Goal: Task Accomplishment & Management: Use online tool/utility

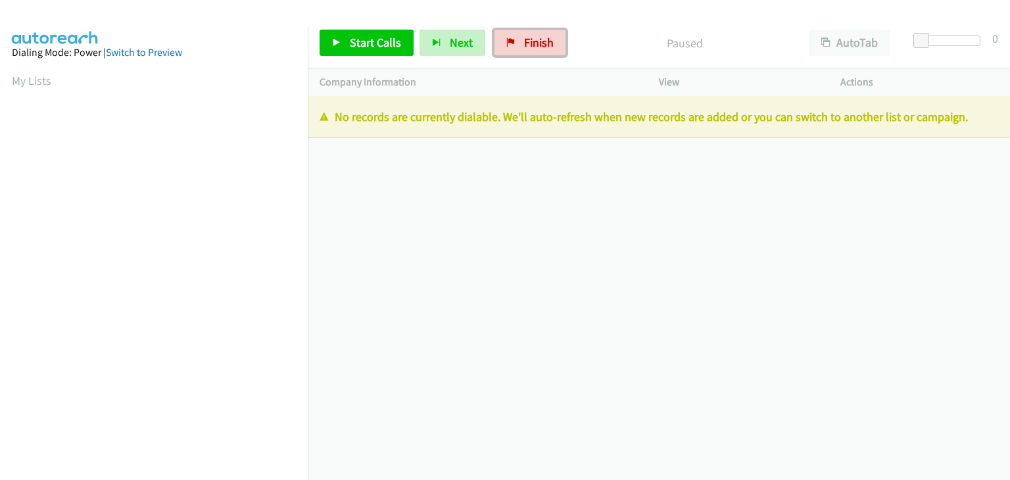
click at [528, 46] on span "Finish" at bounding box center [539, 42] width 30 height 15
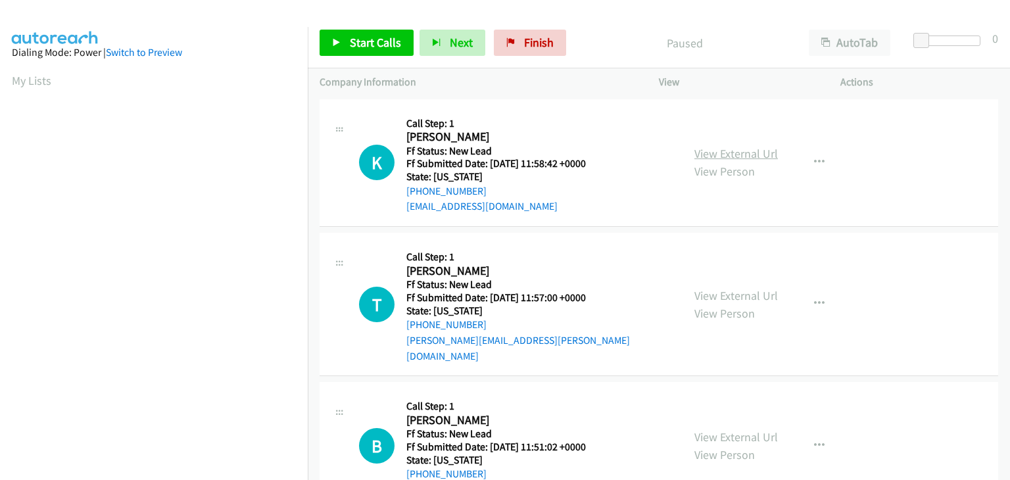
click at [708, 153] on link "View External Url" at bounding box center [735, 153] width 83 height 15
click at [360, 53] on link "Start Calls" at bounding box center [366, 43] width 94 height 26
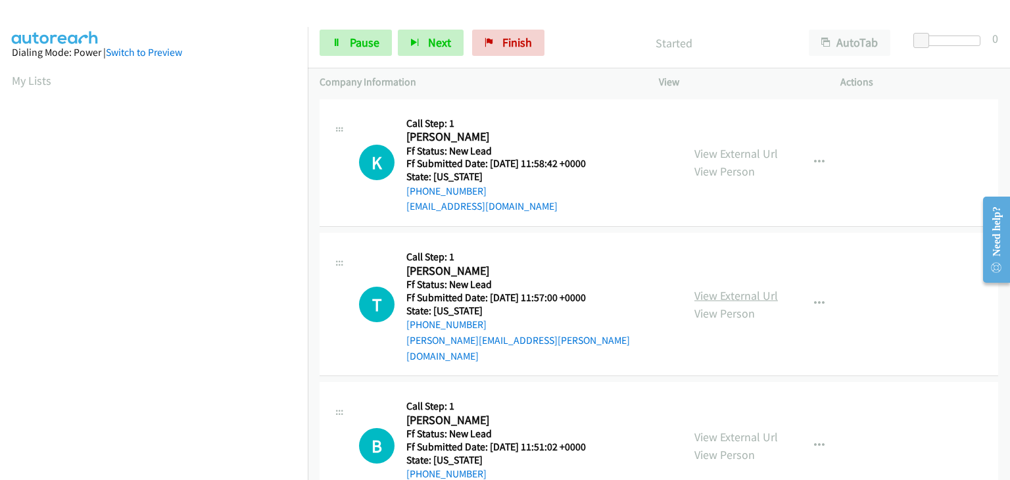
click at [757, 289] on link "View External Url" at bounding box center [735, 295] width 83 height 15
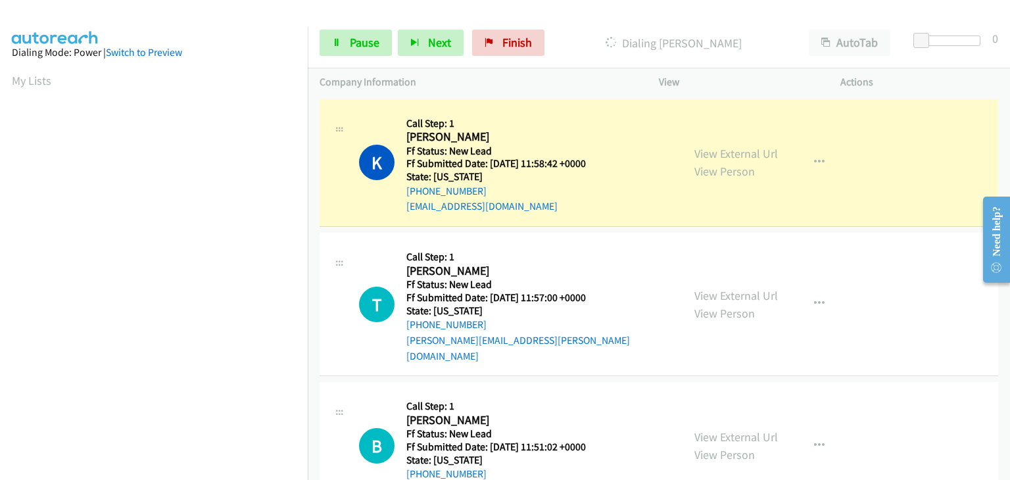
scroll to position [258, 0]
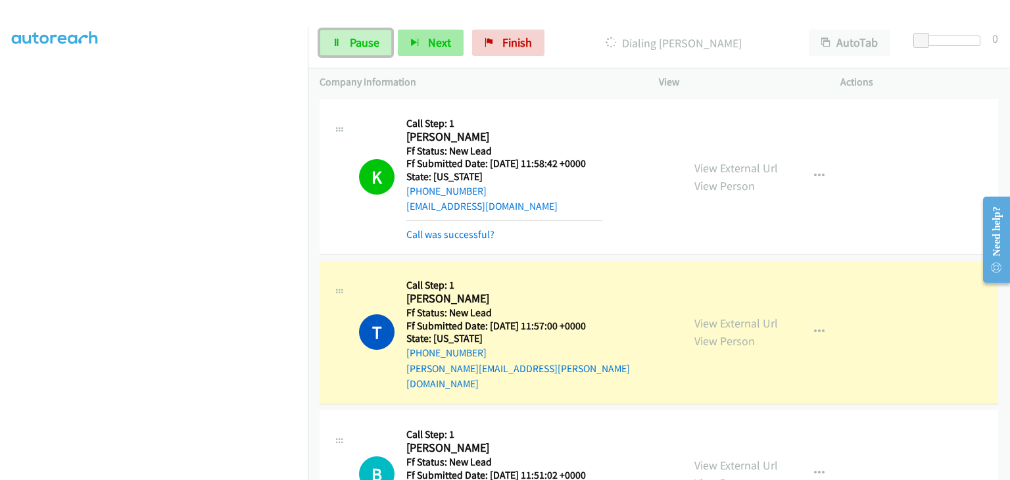
drag, startPoint x: 348, startPoint y: 45, endPoint x: 423, endPoint y: 40, distance: 75.8
click at [348, 45] on link "Pause" at bounding box center [355, 43] width 72 height 26
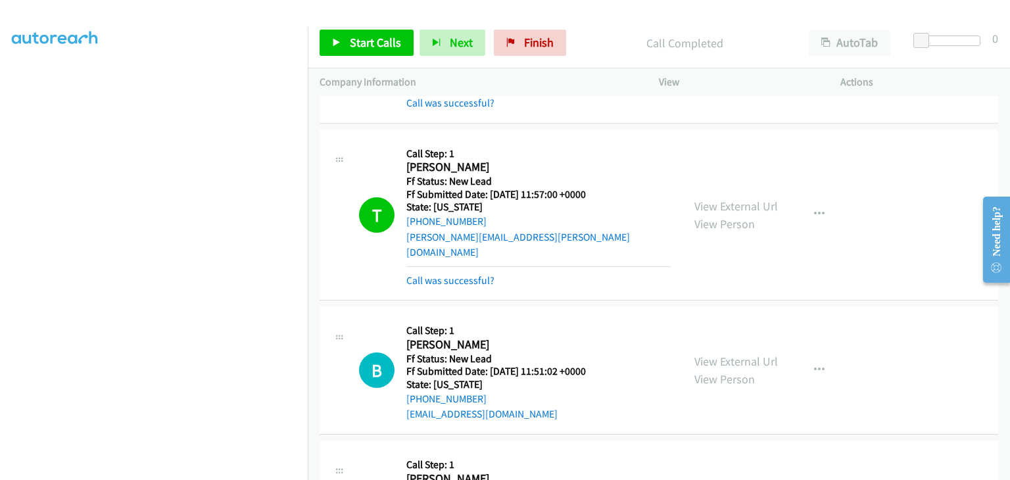
scroll to position [0, 0]
click at [479, 274] on link "Call was successful?" at bounding box center [450, 280] width 88 height 12
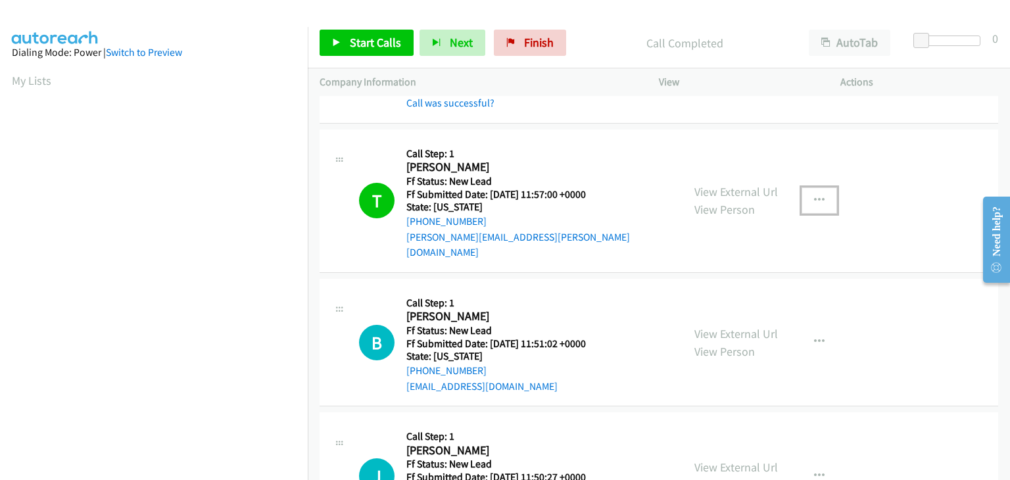
drag, startPoint x: 812, startPoint y: 195, endPoint x: 797, endPoint y: 202, distance: 16.2
click at [814, 195] on icon "button" at bounding box center [819, 200] width 11 height 11
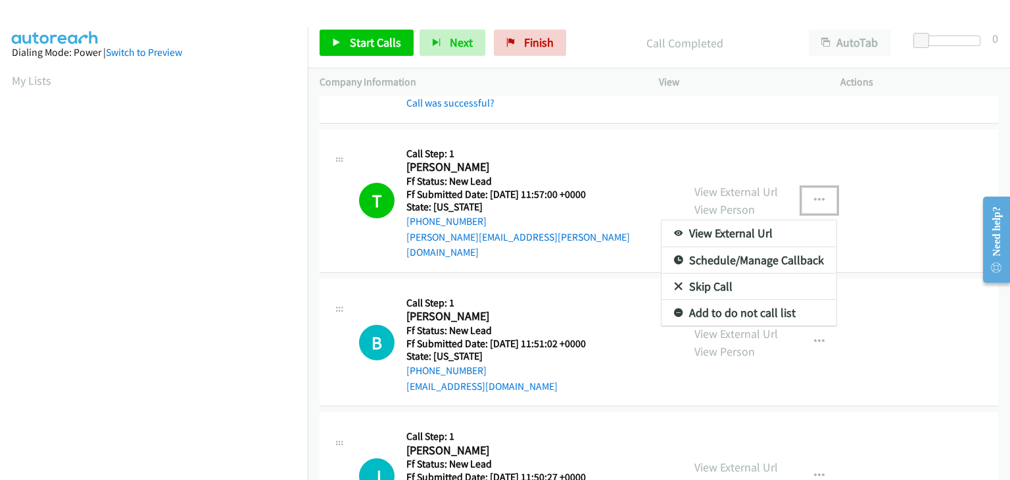
click at [721, 303] on link "Add to do not call list" at bounding box center [748, 313] width 175 height 26
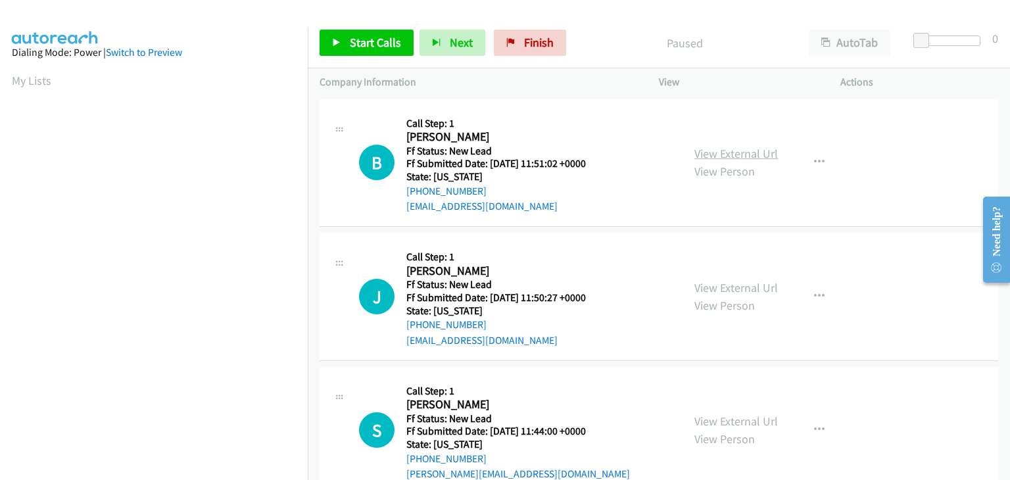
click at [757, 151] on link "View External Url" at bounding box center [735, 153] width 83 height 15
click at [373, 56] on div "Start Calls Pause Next Finish Paused AutoTab AutoTab 0" at bounding box center [659, 43] width 702 height 51
click at [381, 47] on span "Start Calls" at bounding box center [375, 42] width 51 height 15
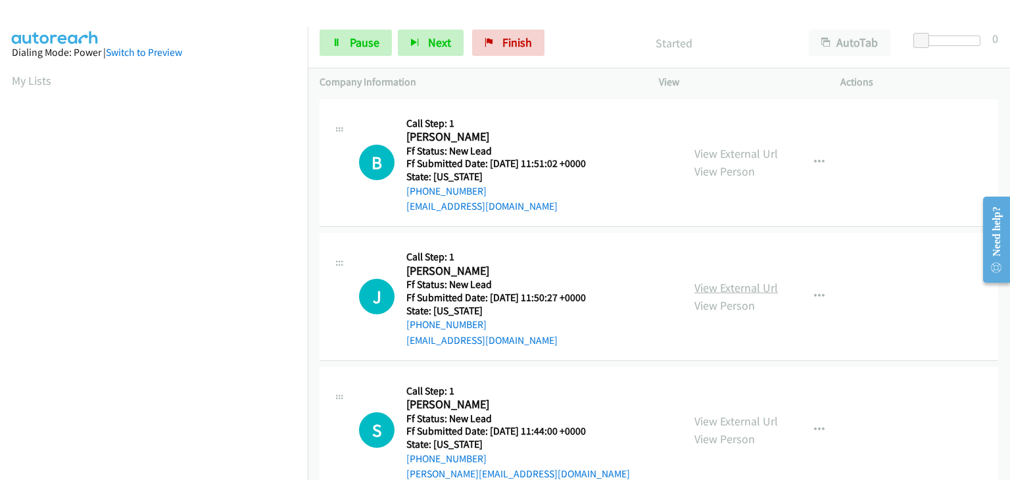
click at [723, 283] on link "View External Url" at bounding box center [735, 287] width 83 height 15
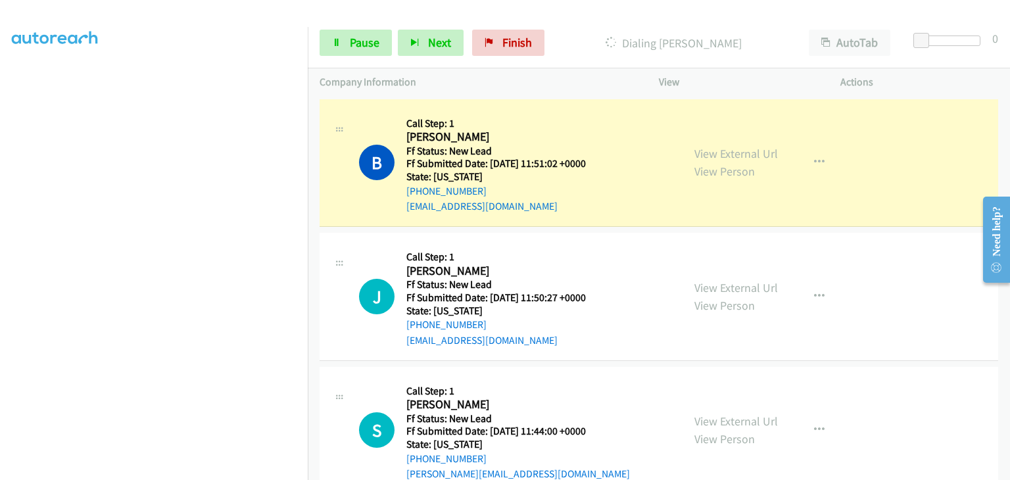
scroll to position [258, 0]
drag, startPoint x: 365, startPoint y: 43, endPoint x: 498, endPoint y: 48, distance: 132.2
click at [365, 43] on span "Pause" at bounding box center [365, 42] width 30 height 15
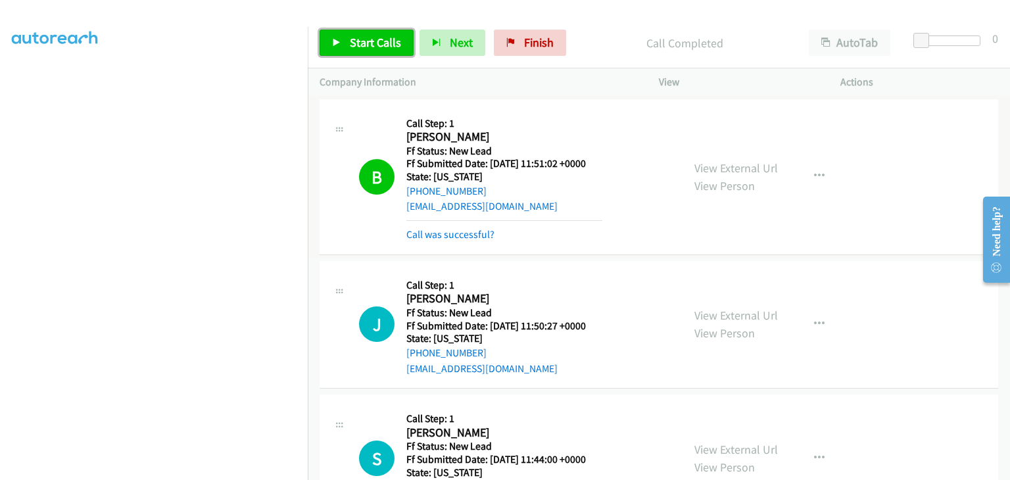
click at [387, 49] on span "Start Calls" at bounding box center [375, 42] width 51 height 15
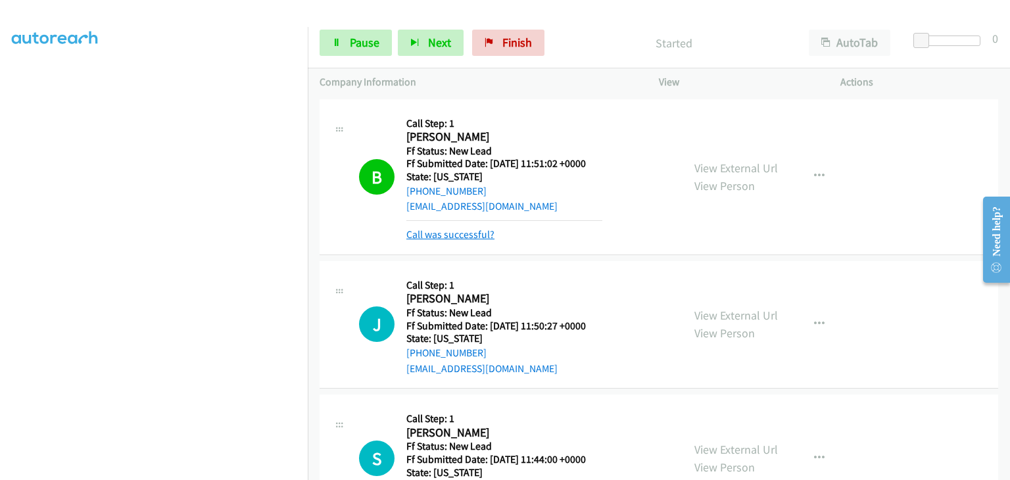
click at [448, 229] on link "Call was successful?" at bounding box center [450, 234] width 88 height 12
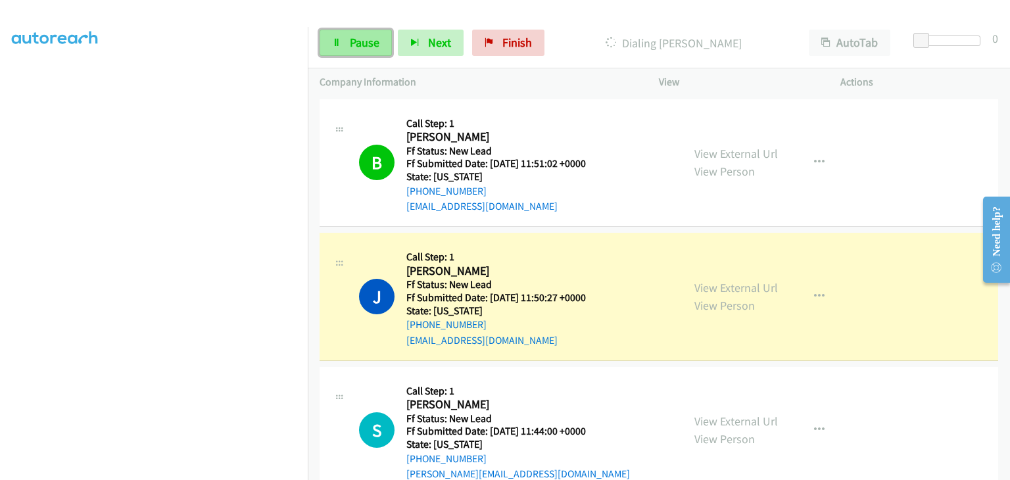
click at [379, 44] on link "Pause" at bounding box center [355, 43] width 72 height 26
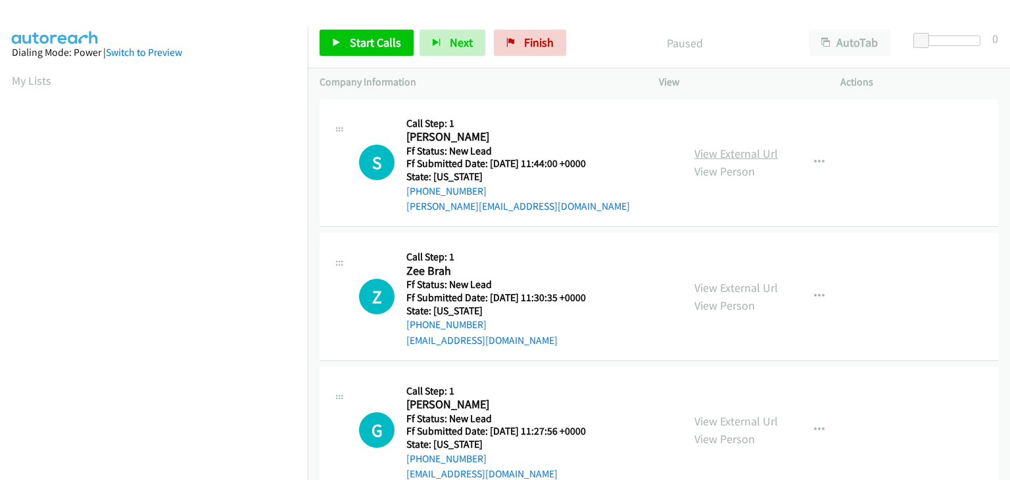
click at [722, 148] on link "View External Url" at bounding box center [735, 153] width 83 height 15
click at [395, 49] on span "Start Calls" at bounding box center [375, 42] width 51 height 15
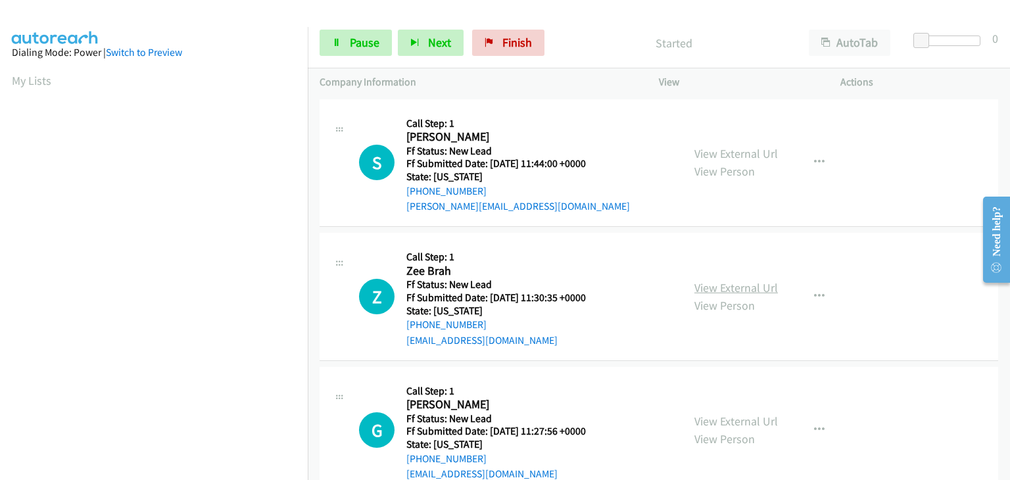
click at [752, 285] on link "View External Url" at bounding box center [735, 287] width 83 height 15
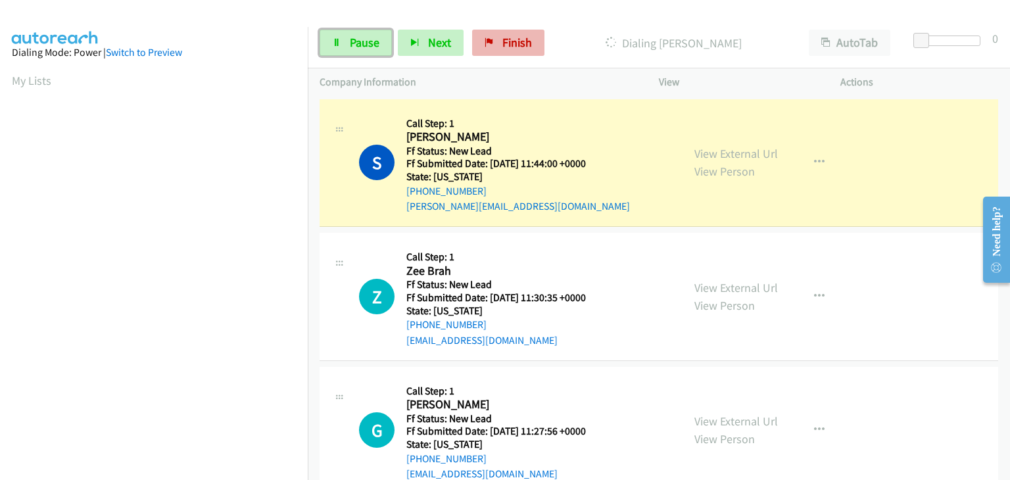
drag, startPoint x: 370, startPoint y: 49, endPoint x: 519, endPoint y: 50, distance: 148.6
click at [370, 49] on span "Pause" at bounding box center [365, 42] width 30 height 15
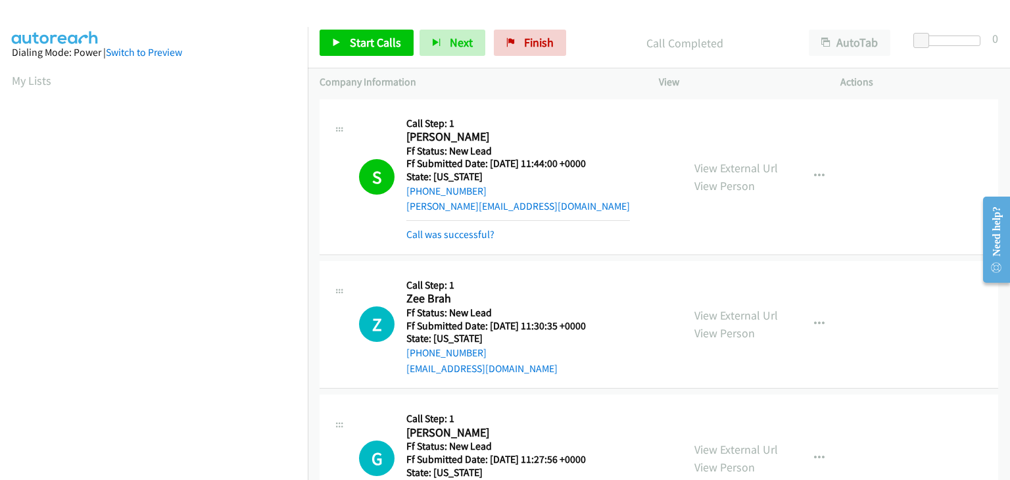
scroll to position [258, 0]
click at [440, 233] on link "Call was successful?" at bounding box center [450, 234] width 88 height 12
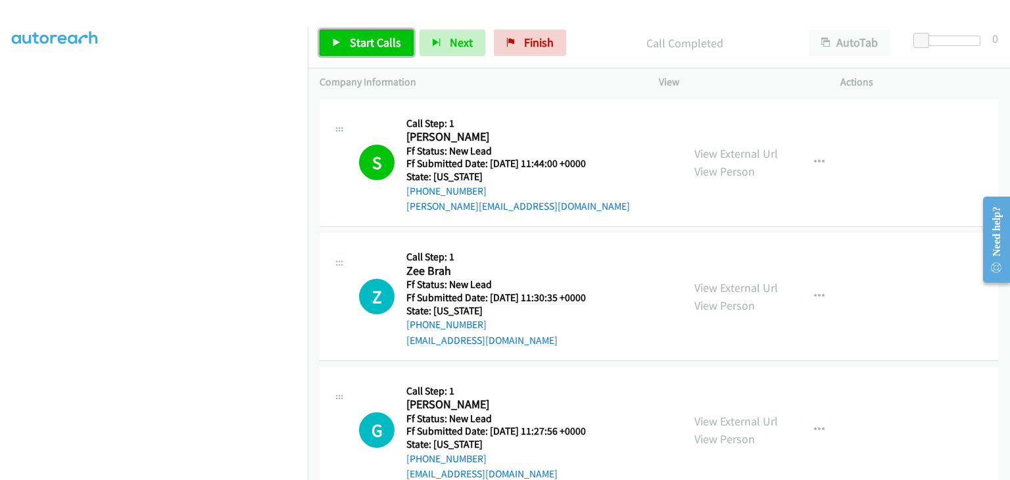
click at [373, 50] on link "Start Calls" at bounding box center [366, 43] width 94 height 26
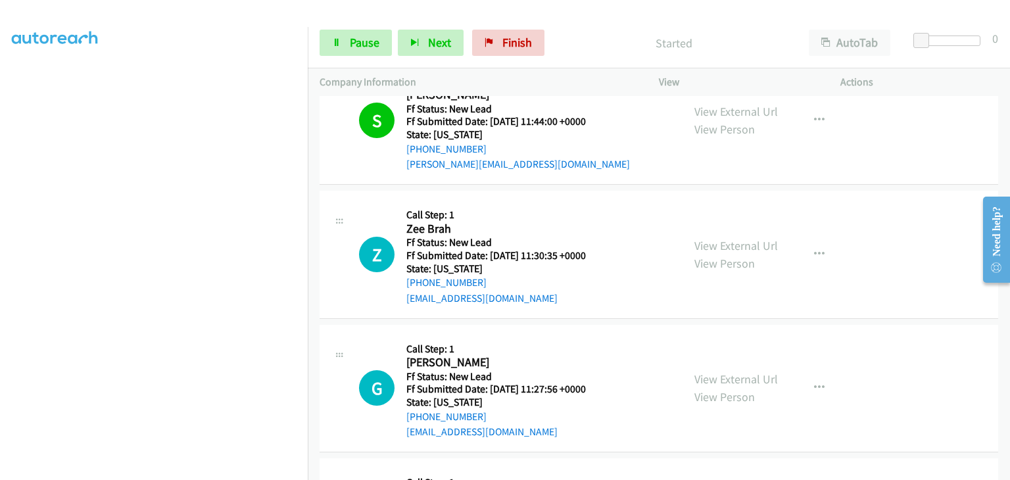
scroll to position [66, 0]
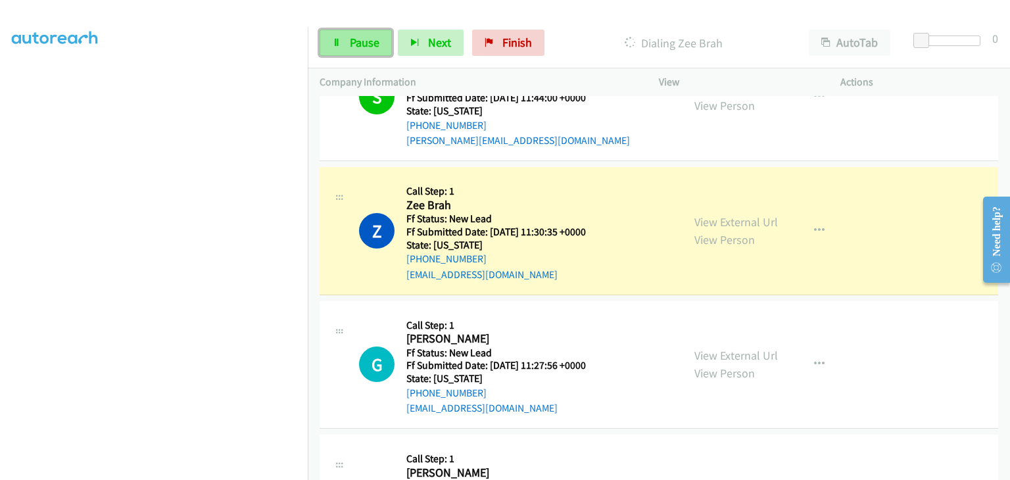
click at [362, 44] on span "Pause" at bounding box center [365, 42] width 30 height 15
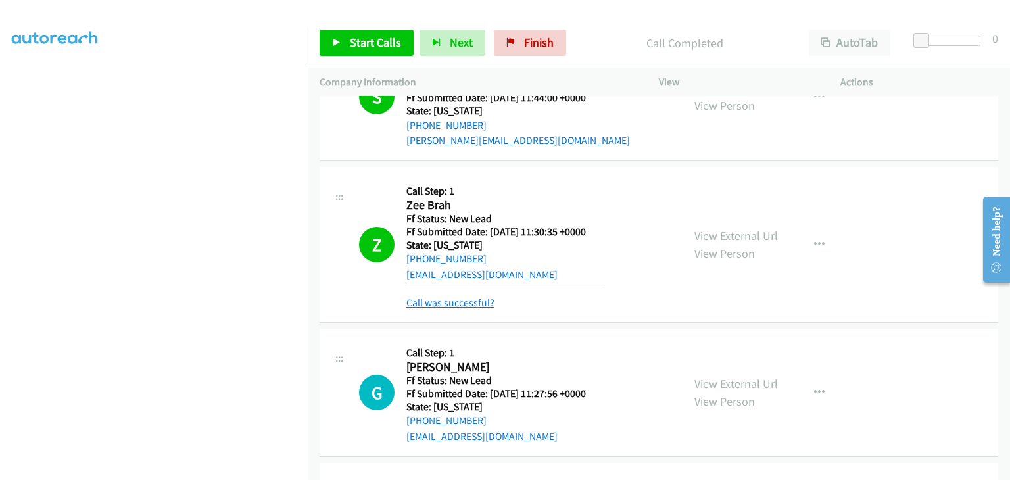
click at [471, 298] on link "Call was successful?" at bounding box center [450, 302] width 88 height 12
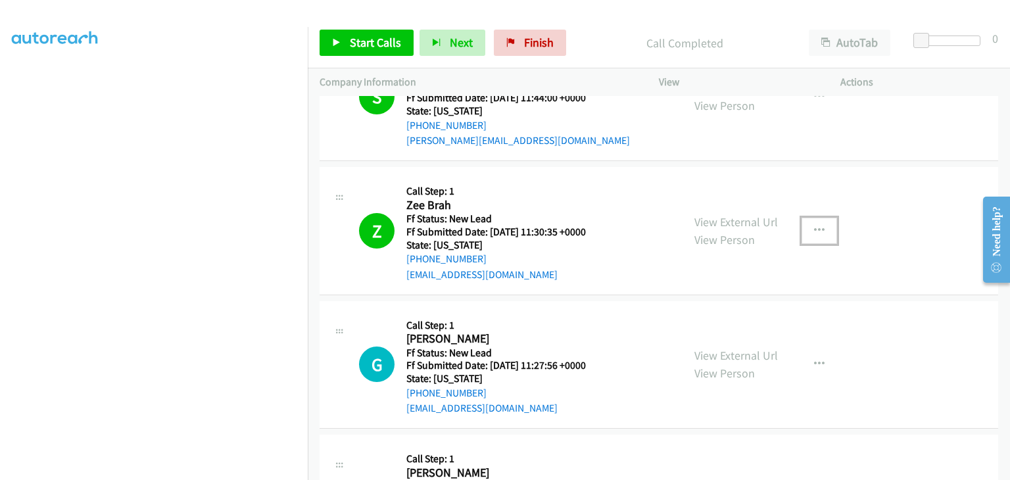
click at [814, 229] on icon "button" at bounding box center [819, 230] width 11 height 11
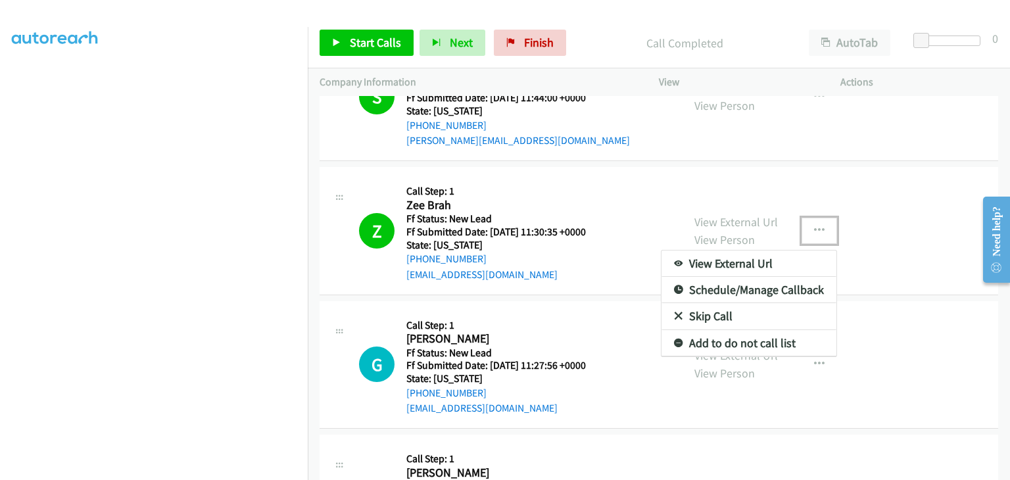
click at [740, 342] on link "Add to do not call list" at bounding box center [748, 343] width 175 height 26
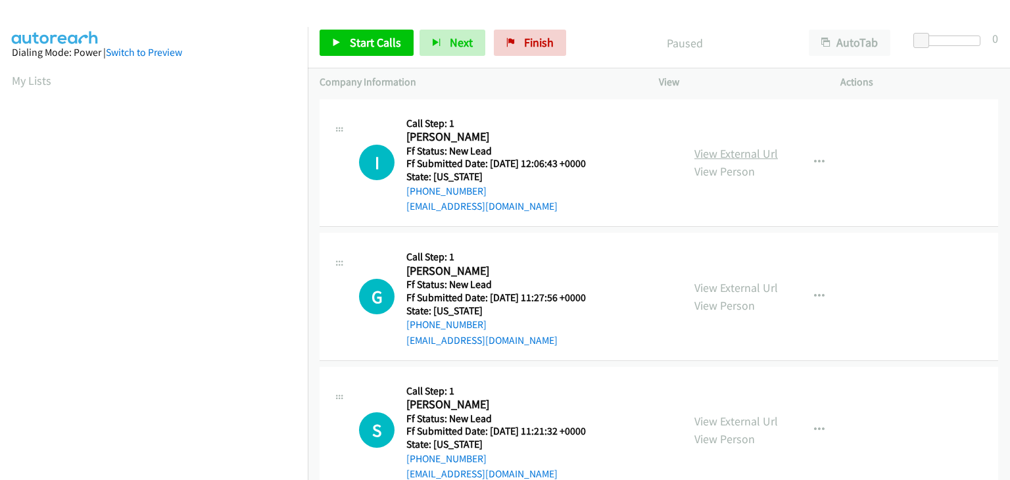
click at [764, 148] on link "View External Url" at bounding box center [735, 153] width 83 height 15
click at [402, 44] on link "Start Calls" at bounding box center [366, 43] width 94 height 26
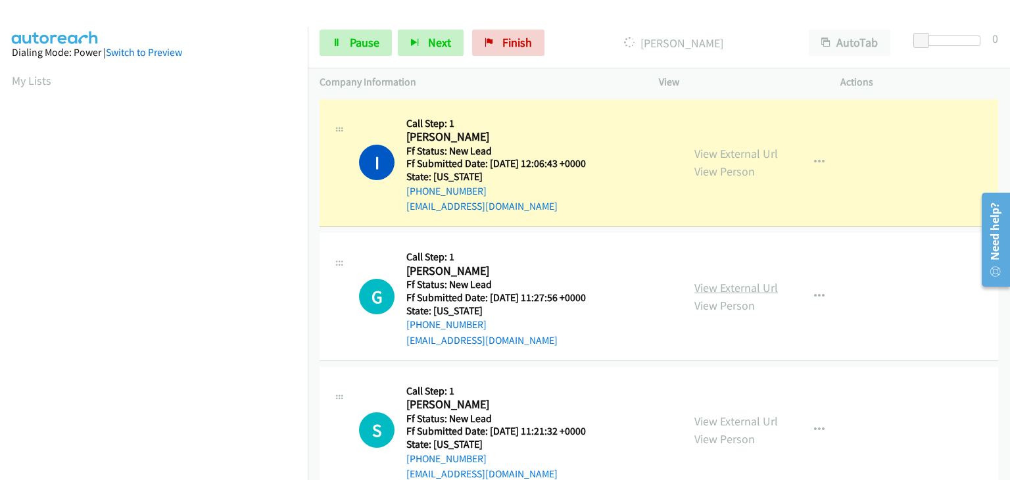
click at [739, 285] on link "View External Url" at bounding box center [735, 287] width 83 height 15
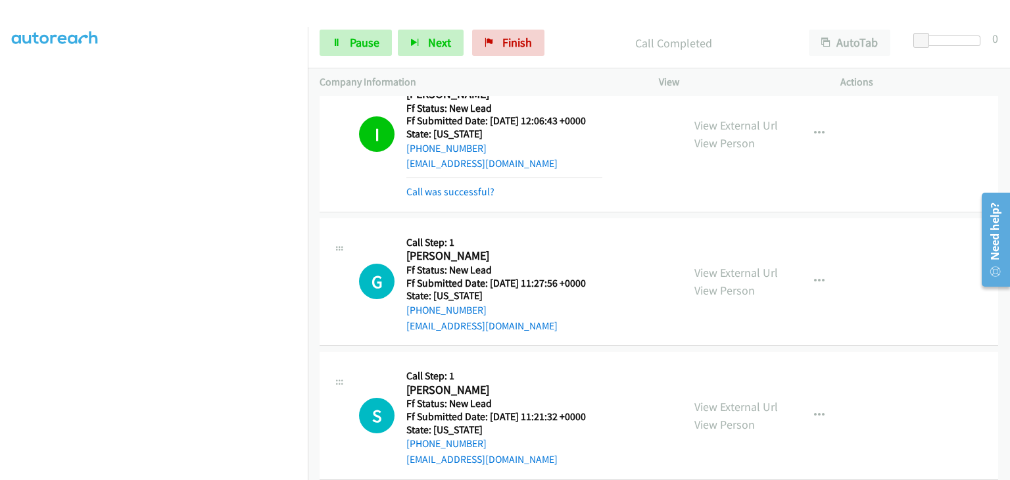
scroll to position [131, 0]
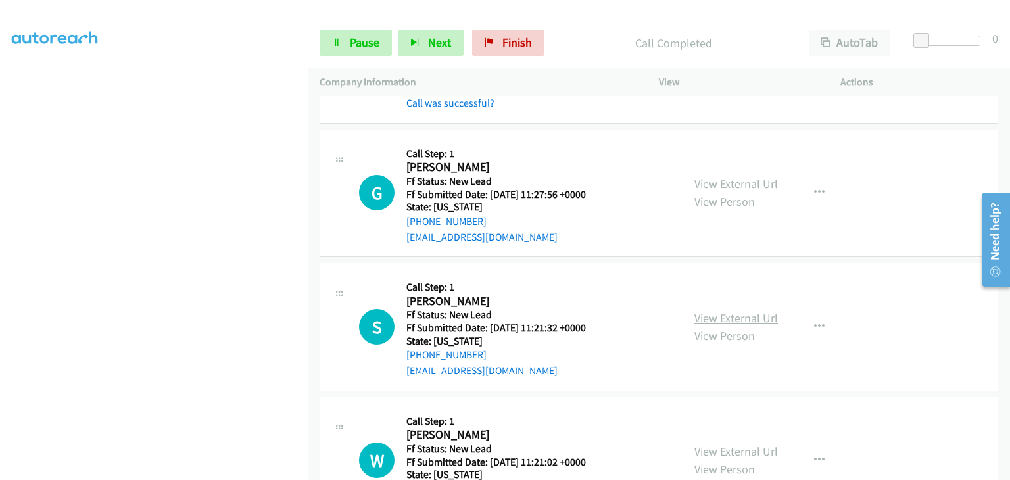
click at [735, 312] on link "View External Url" at bounding box center [735, 317] width 83 height 15
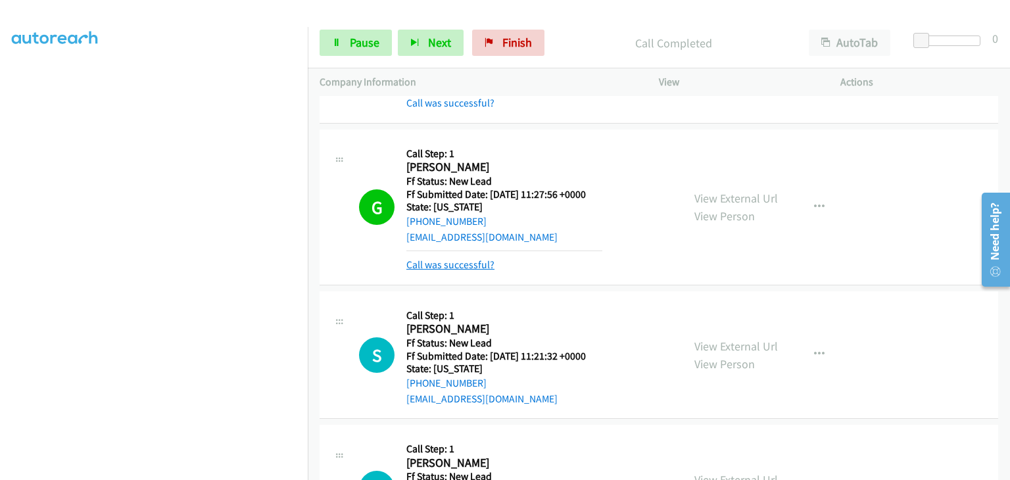
click at [465, 258] on link "Call was successful?" at bounding box center [450, 264] width 88 height 12
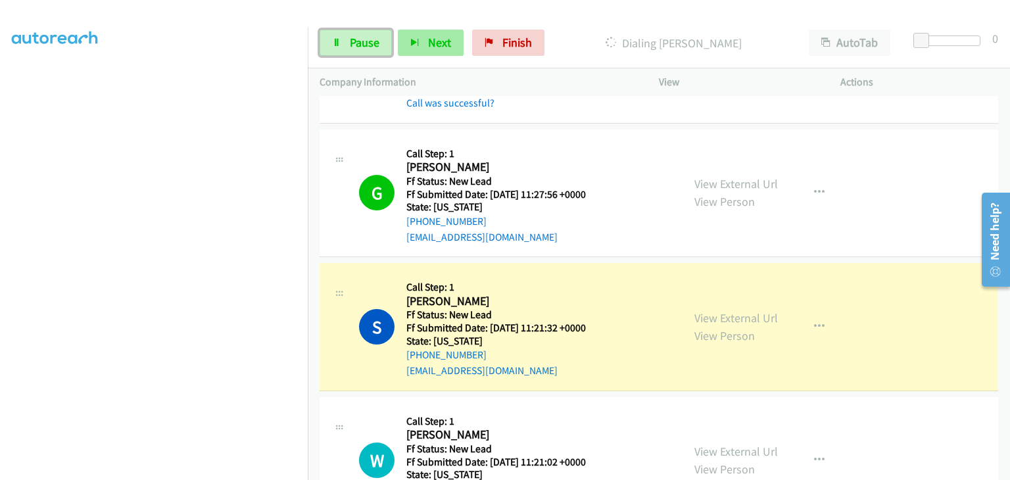
drag, startPoint x: 371, startPoint y: 49, endPoint x: 400, endPoint y: 49, distance: 29.6
click at [371, 49] on span "Pause" at bounding box center [365, 42] width 30 height 15
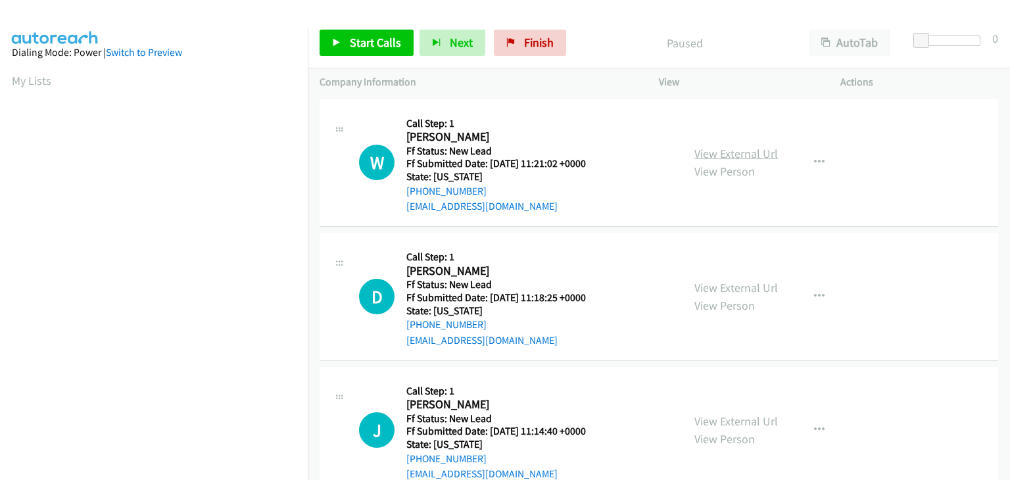
click at [723, 156] on link "View External Url" at bounding box center [735, 153] width 83 height 15
click at [334, 43] on icon at bounding box center [336, 43] width 9 height 9
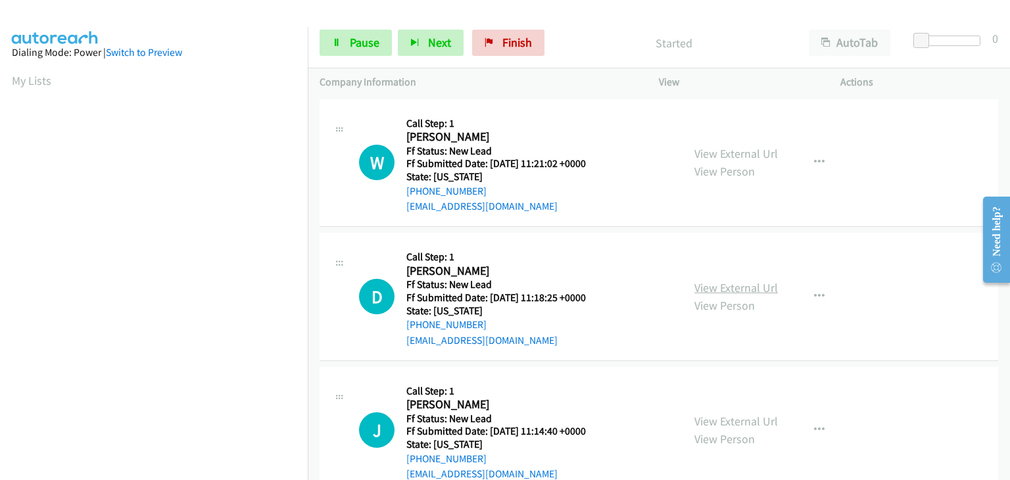
click at [749, 290] on link "View External Url" at bounding box center [735, 287] width 83 height 15
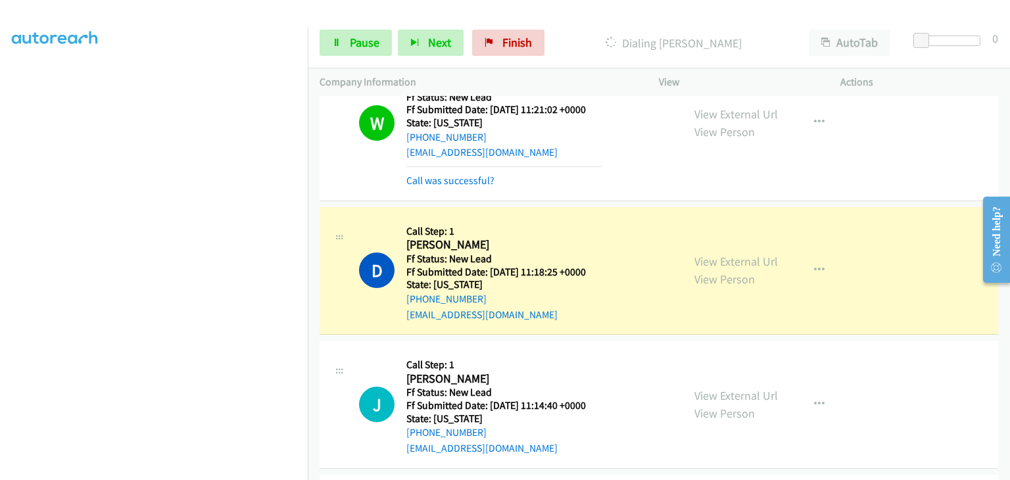
scroll to position [131, 0]
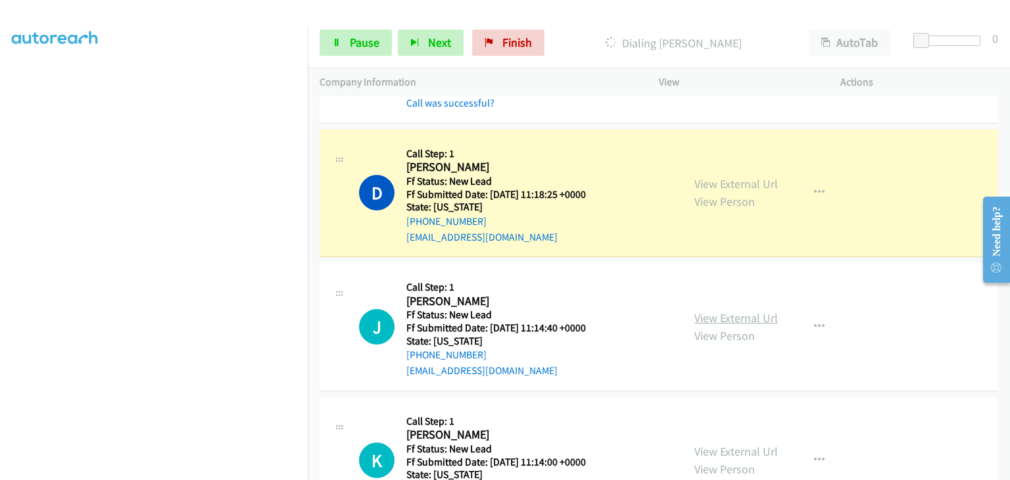
click at [734, 315] on link "View External Url" at bounding box center [735, 317] width 83 height 15
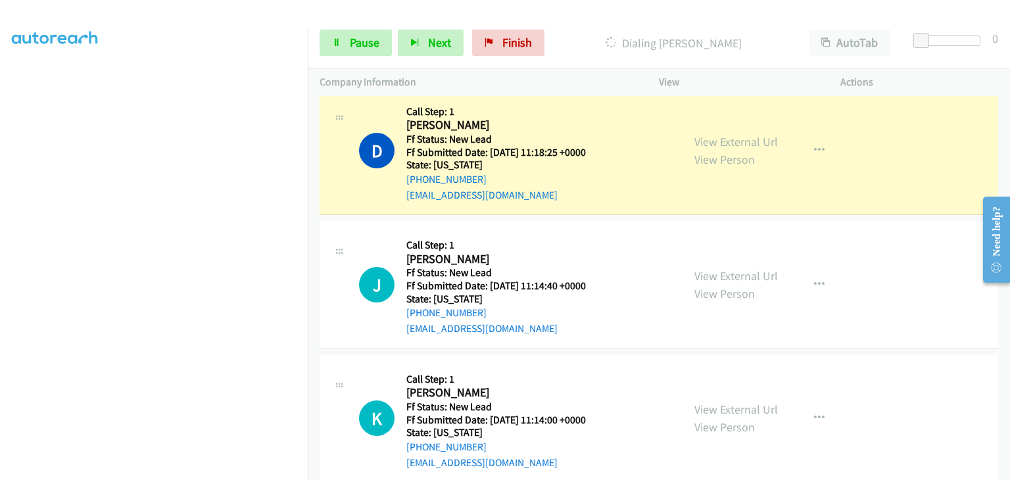
scroll to position [197, 0]
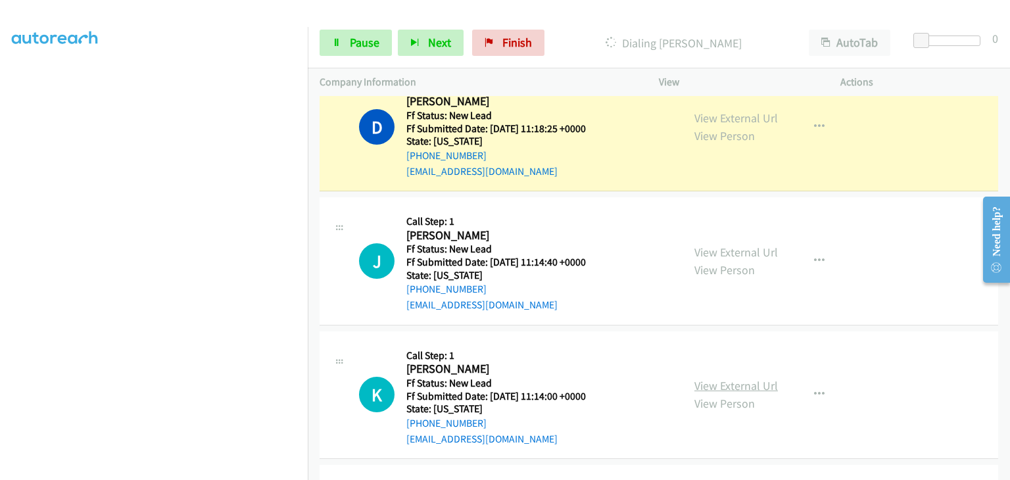
click at [741, 390] on link "View External Url" at bounding box center [735, 385] width 83 height 15
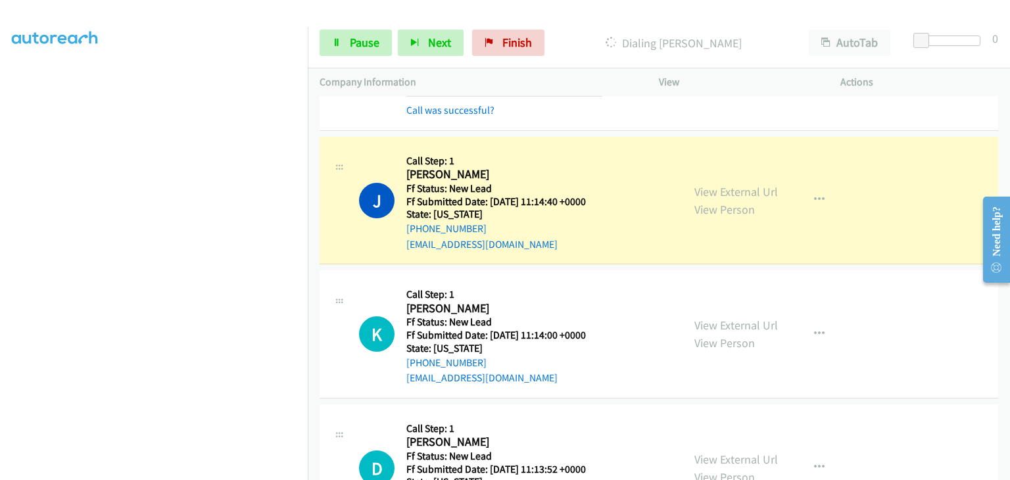
scroll to position [263, 0]
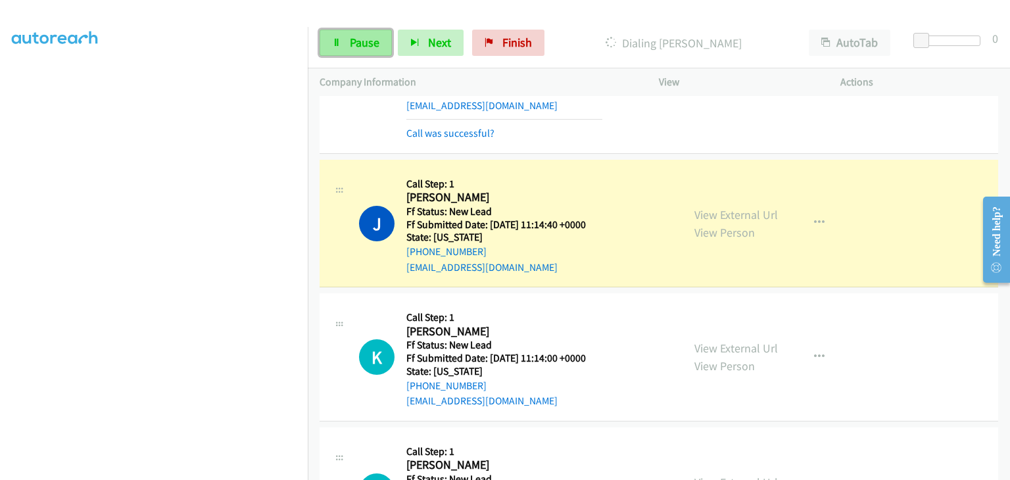
click at [364, 49] on span "Pause" at bounding box center [365, 42] width 30 height 15
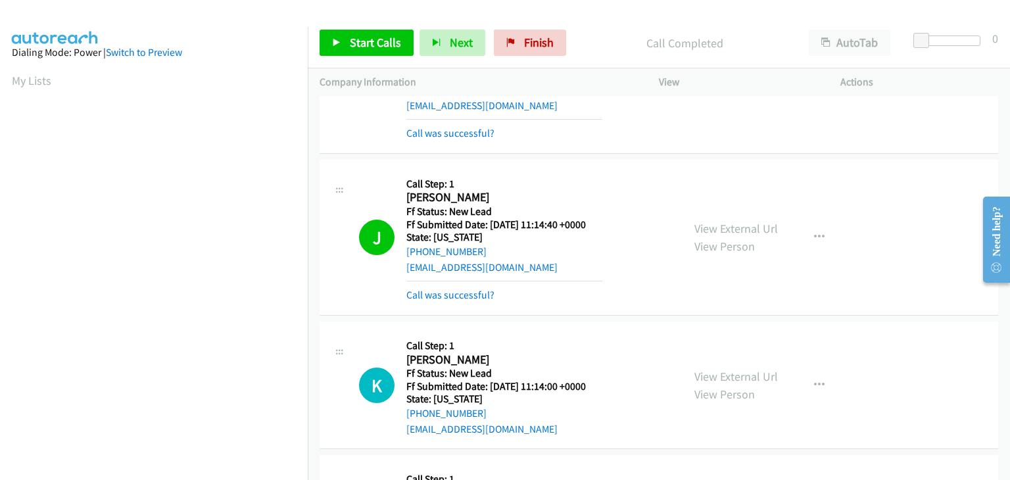
scroll to position [258, 0]
click at [468, 293] on link "Call was successful?" at bounding box center [450, 295] width 88 height 12
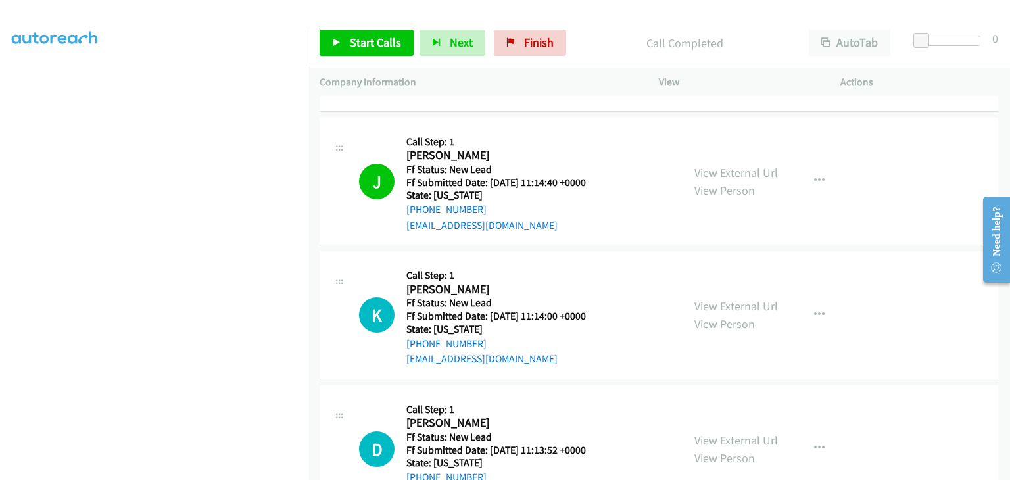
scroll to position [329, 0]
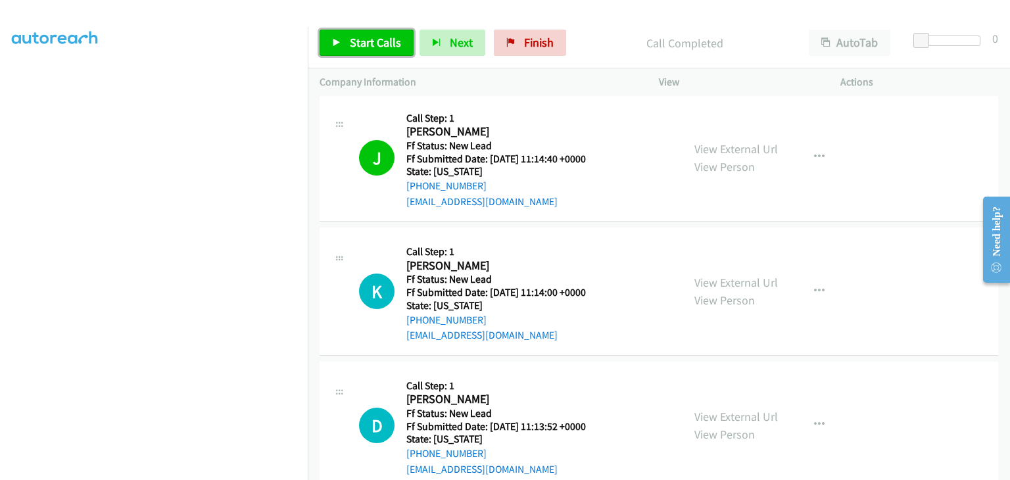
click at [377, 53] on link "Start Calls" at bounding box center [366, 43] width 94 height 26
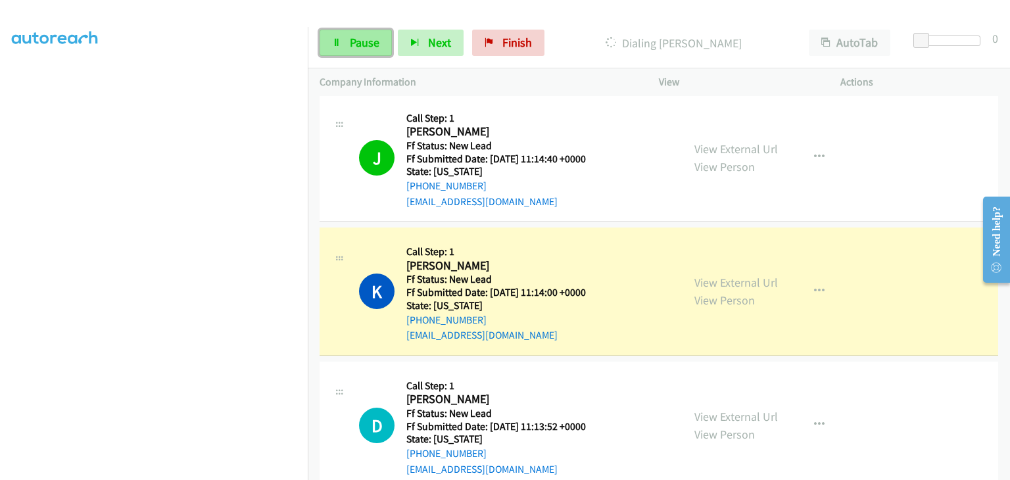
click at [370, 43] on span "Pause" at bounding box center [365, 42] width 30 height 15
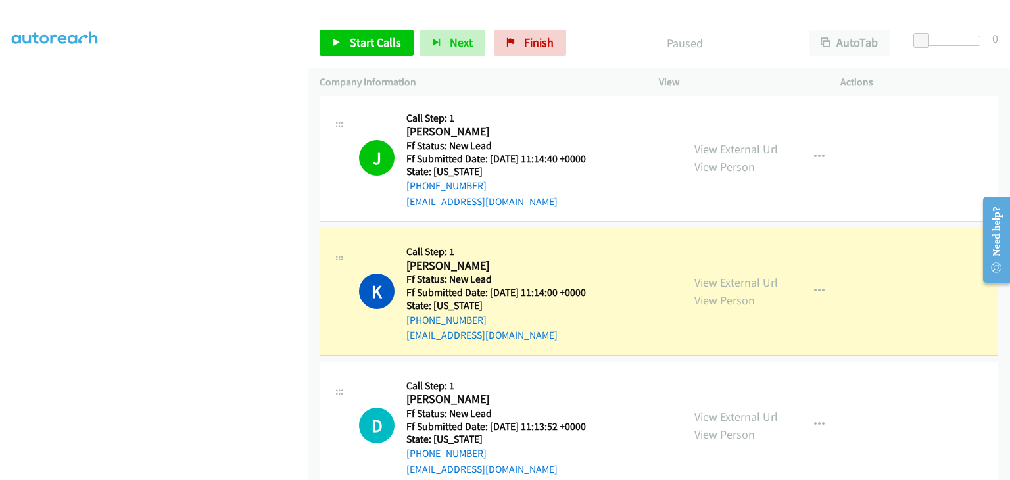
scroll to position [258, 0]
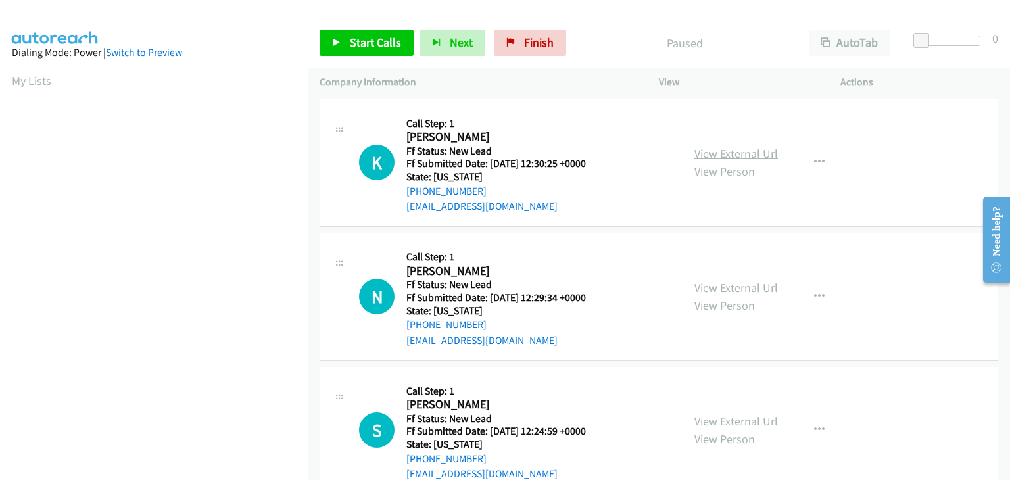
drag, startPoint x: 763, startPoint y: 160, endPoint x: 742, endPoint y: 156, distance: 20.9
click at [718, 155] on link "View External Url" at bounding box center [735, 153] width 83 height 15
click at [388, 43] on span "Start Calls" at bounding box center [375, 42] width 51 height 15
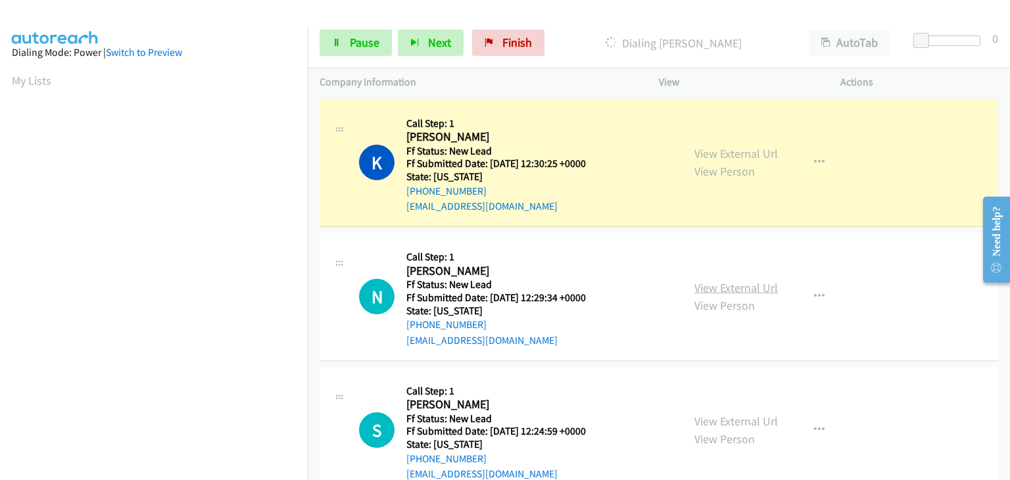
click at [744, 286] on link "View External Url" at bounding box center [735, 287] width 83 height 15
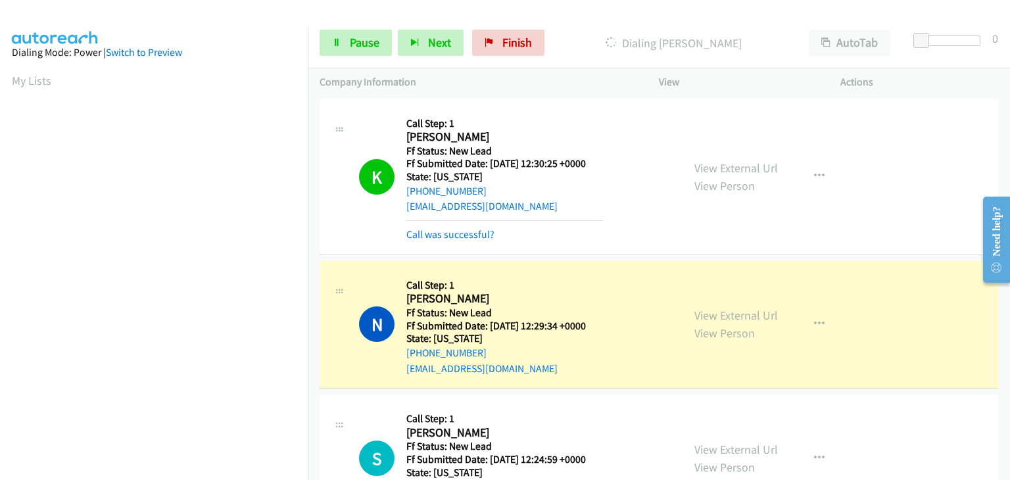
scroll to position [258, 0]
drag, startPoint x: 350, startPoint y: 35, endPoint x: 292, endPoint y: 93, distance: 82.3
click at [350, 35] on span "Pause" at bounding box center [365, 42] width 30 height 15
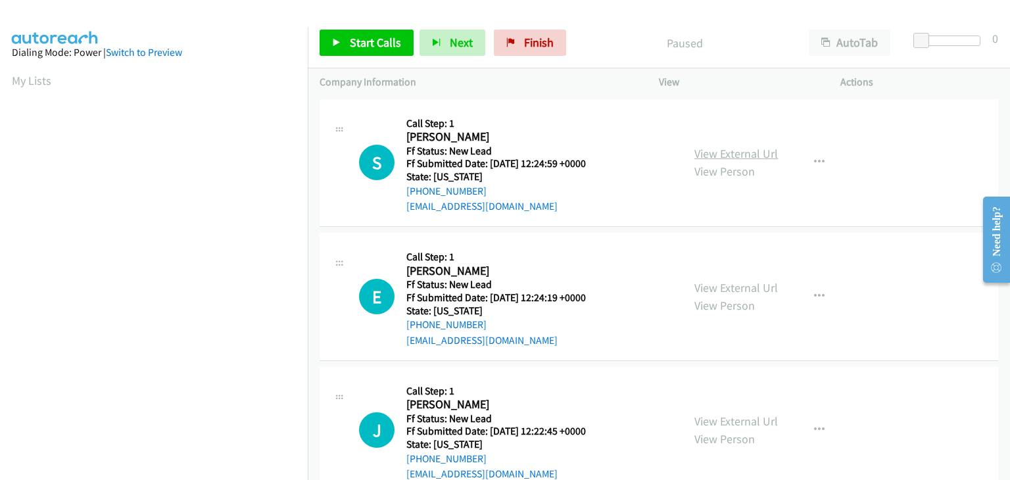
click at [753, 156] on link "View External Url" at bounding box center [735, 153] width 83 height 15
click at [371, 49] on span "Start Calls" at bounding box center [375, 42] width 51 height 15
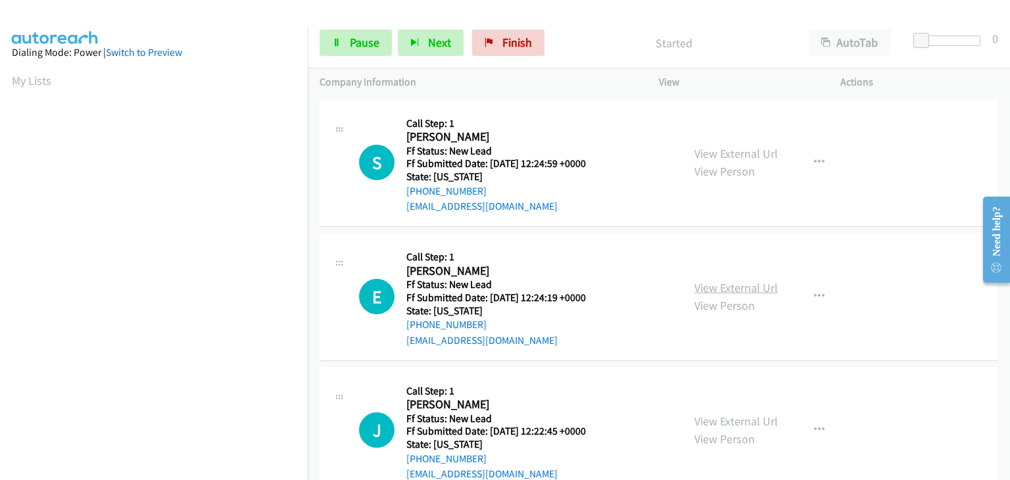
click at [713, 287] on link "View External Url" at bounding box center [735, 287] width 83 height 15
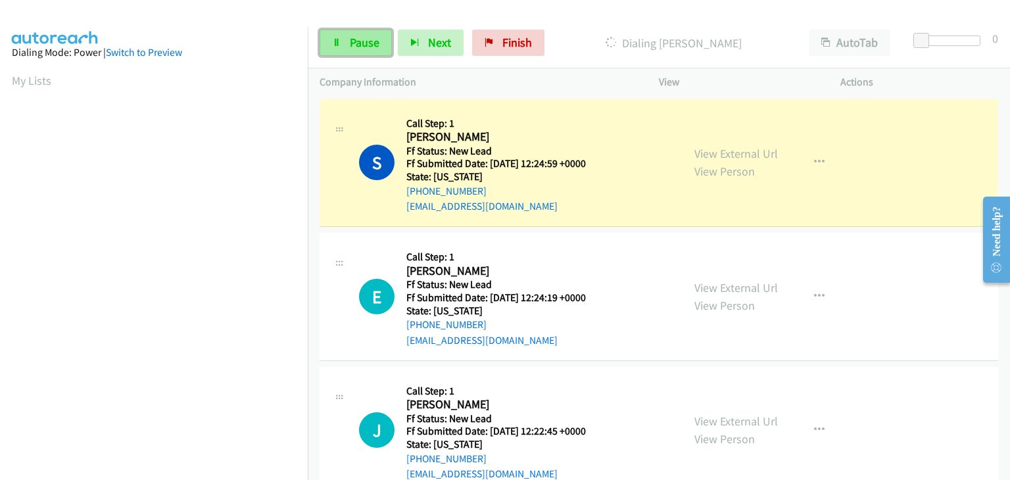
click at [355, 45] on span "Pause" at bounding box center [365, 42] width 30 height 15
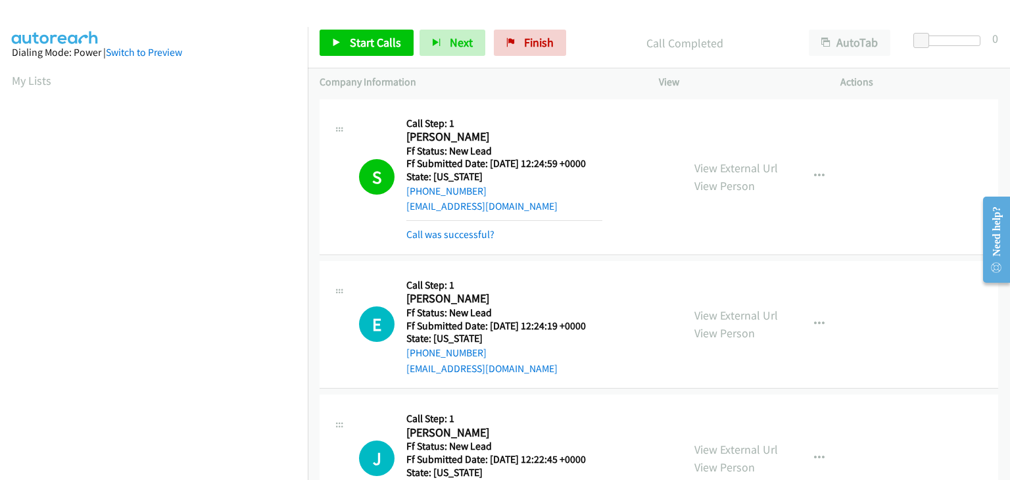
scroll to position [258, 0]
click at [476, 229] on link "Call was successful?" at bounding box center [450, 234] width 88 height 12
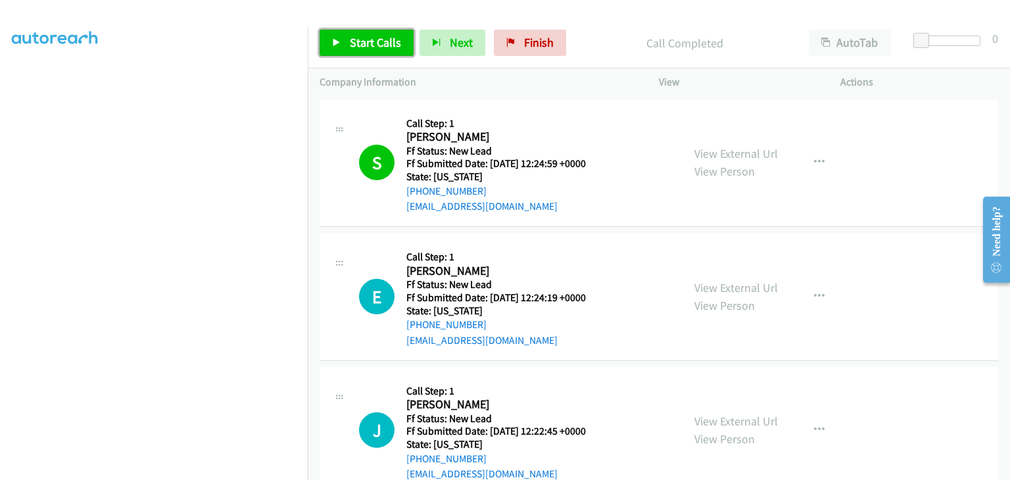
click at [352, 37] on span "Start Calls" at bounding box center [375, 42] width 51 height 15
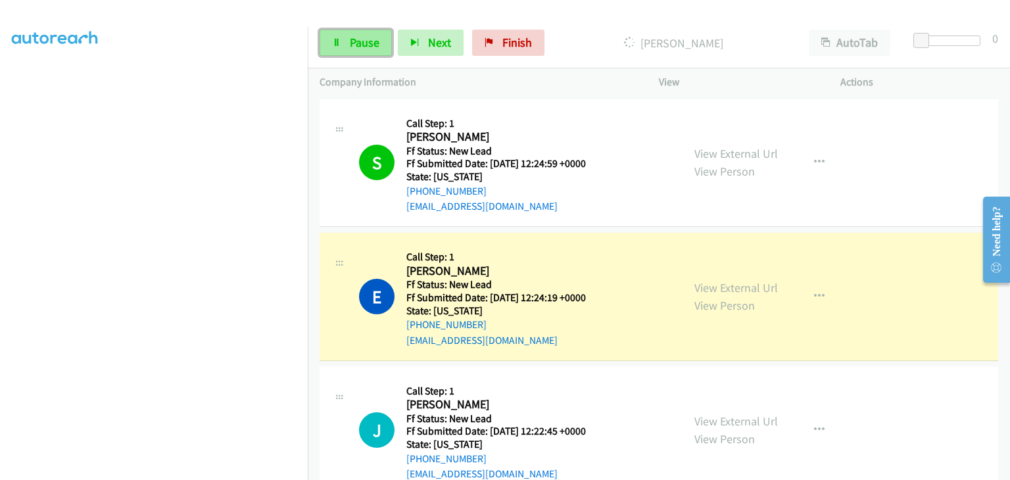
click at [365, 44] on span "Pause" at bounding box center [365, 42] width 30 height 15
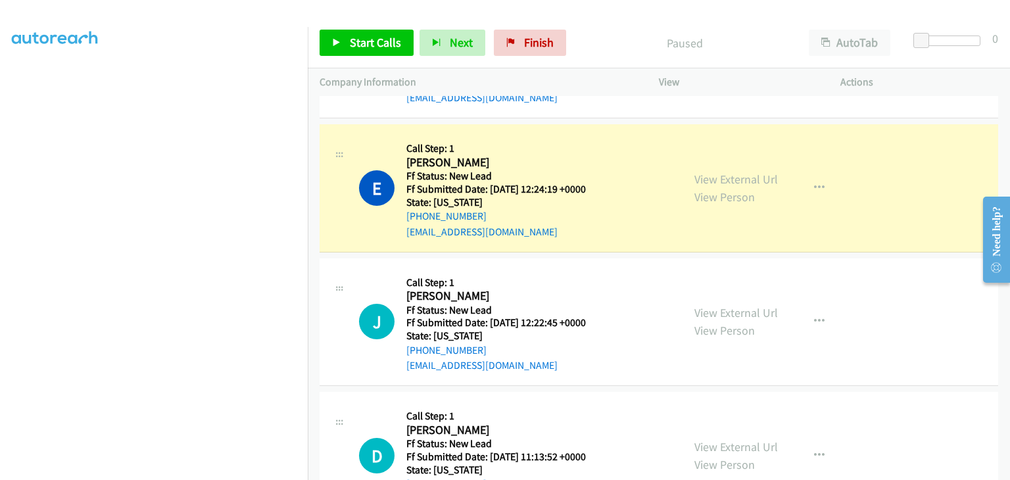
scroll to position [131, 0]
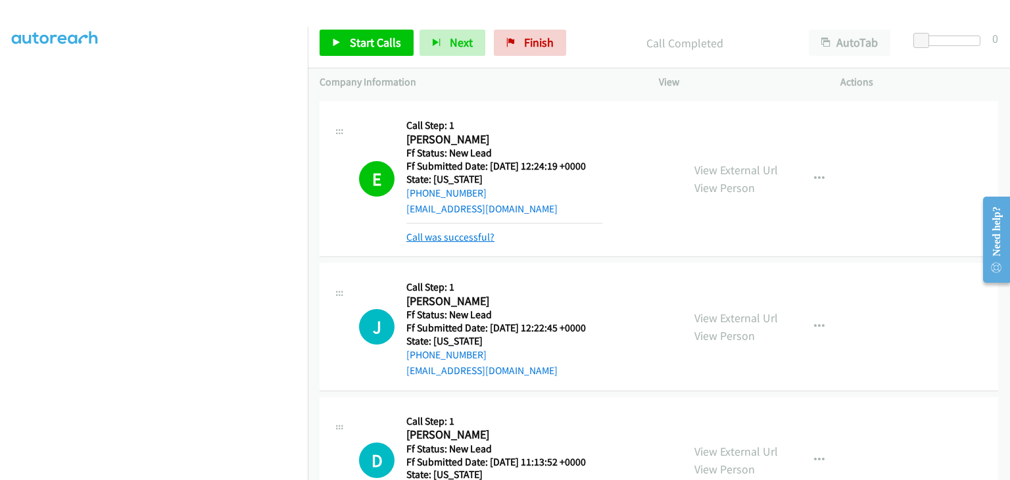
click at [473, 236] on link "Call was successful?" at bounding box center [450, 237] width 88 height 12
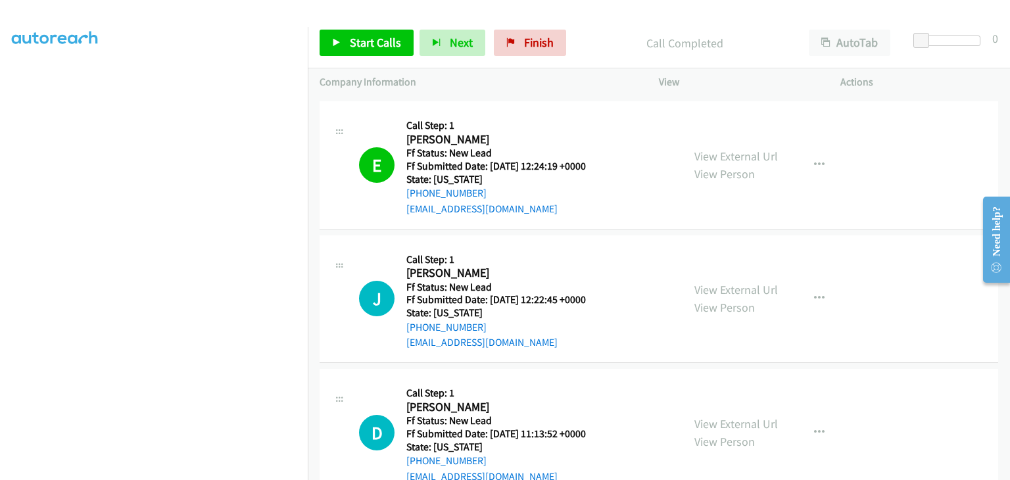
scroll to position [0, 0]
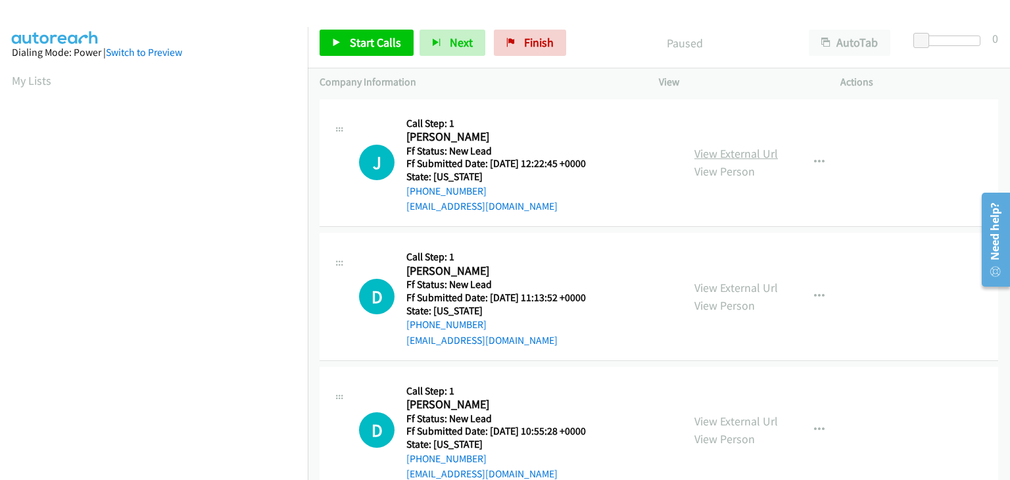
click at [730, 152] on link "View External Url" at bounding box center [735, 153] width 83 height 15
click at [365, 39] on span "Start Calls" at bounding box center [375, 42] width 51 height 15
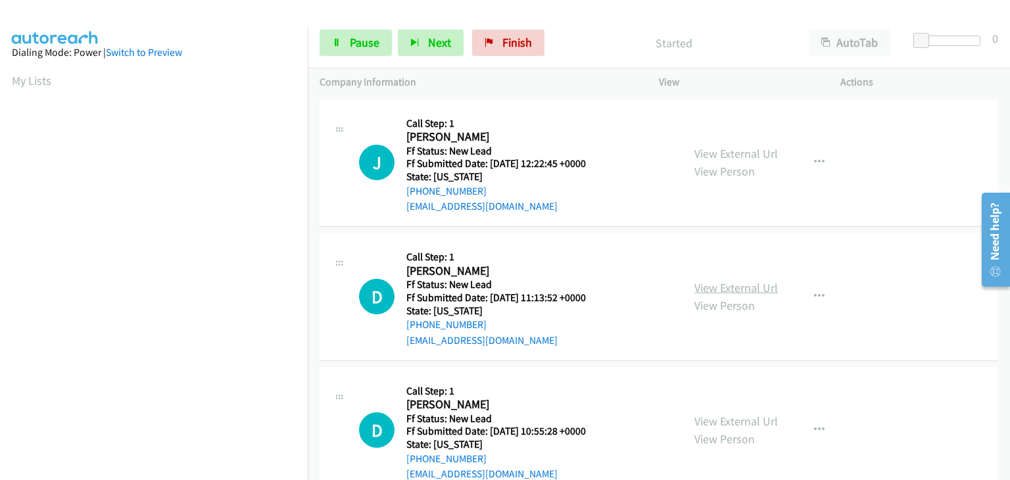
click at [743, 289] on link "View External Url" at bounding box center [735, 287] width 83 height 15
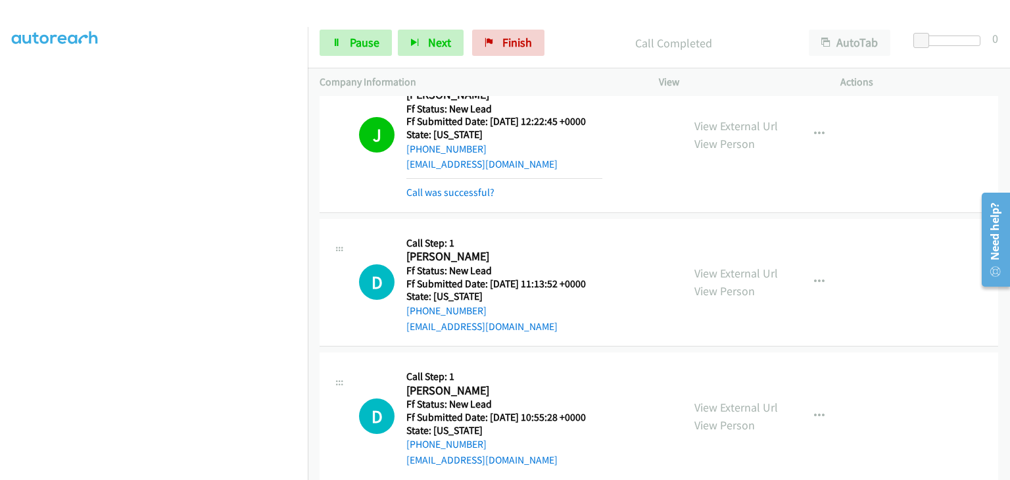
scroll to position [66, 0]
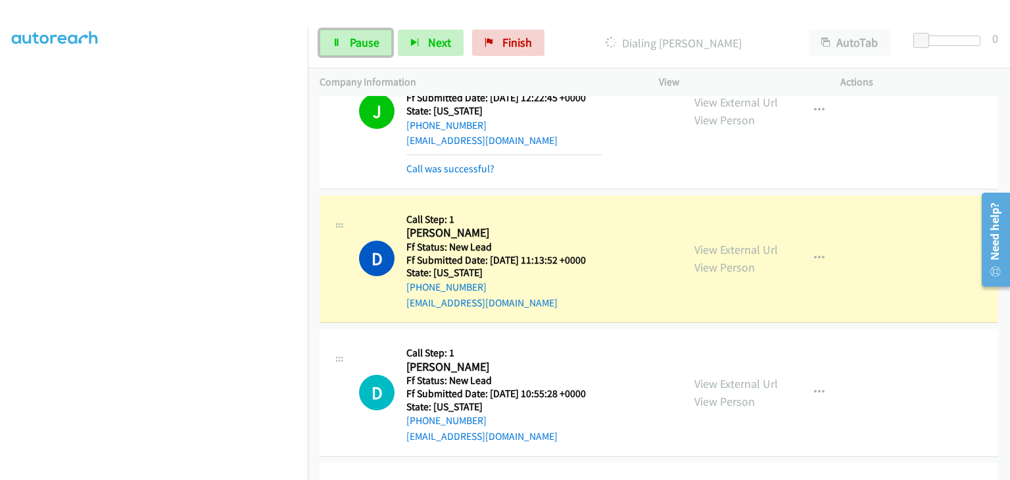
drag, startPoint x: 348, startPoint y: 37, endPoint x: 323, endPoint y: 64, distance: 36.7
click at [350, 37] on span "Pause" at bounding box center [365, 42] width 30 height 15
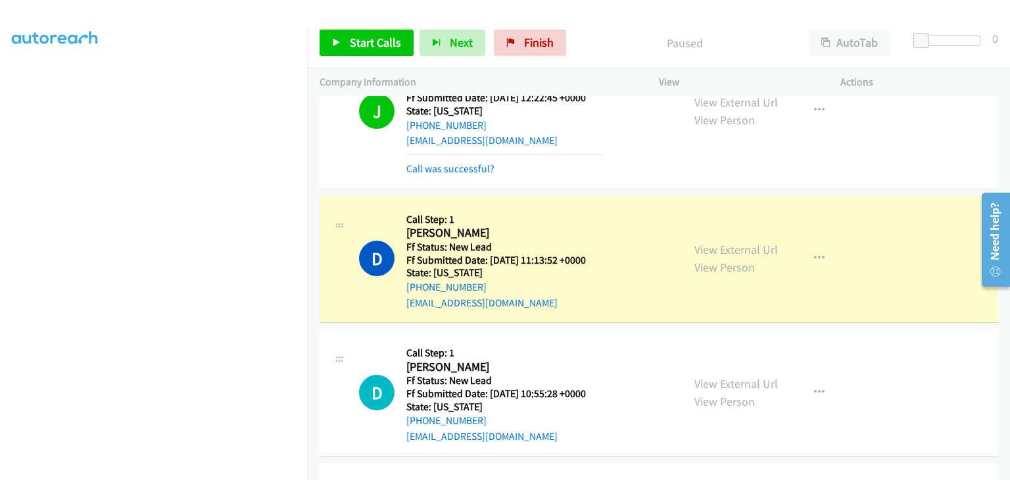
scroll to position [258, 0]
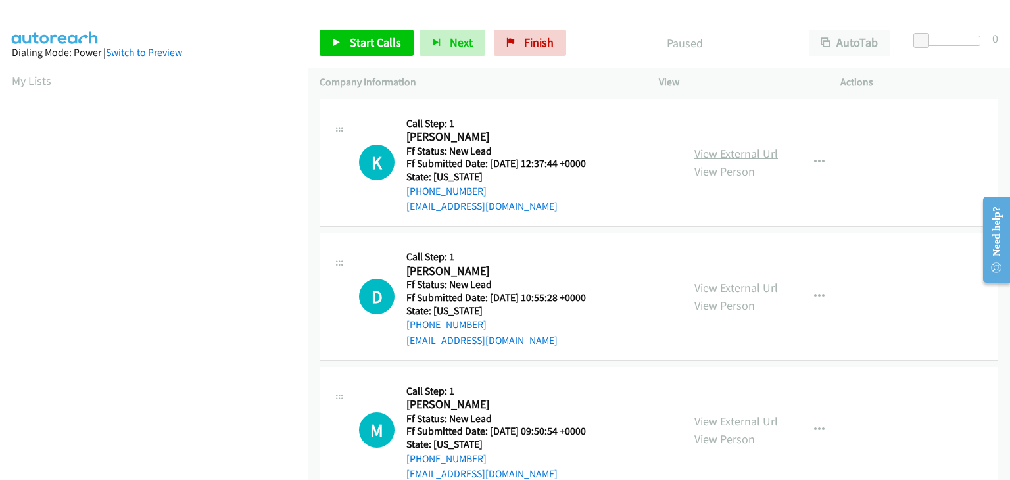
click at [723, 151] on link "View External Url" at bounding box center [735, 153] width 83 height 15
click at [352, 40] on span "Start Calls" at bounding box center [375, 42] width 51 height 15
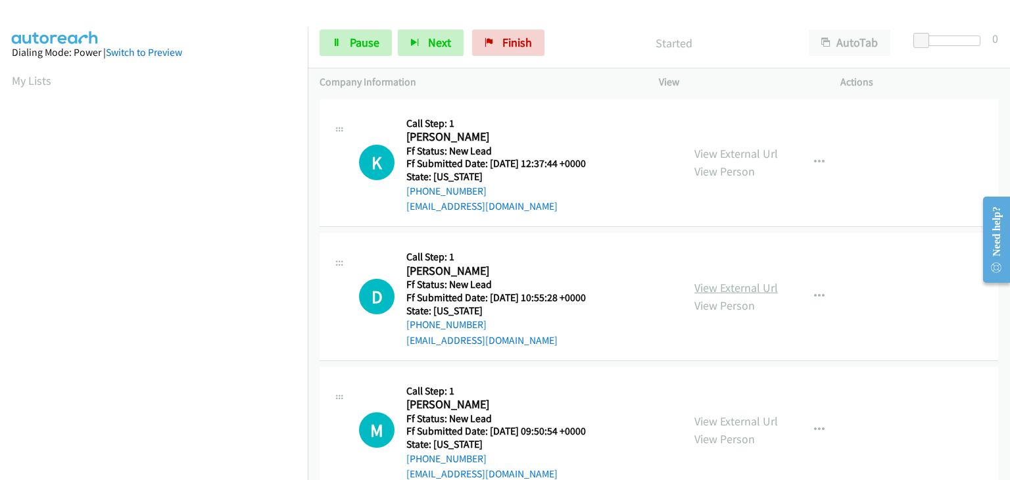
click at [695, 286] on link "View External Url" at bounding box center [735, 287] width 83 height 15
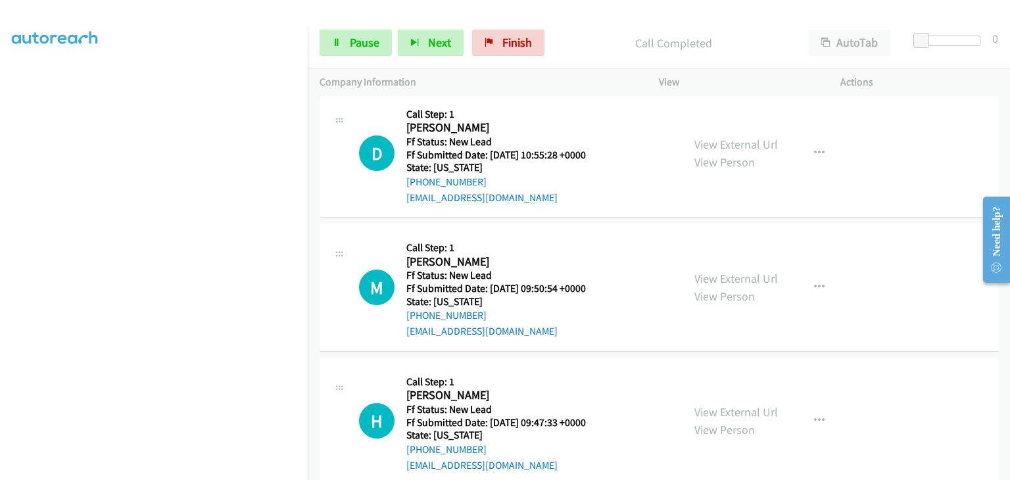
scroll to position [129, 0]
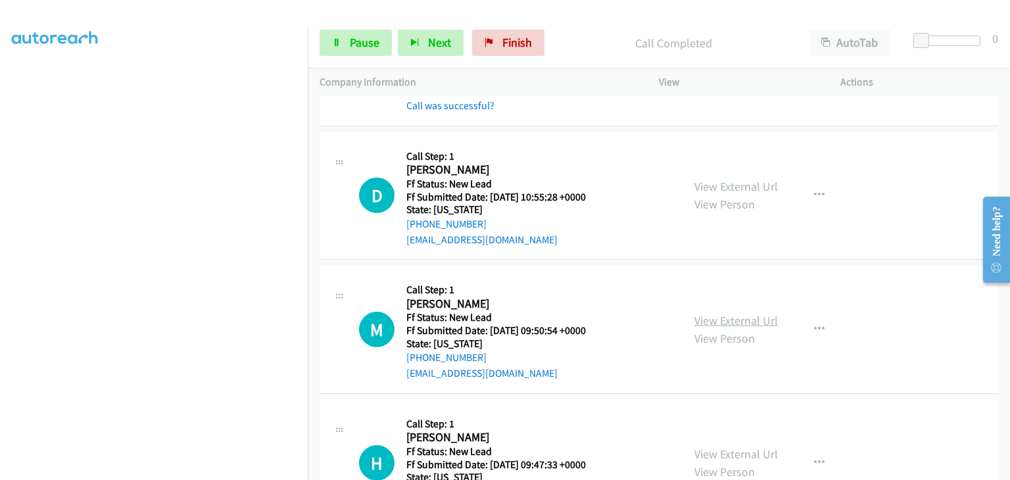
click at [709, 321] on link "View External Url" at bounding box center [735, 320] width 83 height 15
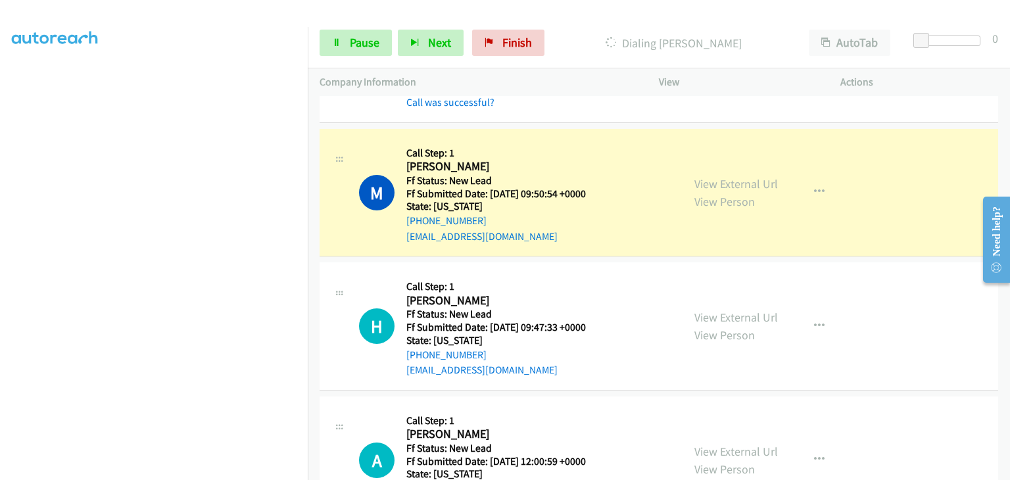
scroll to position [326, 0]
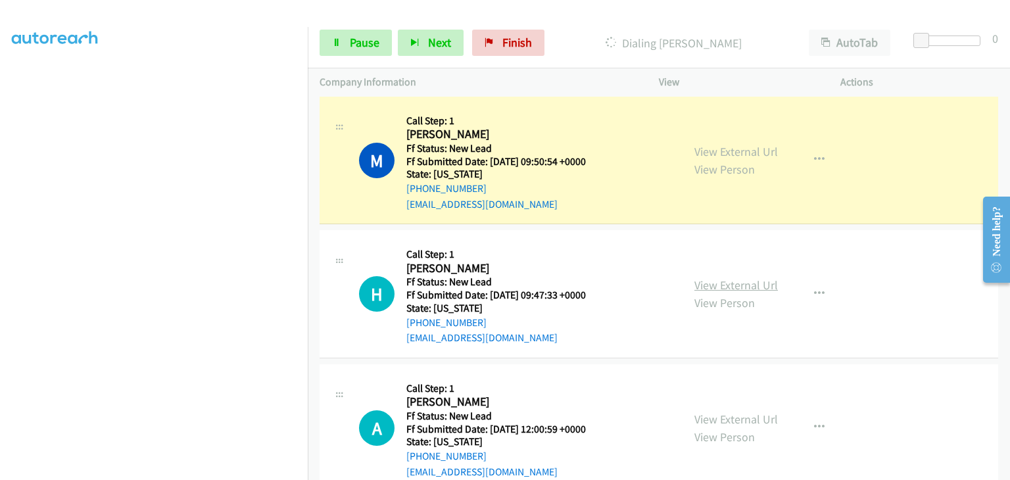
click at [707, 285] on link "View External Url" at bounding box center [735, 284] width 83 height 15
drag, startPoint x: 379, startPoint y: 41, endPoint x: 603, endPoint y: 50, distance: 224.3
click at [379, 41] on link "Pause" at bounding box center [355, 43] width 72 height 26
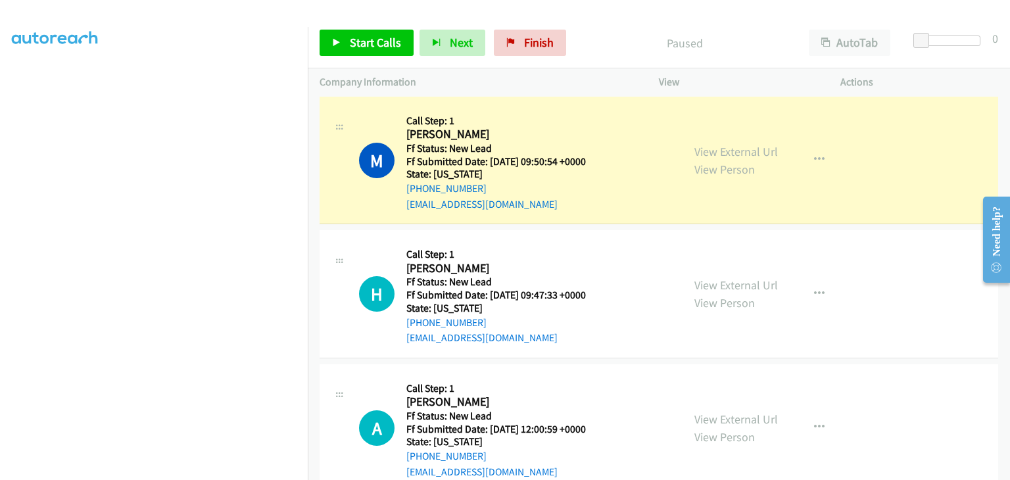
scroll to position [258, 0]
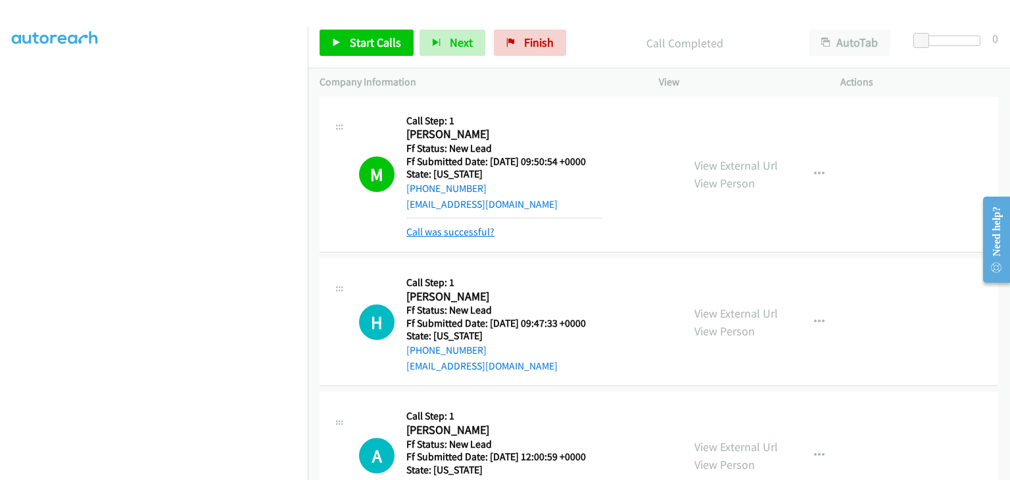
click at [453, 229] on link "Call was successful?" at bounding box center [450, 231] width 88 height 12
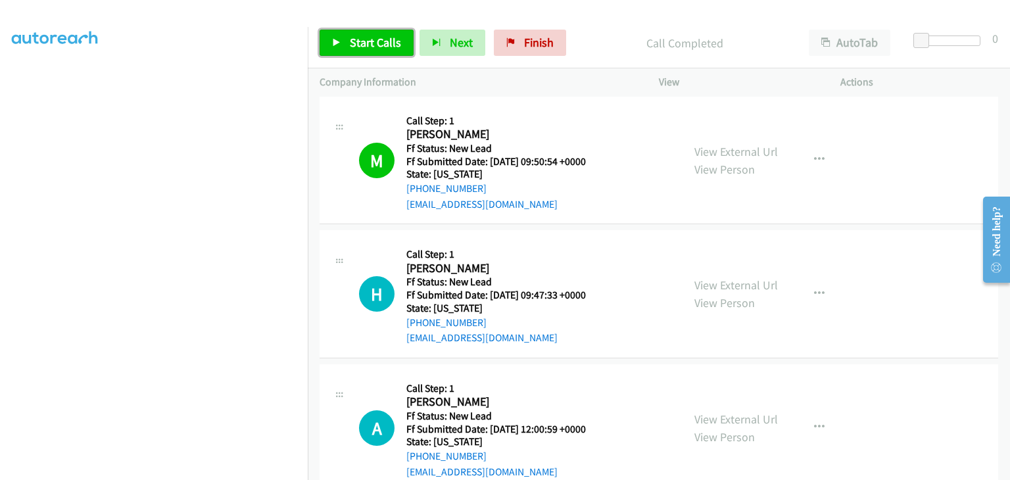
drag, startPoint x: 355, startPoint y: 44, endPoint x: 392, endPoint y: 59, distance: 39.8
click at [355, 44] on span "Start Calls" at bounding box center [375, 42] width 51 height 15
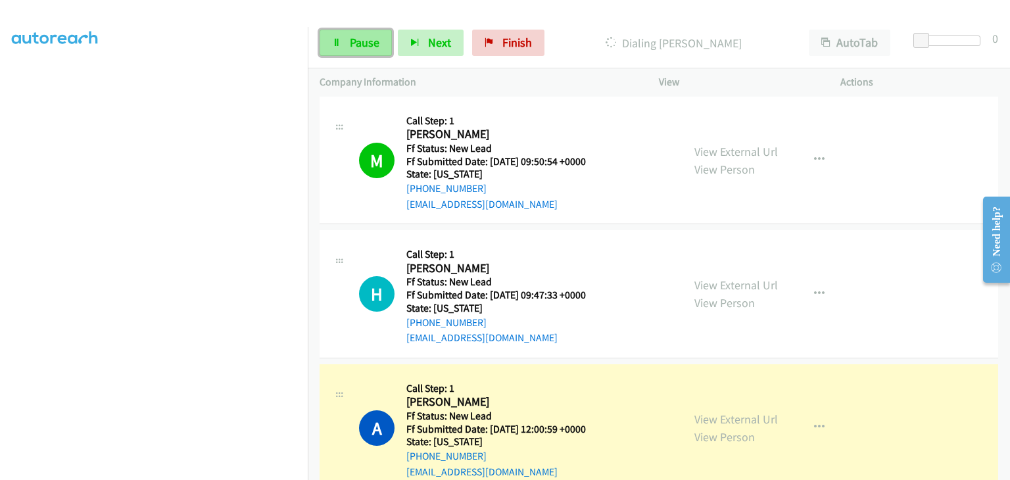
click at [371, 43] on span "Pause" at bounding box center [365, 42] width 30 height 15
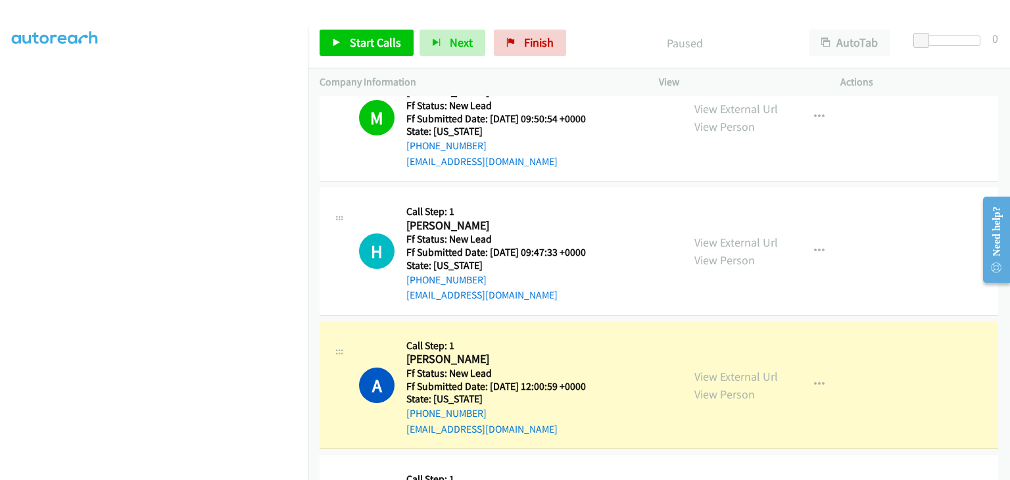
scroll to position [392, 0]
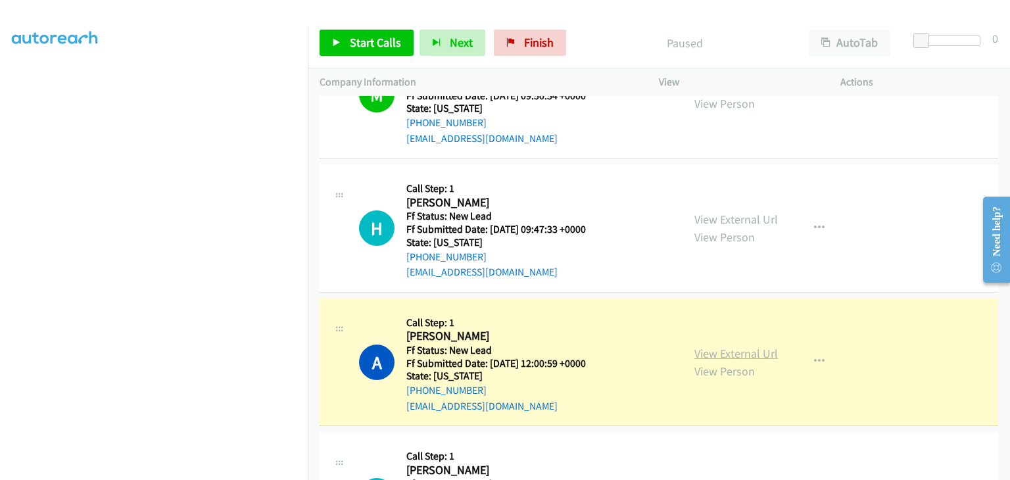
click at [760, 357] on link "View External Url" at bounding box center [735, 353] width 83 height 15
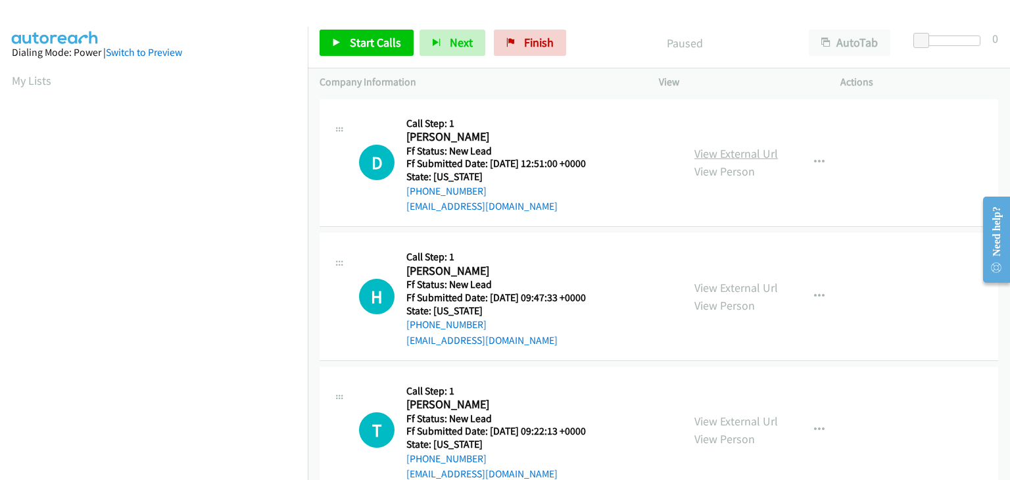
click at [707, 149] on link "View External Url" at bounding box center [735, 153] width 83 height 15
click at [396, 46] on span "Start Calls" at bounding box center [375, 42] width 51 height 15
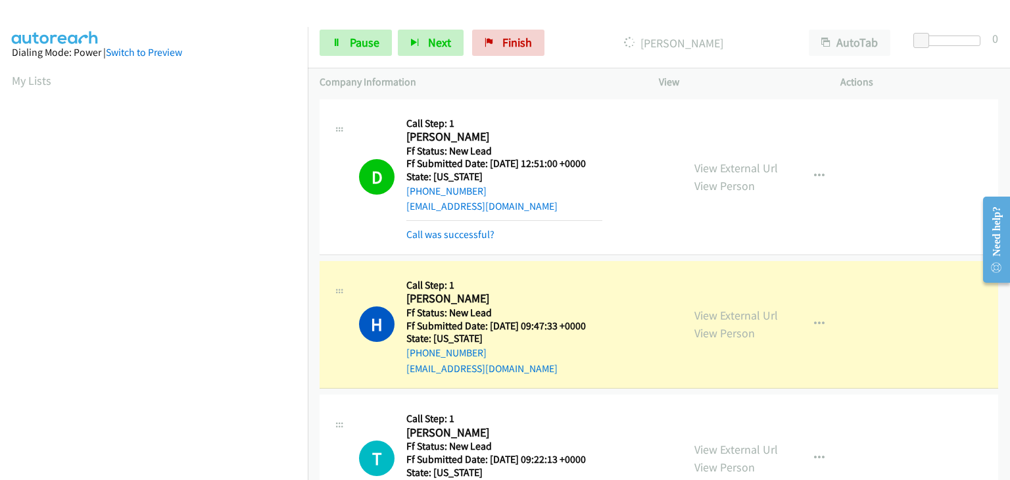
scroll to position [258, 0]
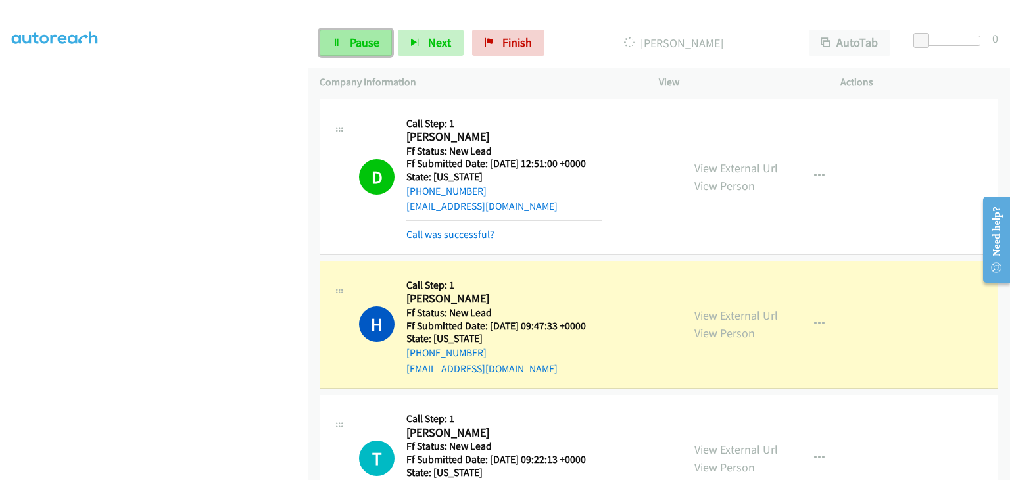
click at [342, 45] on link "Pause" at bounding box center [355, 43] width 72 height 26
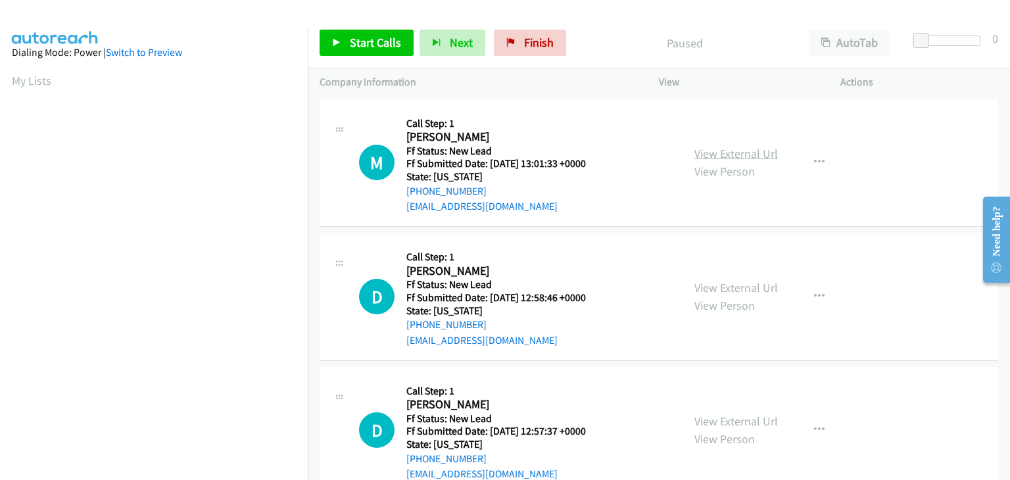
click at [715, 156] on link "View External Url" at bounding box center [735, 153] width 83 height 15
click at [365, 37] on span "Start Calls" at bounding box center [375, 42] width 51 height 15
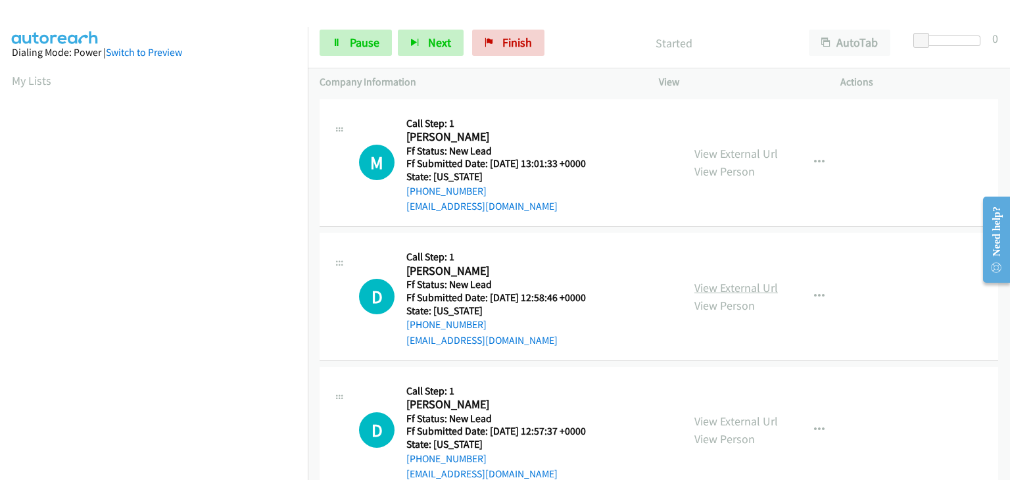
click at [739, 287] on link "View External Url" at bounding box center [735, 287] width 83 height 15
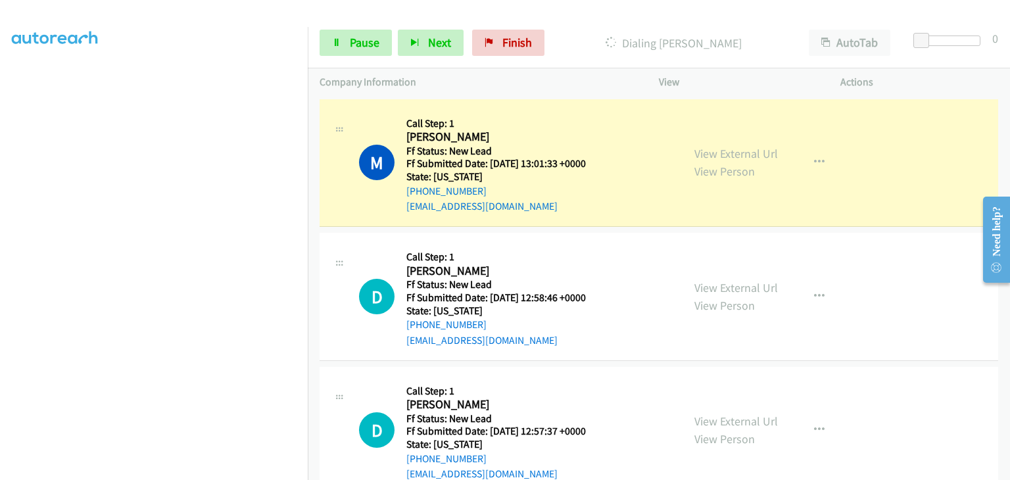
scroll to position [258, 0]
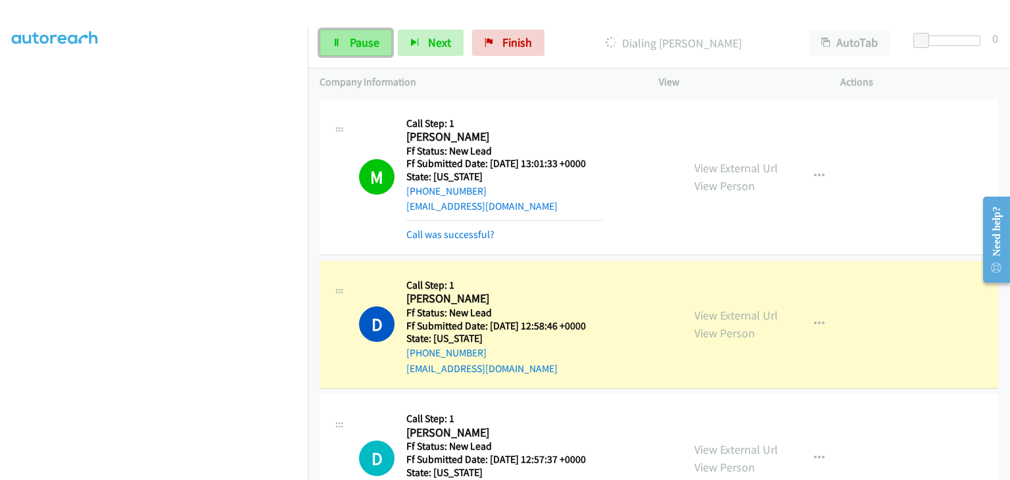
click at [348, 35] on link "Pause" at bounding box center [355, 43] width 72 height 26
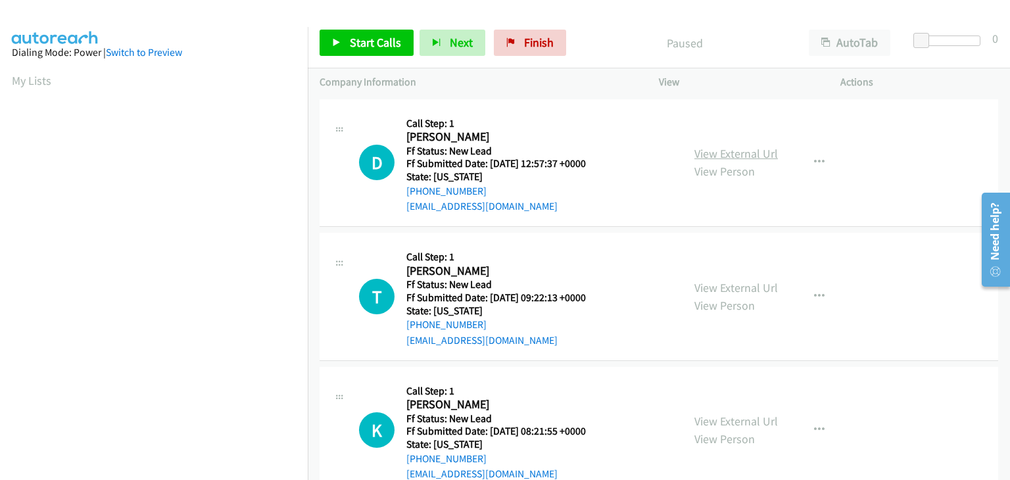
click at [709, 147] on link "View External Url" at bounding box center [735, 153] width 83 height 15
click at [377, 48] on span "Start Calls" at bounding box center [375, 42] width 51 height 15
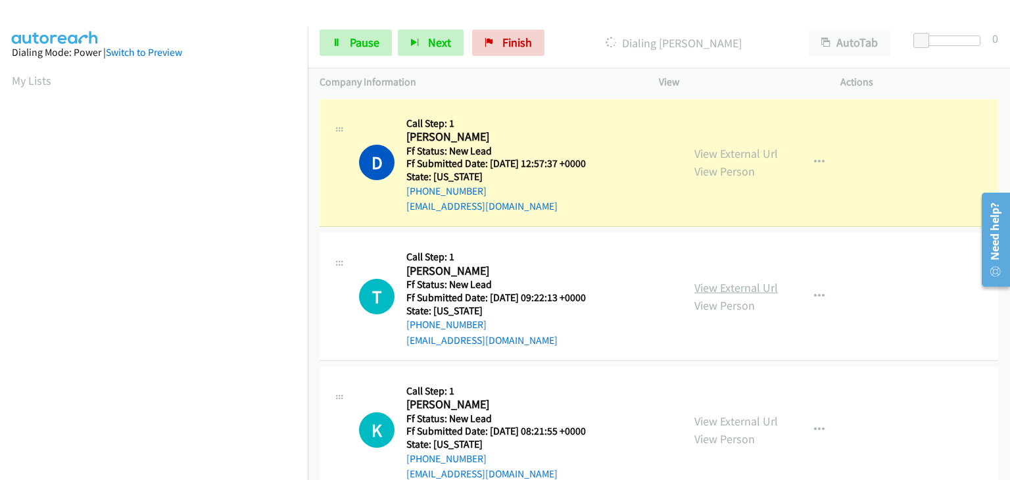
click at [722, 289] on link "View External Url" at bounding box center [735, 287] width 83 height 15
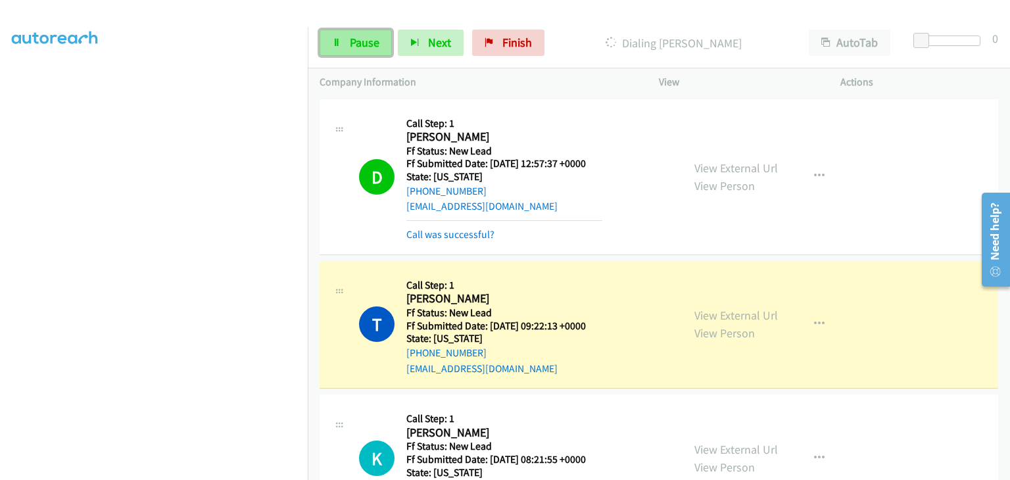
click at [355, 37] on span "Pause" at bounding box center [365, 42] width 30 height 15
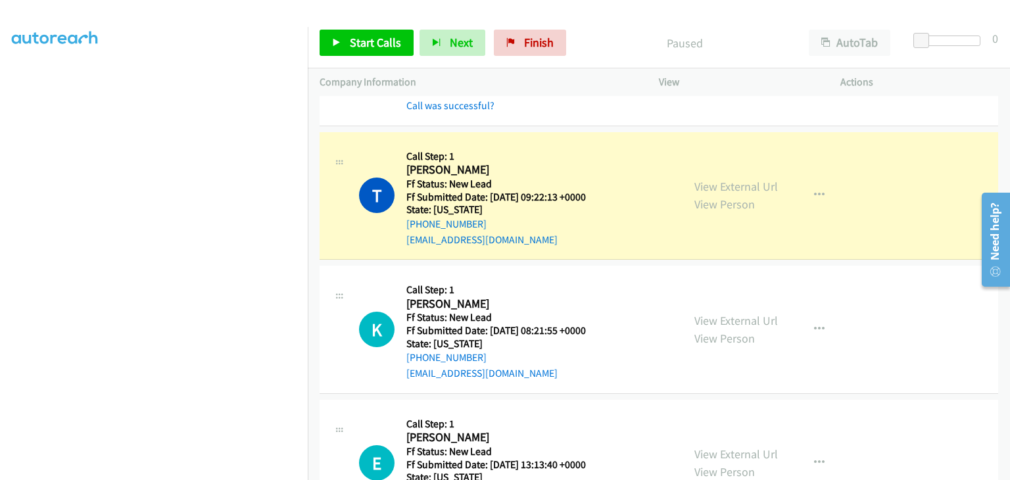
scroll to position [131, 0]
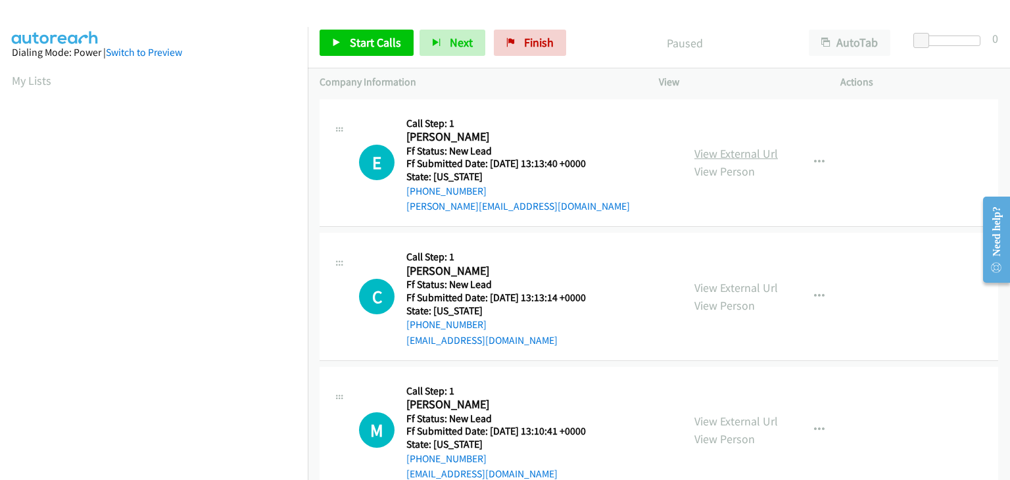
click at [753, 160] on link "View External Url" at bounding box center [735, 153] width 83 height 15
click at [391, 45] on span "Start Calls" at bounding box center [375, 42] width 51 height 15
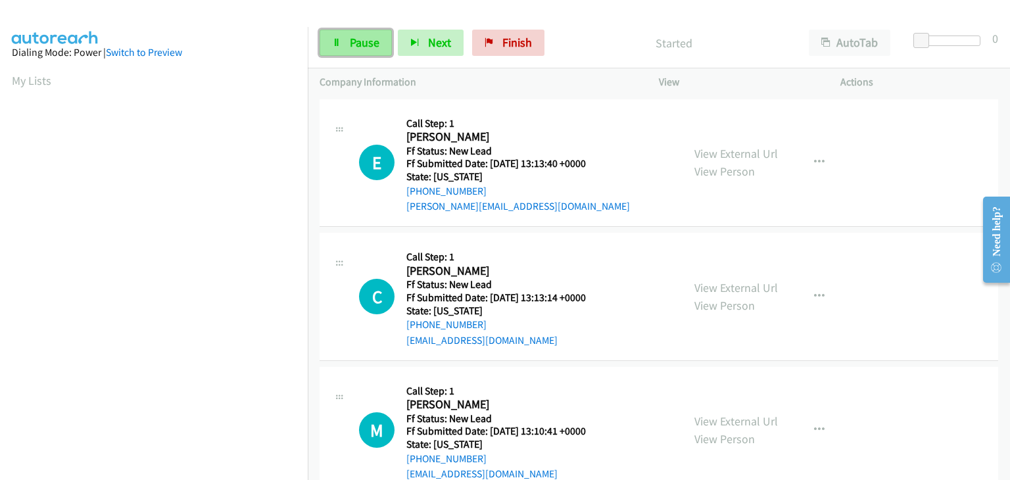
click at [376, 51] on link "Pause" at bounding box center [355, 43] width 72 height 26
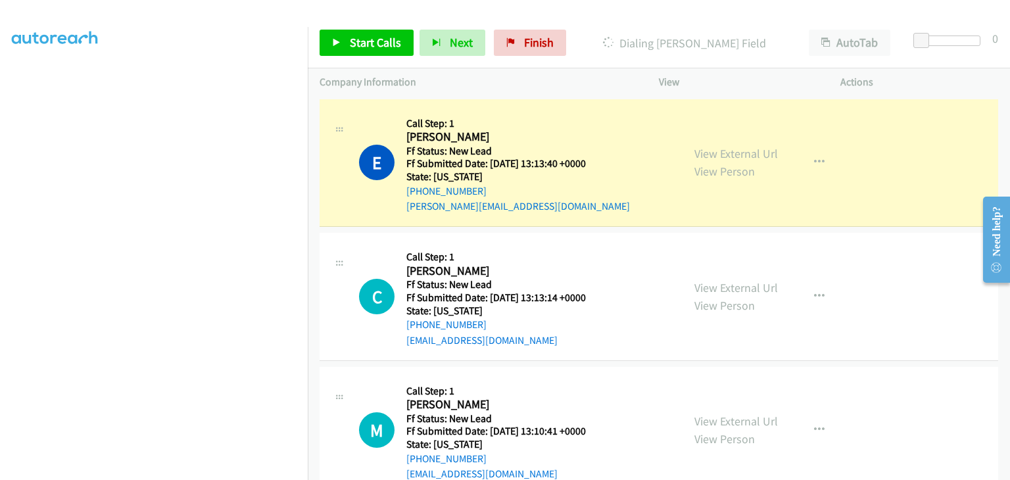
scroll to position [258, 0]
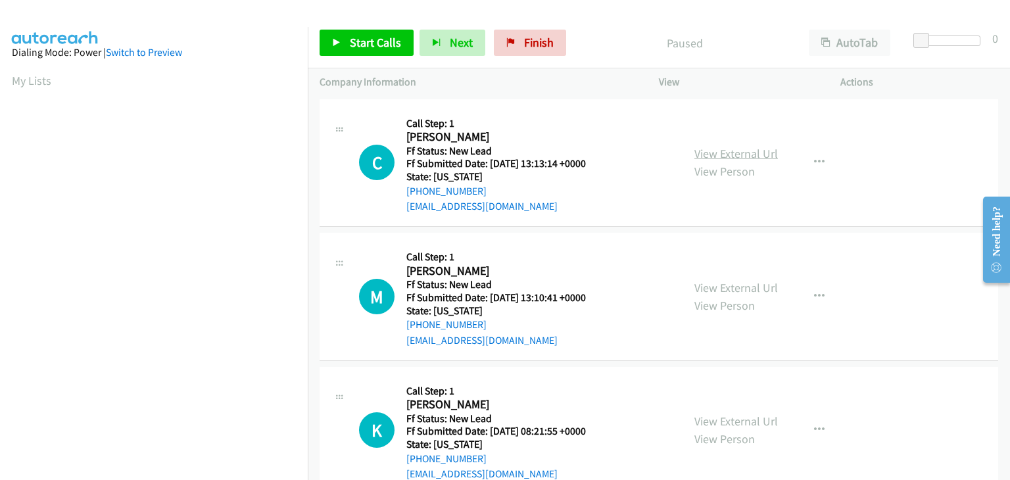
click at [714, 156] on link "View External Url" at bounding box center [735, 153] width 83 height 15
drag, startPoint x: 384, startPoint y: 50, endPoint x: 392, endPoint y: 50, distance: 7.9
click at [384, 50] on link "Start Calls" at bounding box center [366, 43] width 94 height 26
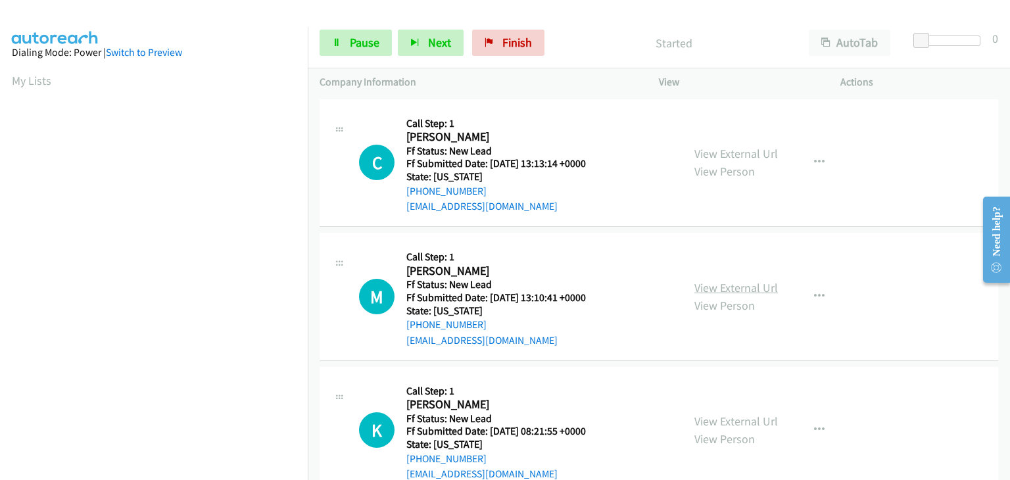
click at [718, 287] on link "View External Url" at bounding box center [735, 287] width 83 height 15
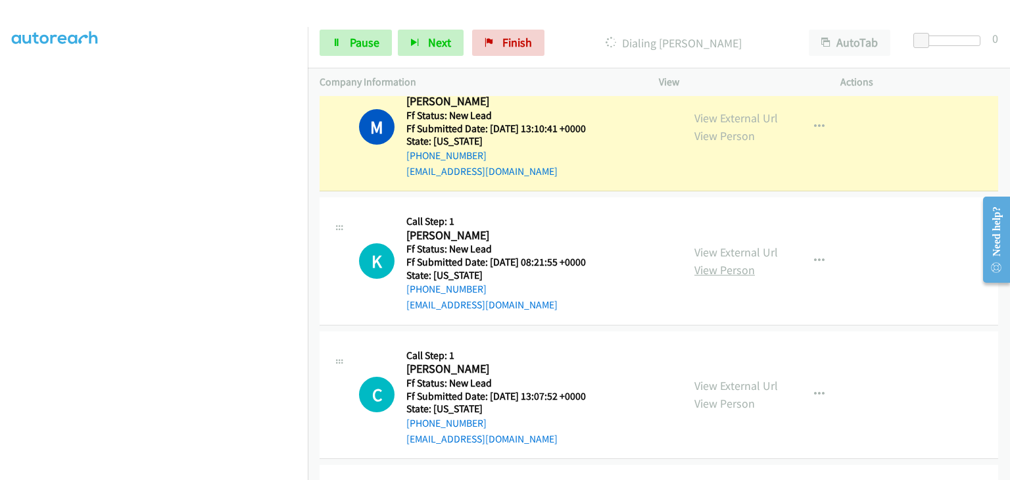
scroll to position [131, 0]
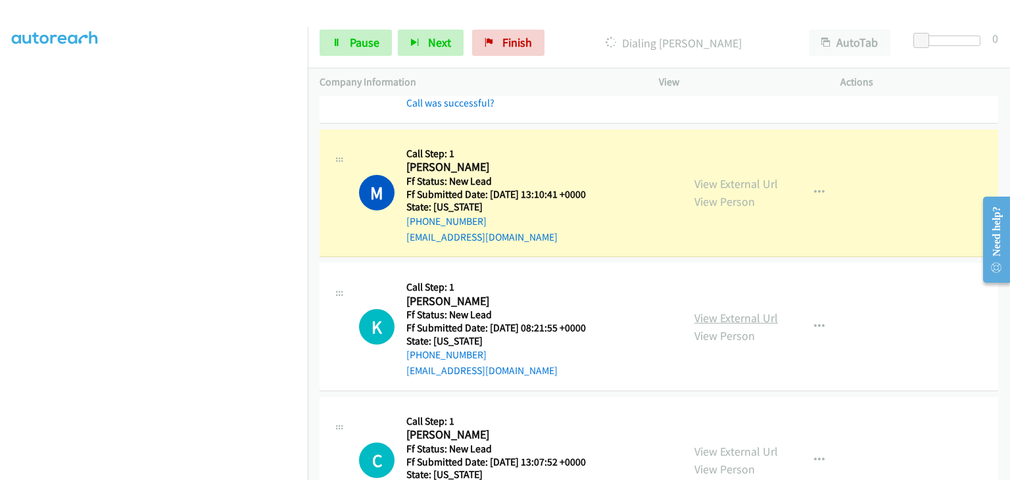
click at [713, 314] on link "View External Url" at bounding box center [735, 317] width 83 height 15
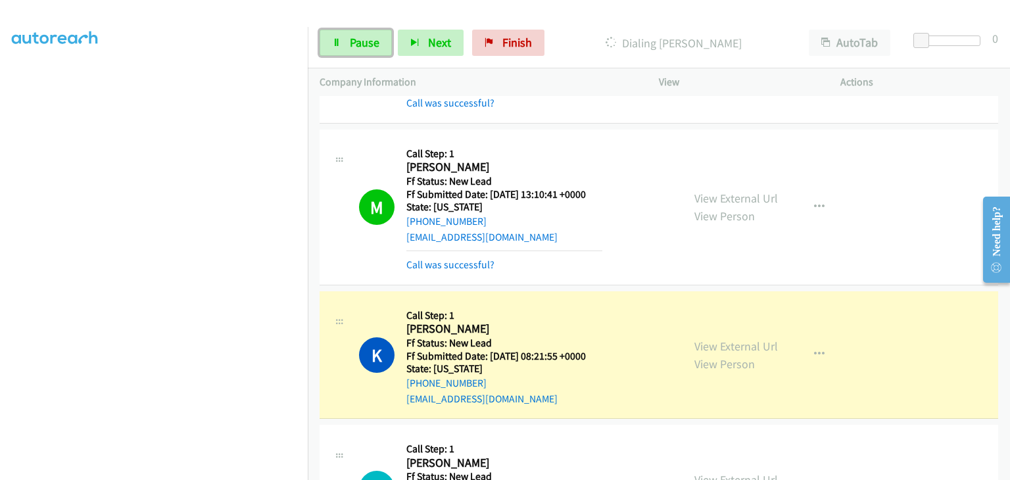
drag, startPoint x: 371, startPoint y: 35, endPoint x: 297, endPoint y: 86, distance: 90.3
click at [371, 35] on span "Pause" at bounding box center [365, 42] width 30 height 15
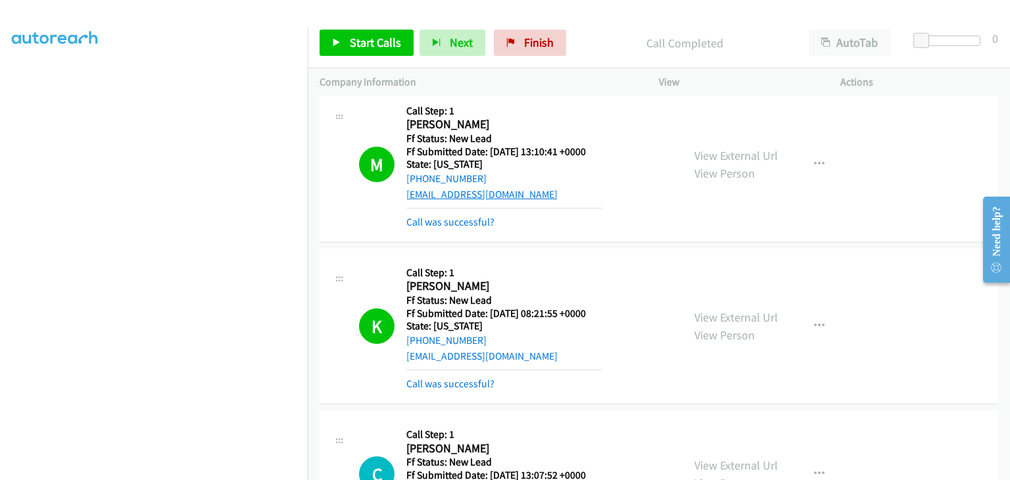
scroll to position [197, 0]
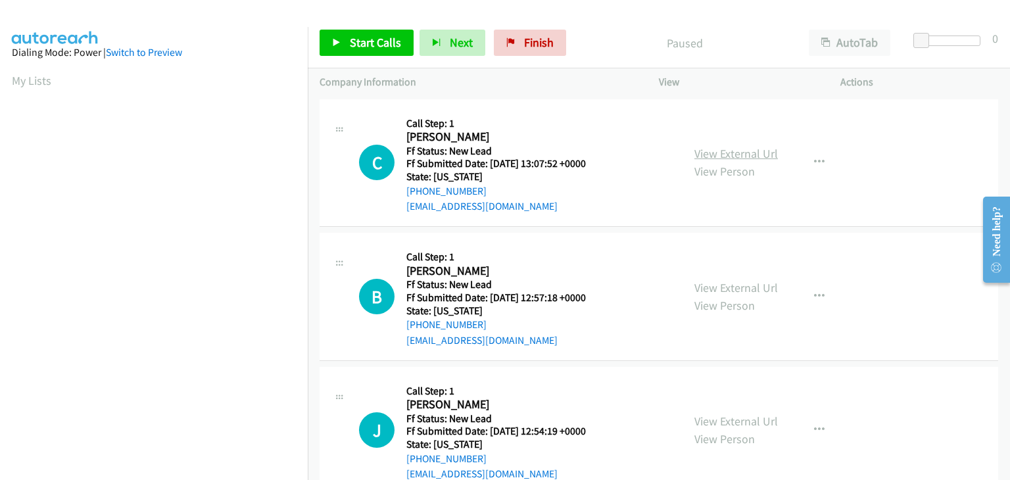
click at [740, 157] on link "View External Url" at bounding box center [735, 153] width 83 height 15
click at [350, 43] on span "Start Calls" at bounding box center [375, 42] width 51 height 15
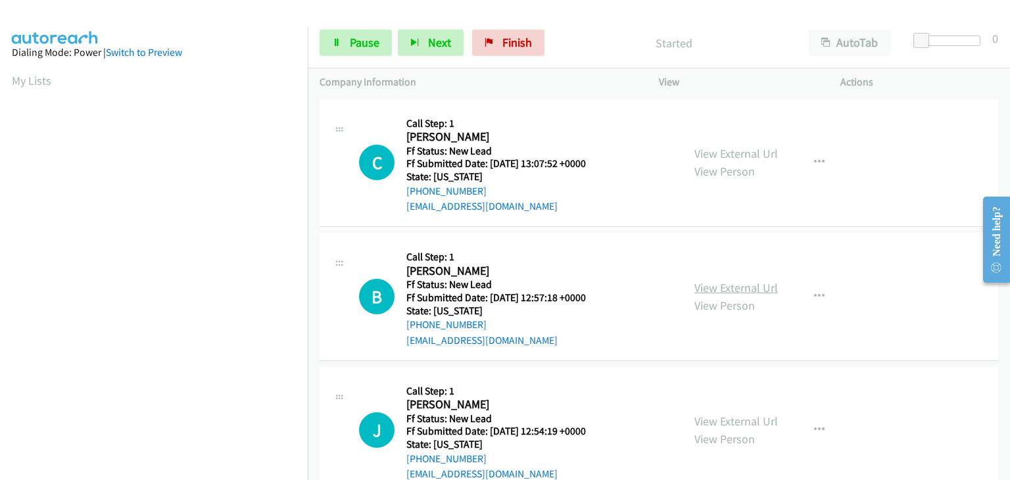
click at [744, 289] on link "View External Url" at bounding box center [735, 287] width 83 height 15
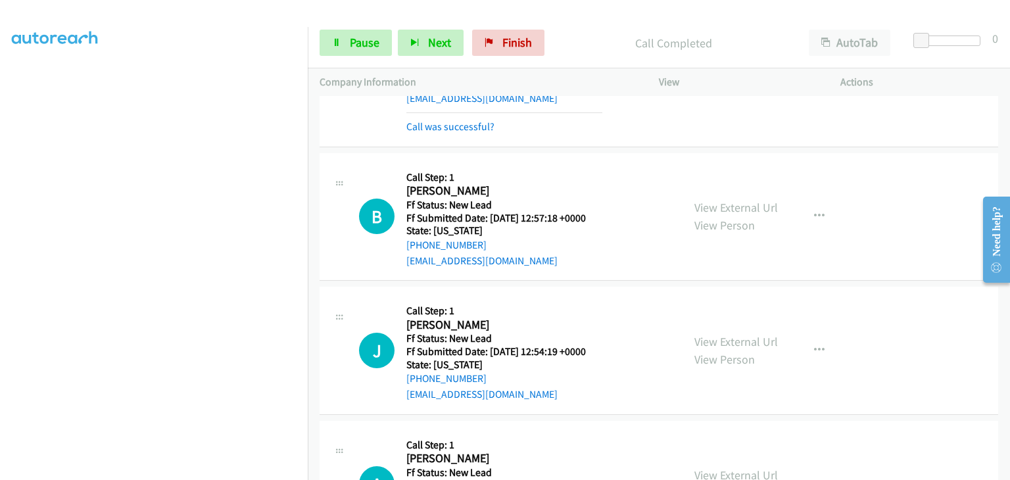
scroll to position [131, 0]
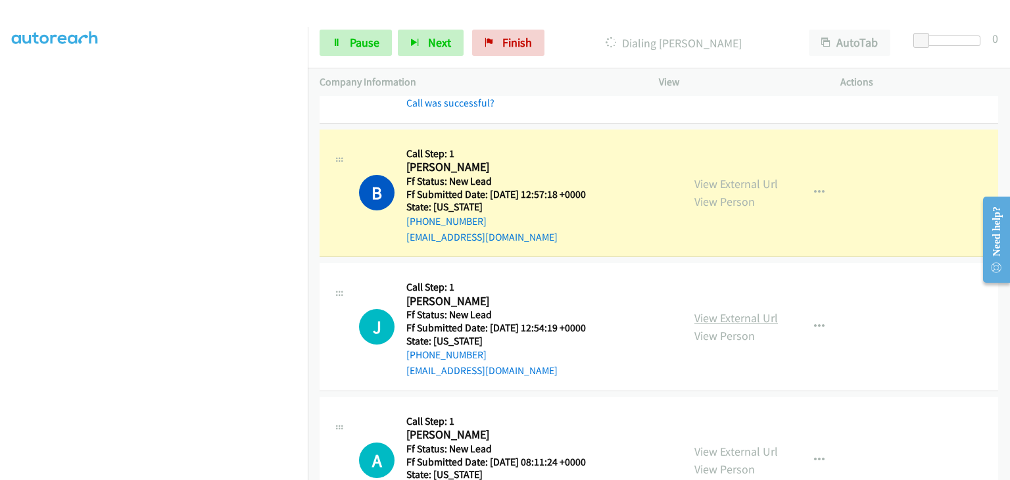
click at [717, 315] on link "View External Url" at bounding box center [735, 317] width 83 height 15
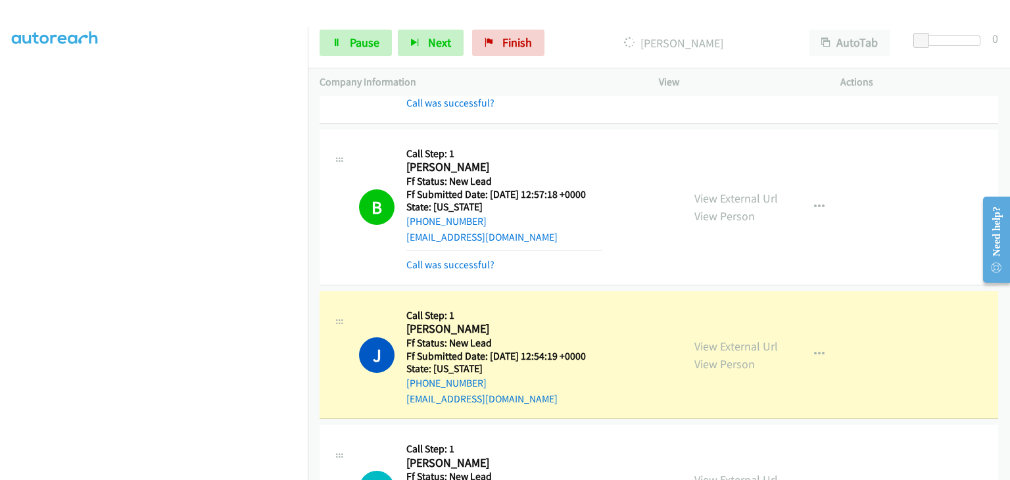
scroll to position [258, 0]
drag, startPoint x: 390, startPoint y: 45, endPoint x: 408, endPoint y: 45, distance: 17.1
click at [390, 45] on link "Pause" at bounding box center [355, 43] width 72 height 26
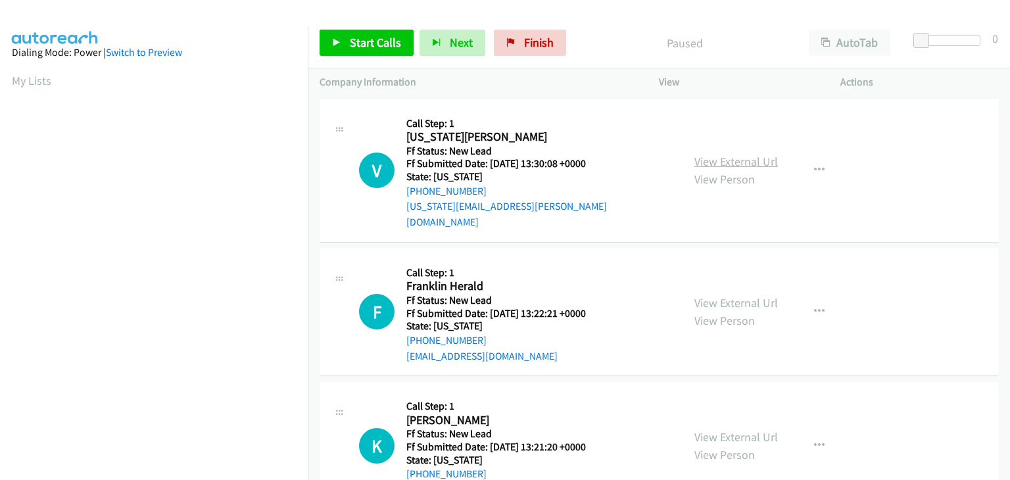
click at [748, 156] on link "View External Url" at bounding box center [735, 161] width 83 height 15
click at [364, 35] on span "Start Calls" at bounding box center [375, 42] width 51 height 15
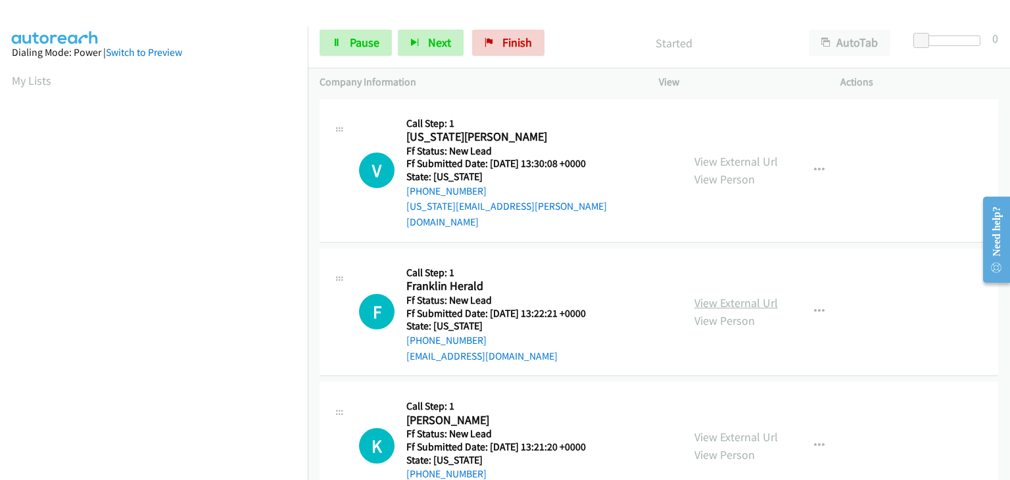
click at [747, 295] on link "View External Url" at bounding box center [735, 302] width 83 height 15
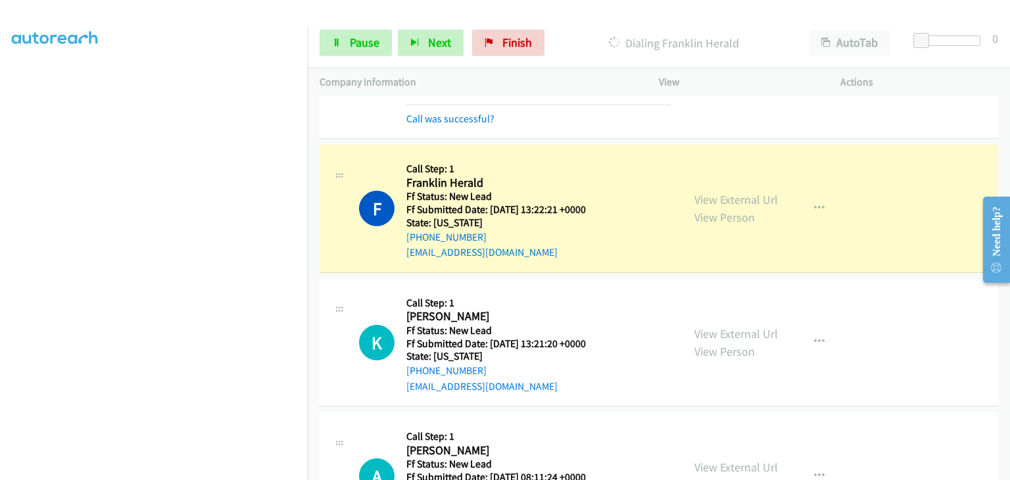
scroll to position [197, 0]
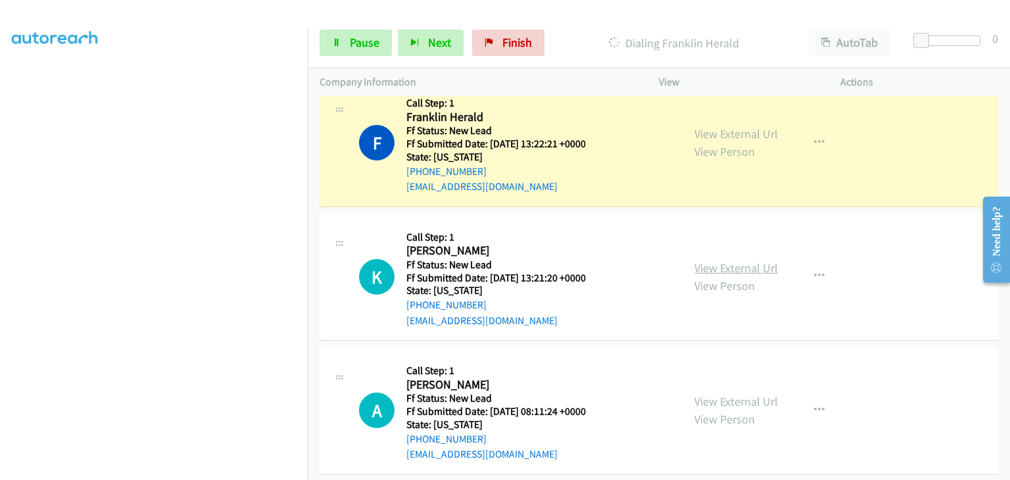
click at [746, 260] on link "View External Url" at bounding box center [735, 267] width 83 height 15
click at [371, 41] on span "Pause" at bounding box center [365, 42] width 30 height 15
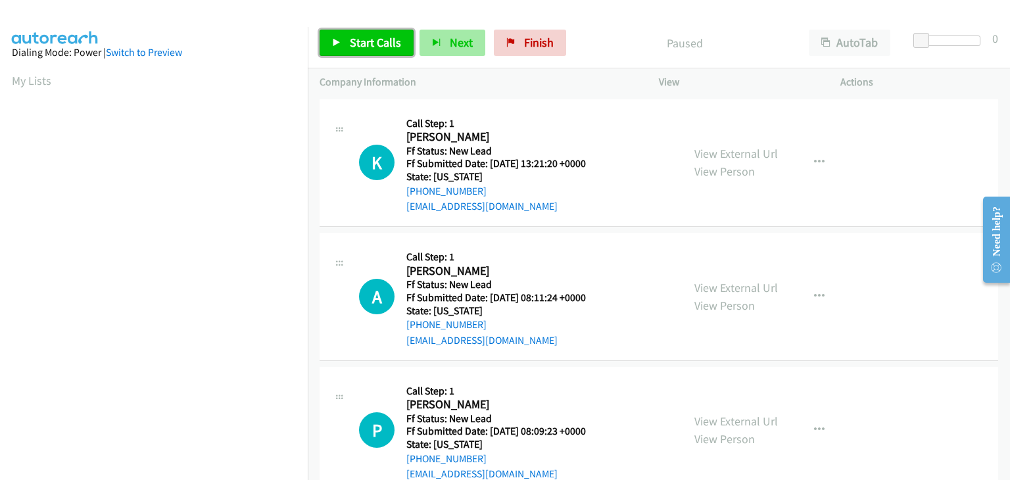
drag, startPoint x: 386, startPoint y: 40, endPoint x: 454, endPoint y: 39, distance: 67.7
click at [386, 40] on span "Start Calls" at bounding box center [375, 42] width 51 height 15
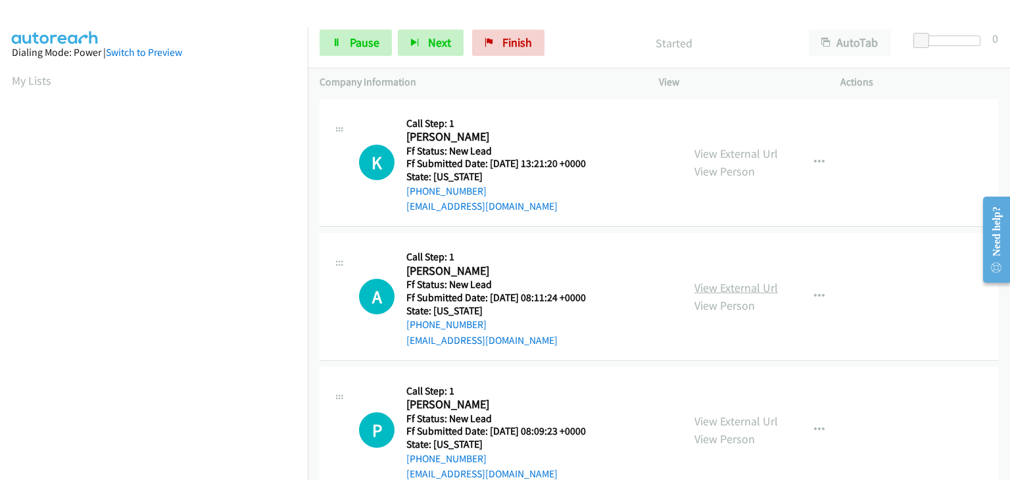
click at [745, 289] on link "View External Url" at bounding box center [735, 287] width 83 height 15
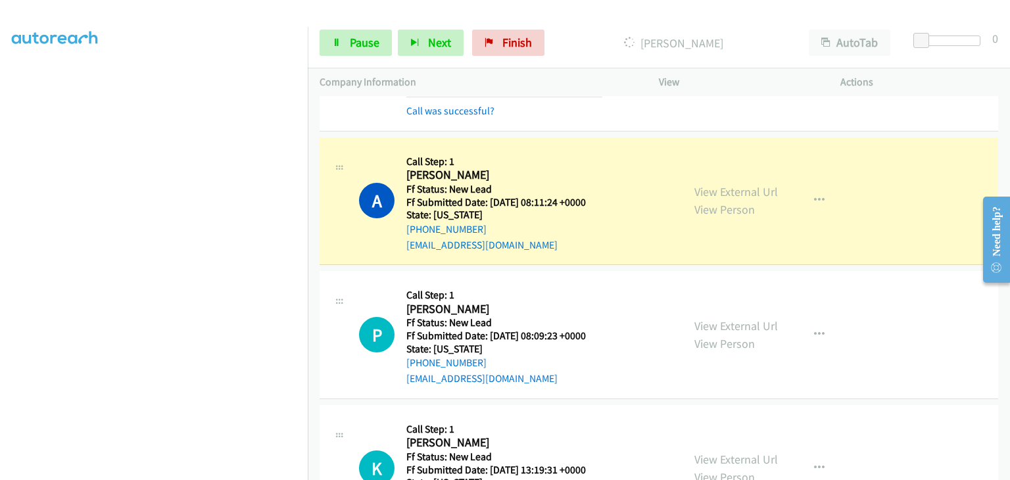
scroll to position [131, 0]
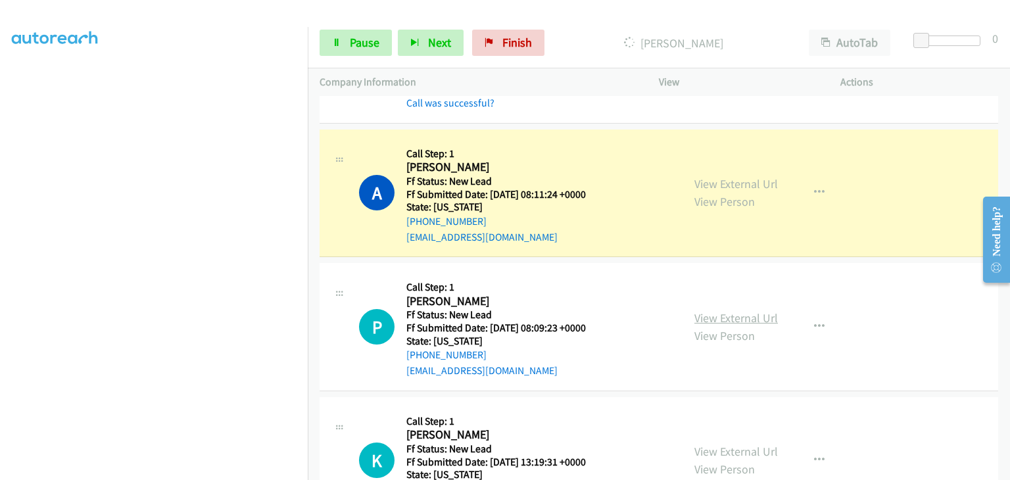
click at [738, 319] on link "View External Url" at bounding box center [735, 317] width 83 height 15
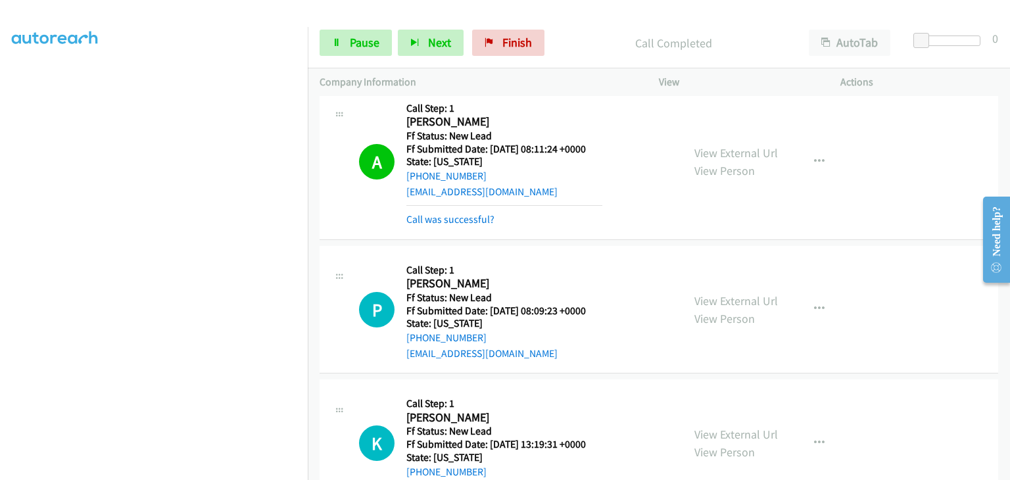
scroll to position [197, 0]
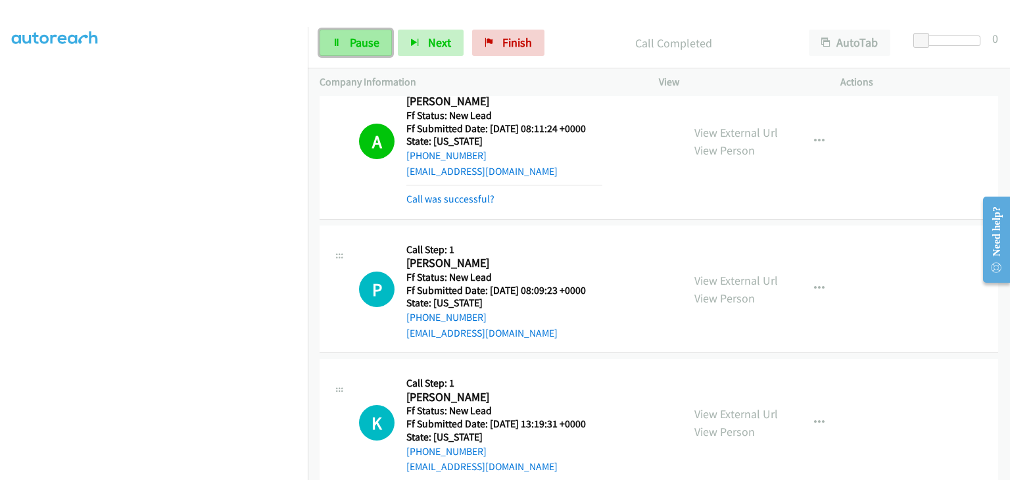
click at [362, 51] on link "Pause" at bounding box center [355, 43] width 72 height 26
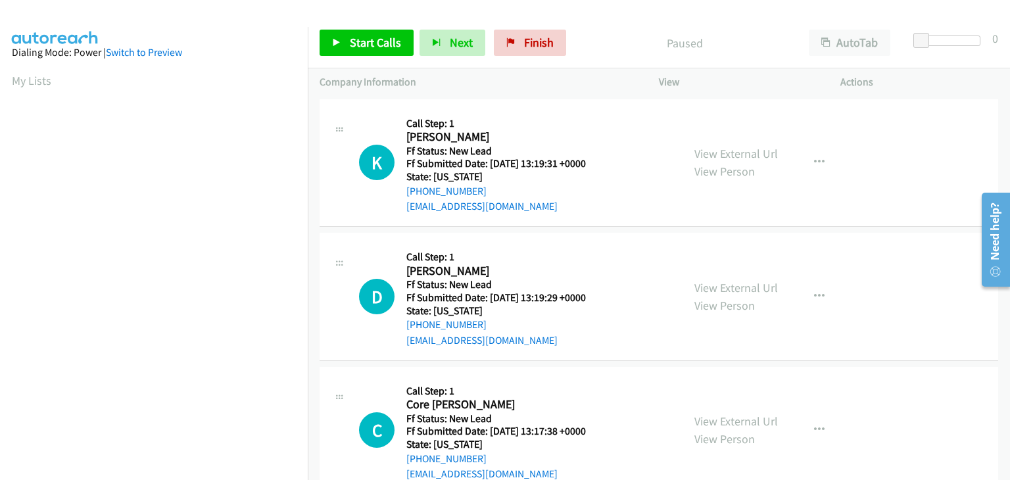
click at [728, 143] on div "View External Url View Person View External Url Email Schedule/Manage Callback …" at bounding box center [778, 163] width 193 height 104
click at [728, 146] on link "View External Url" at bounding box center [735, 153] width 83 height 15
drag, startPoint x: 369, startPoint y: 36, endPoint x: 400, endPoint y: 49, distance: 34.2
click at [369, 36] on span "Start Calls" at bounding box center [375, 42] width 51 height 15
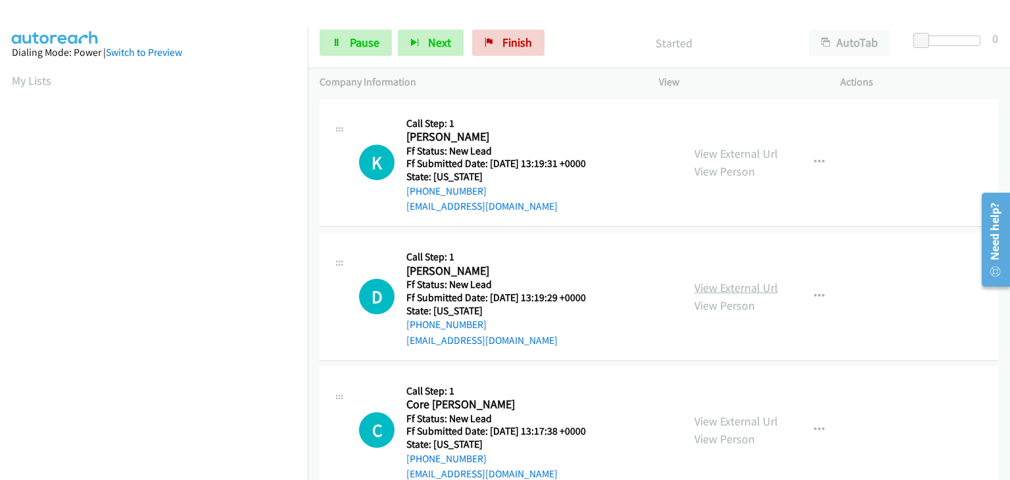
click at [707, 281] on link "View External Url" at bounding box center [735, 287] width 83 height 15
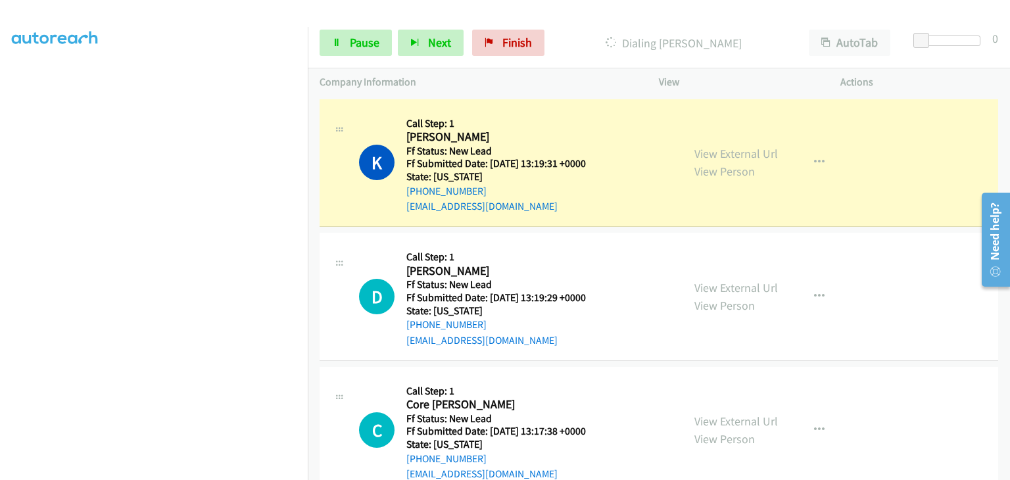
scroll to position [258, 0]
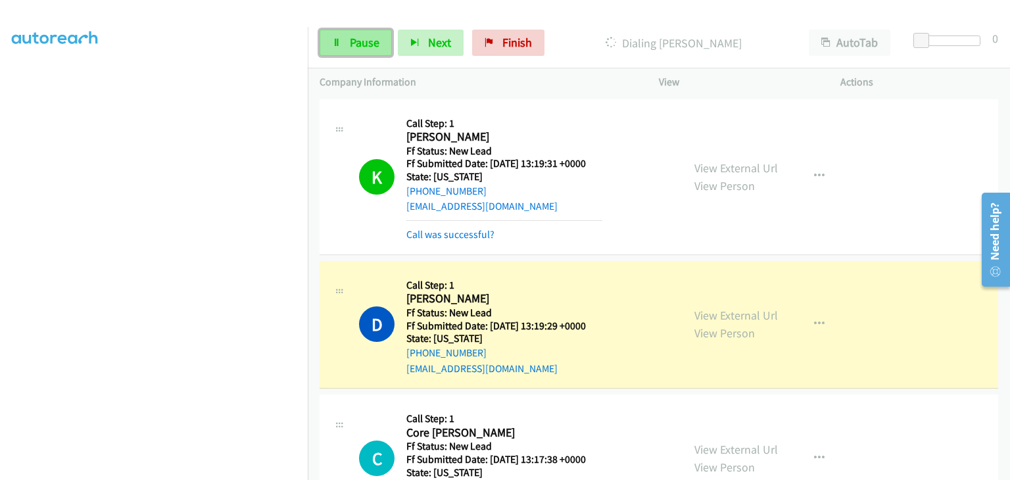
click at [367, 45] on span "Pause" at bounding box center [365, 42] width 30 height 15
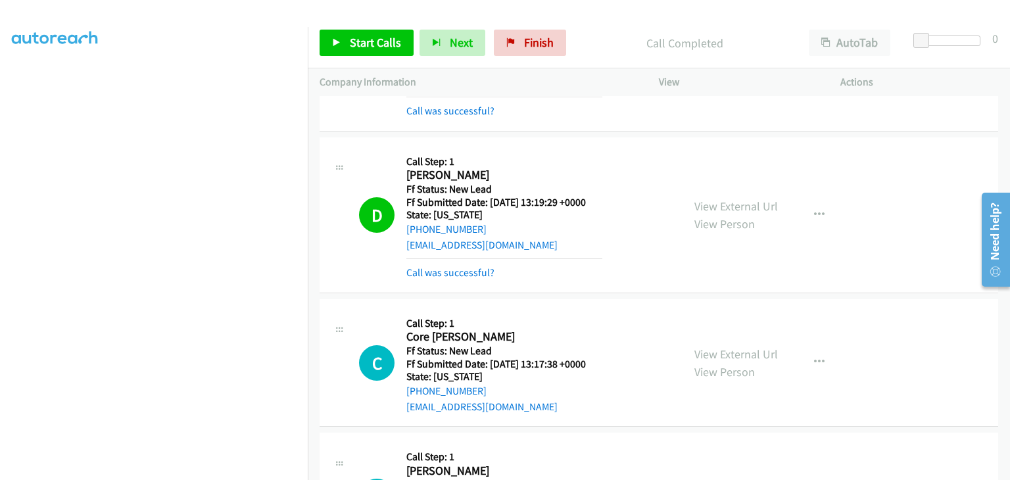
scroll to position [131, 0]
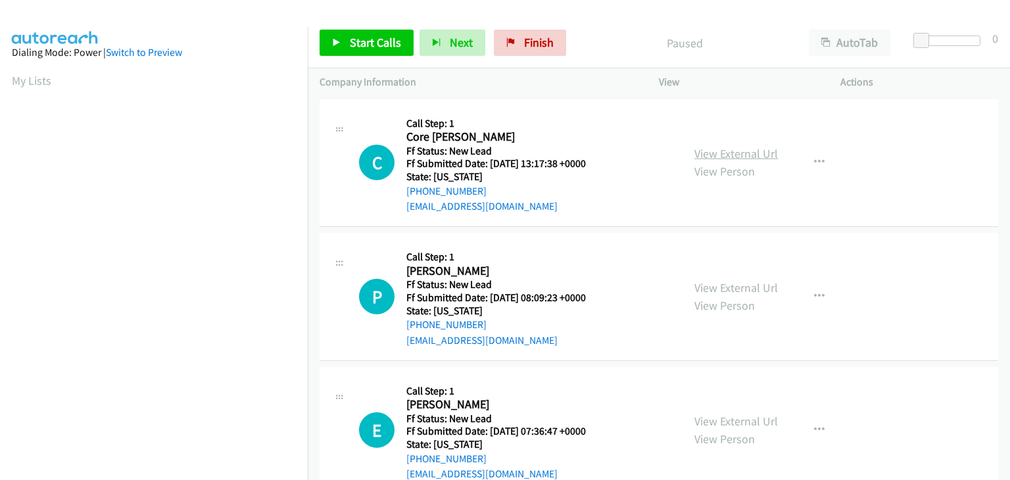
click at [715, 154] on link "View External Url" at bounding box center [735, 153] width 83 height 15
click at [356, 51] on link "Start Calls" at bounding box center [366, 43] width 94 height 26
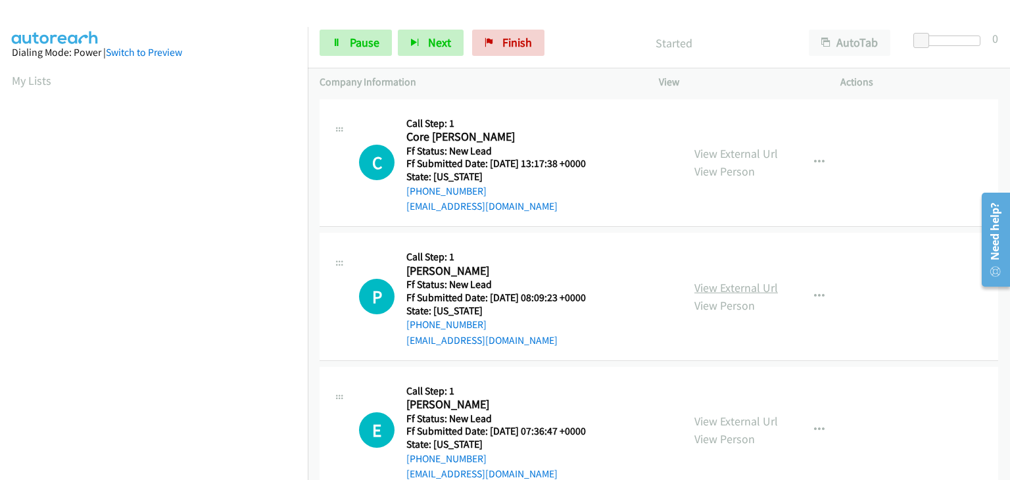
click at [768, 289] on link "View External Url" at bounding box center [735, 287] width 83 height 15
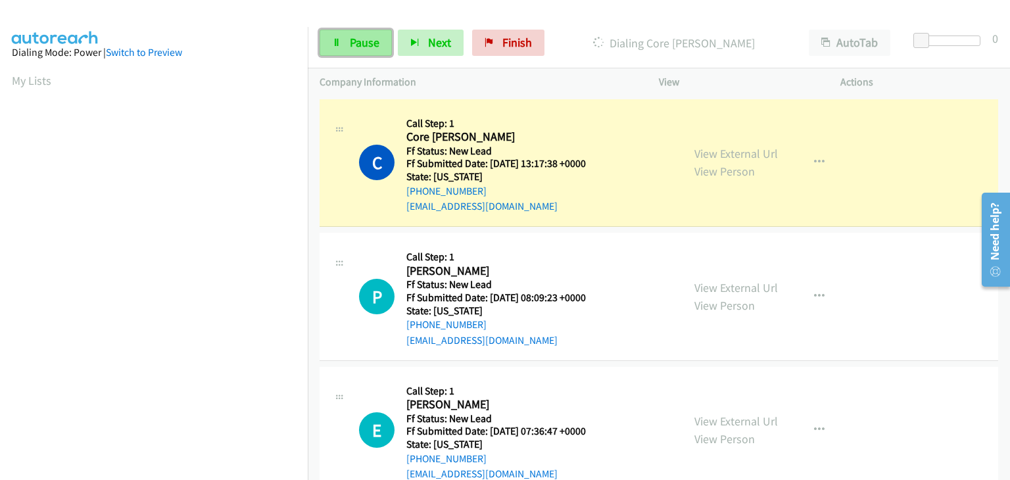
click at [352, 49] on span "Pause" at bounding box center [365, 42] width 30 height 15
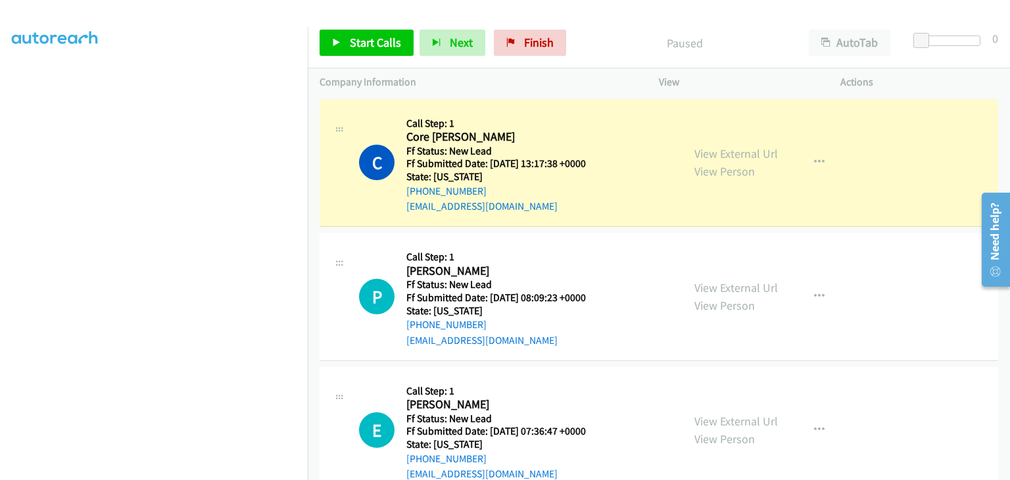
scroll to position [258, 0]
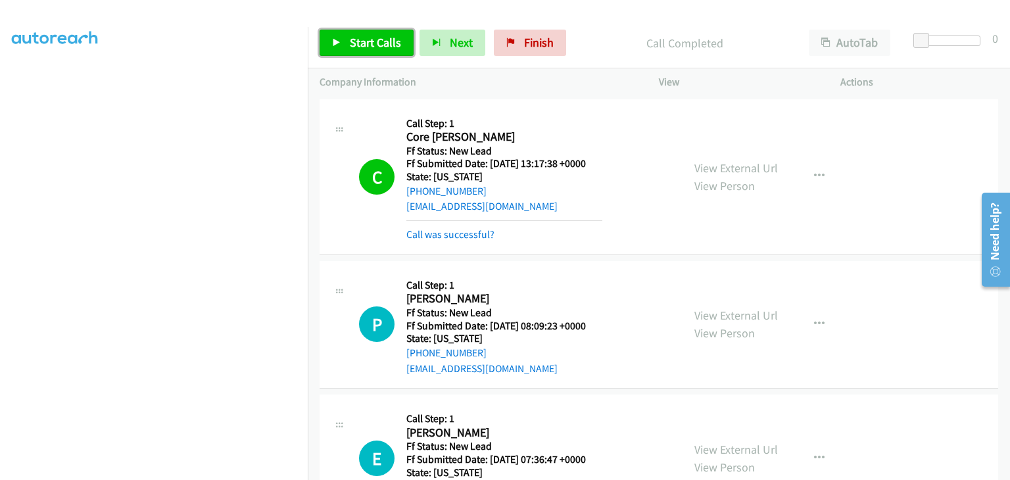
click at [359, 51] on link "Start Calls" at bounding box center [366, 43] width 94 height 26
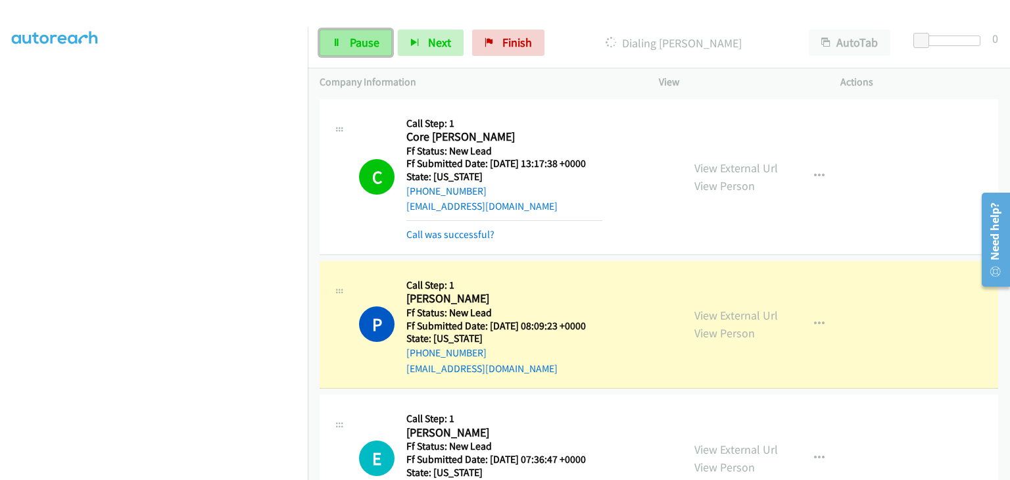
click at [340, 43] on icon at bounding box center [336, 43] width 9 height 9
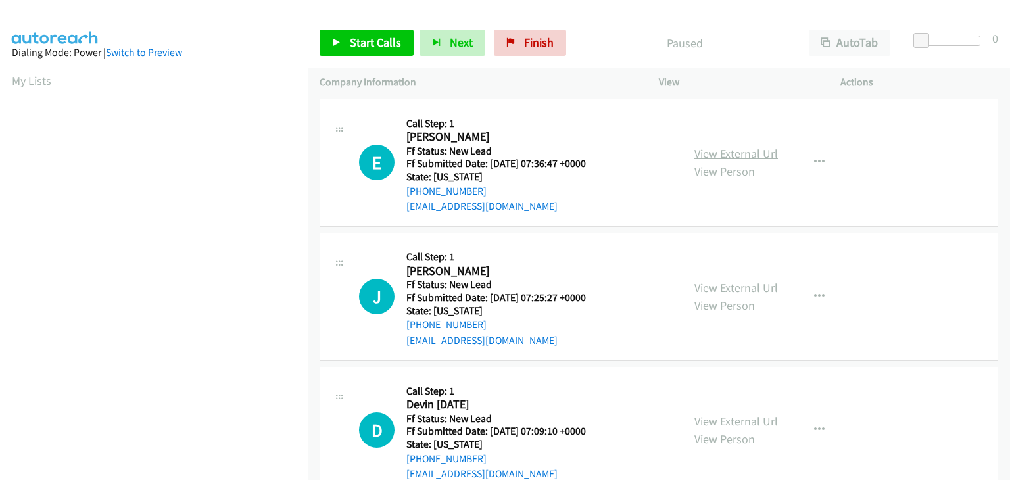
click at [703, 158] on link "View External Url" at bounding box center [735, 153] width 83 height 15
drag, startPoint x: 358, startPoint y: 45, endPoint x: 609, endPoint y: 150, distance: 271.4
click at [358, 45] on span "Start Calls" at bounding box center [375, 42] width 51 height 15
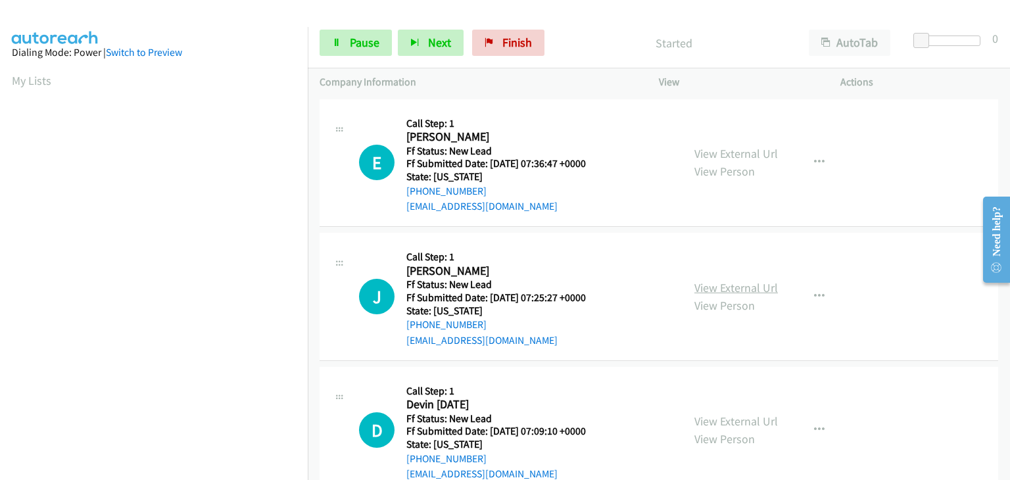
click at [738, 289] on link "View External Url" at bounding box center [735, 287] width 83 height 15
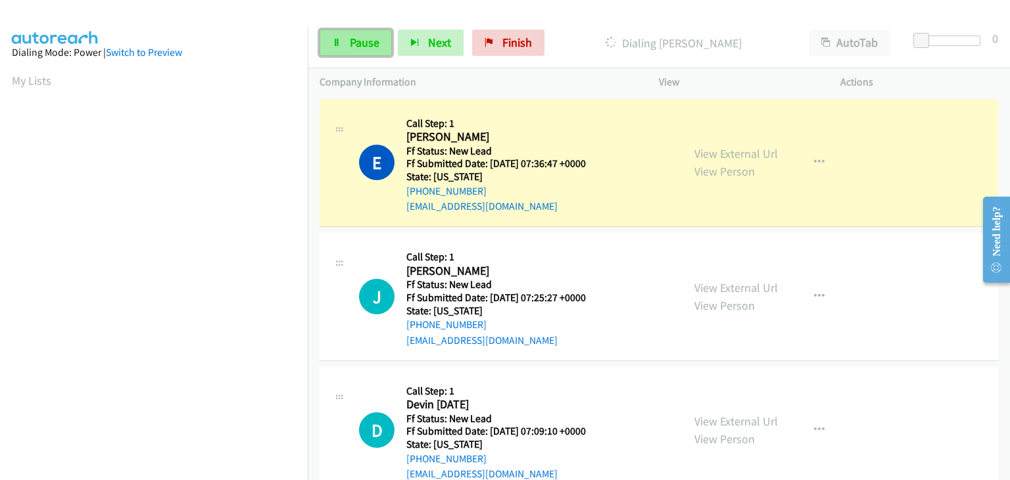
click at [373, 52] on link "Pause" at bounding box center [355, 43] width 72 height 26
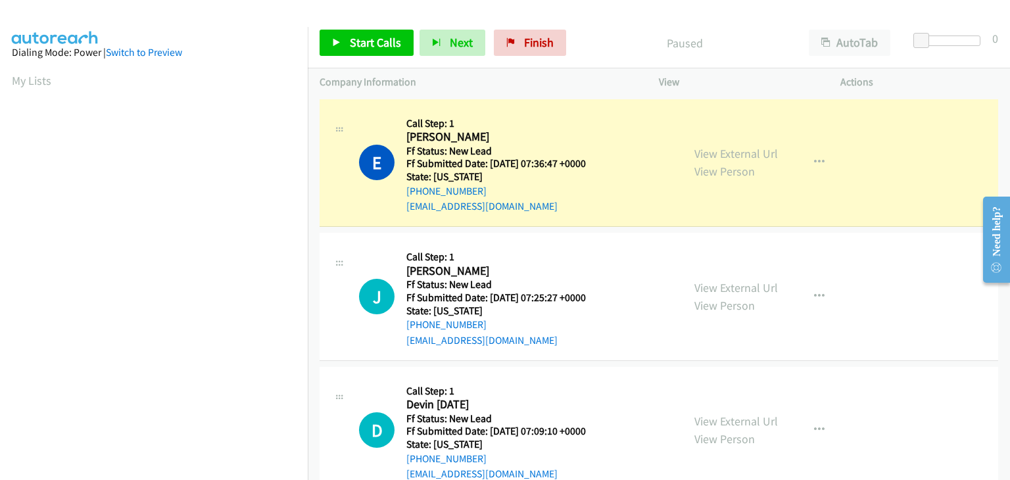
scroll to position [258, 0]
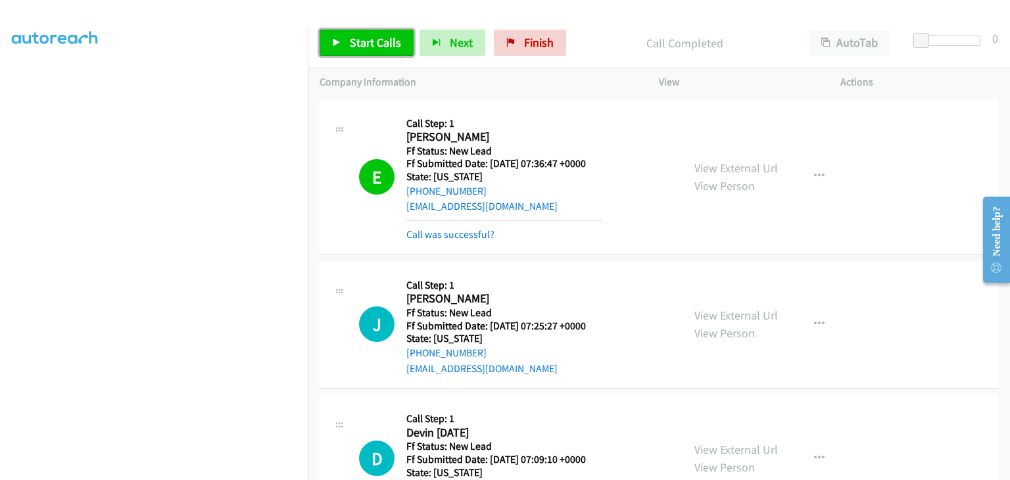
drag, startPoint x: 390, startPoint y: 44, endPoint x: 481, endPoint y: 47, distance: 90.8
click at [390, 44] on span "Start Calls" at bounding box center [375, 42] width 51 height 15
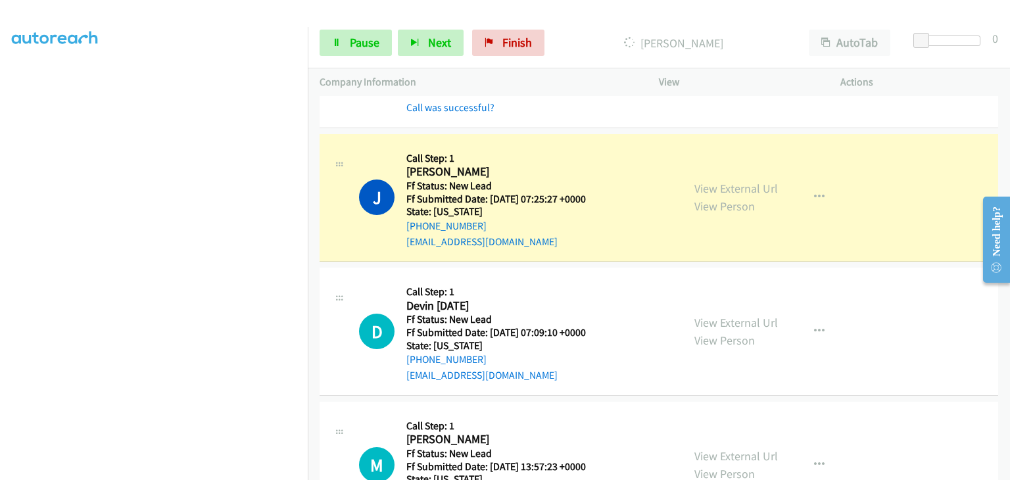
scroll to position [131, 0]
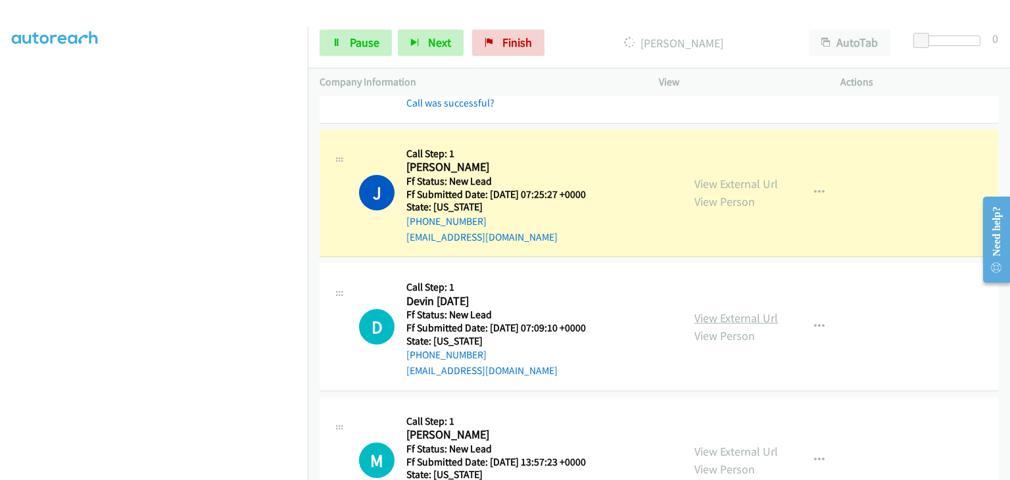
click at [707, 317] on link "View External Url" at bounding box center [735, 317] width 83 height 15
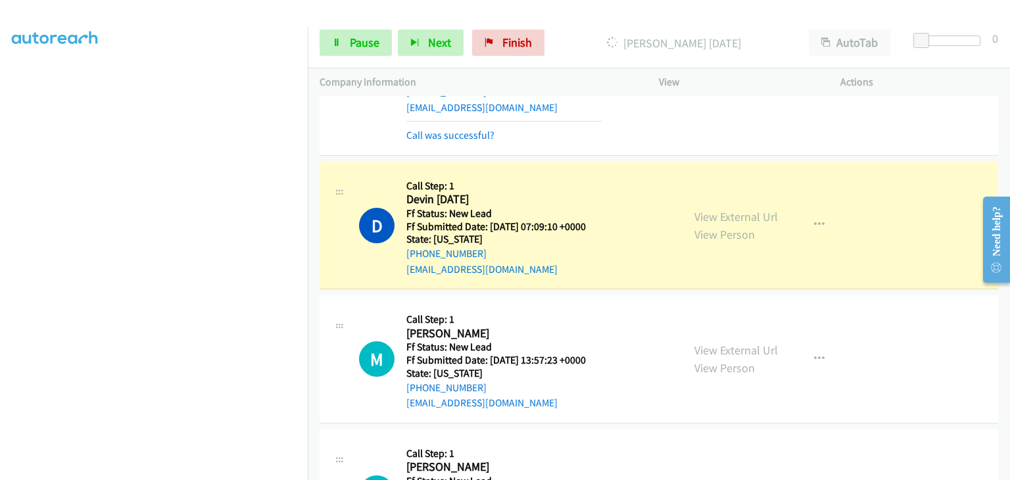
scroll to position [263, 0]
click at [725, 340] on link "View External Url" at bounding box center [735, 347] width 83 height 15
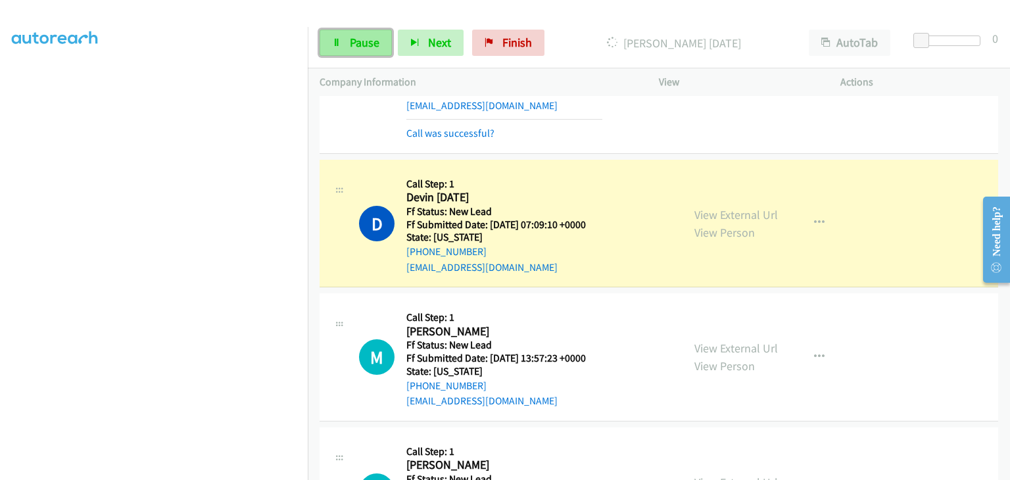
click at [333, 35] on link "Pause" at bounding box center [355, 43] width 72 height 26
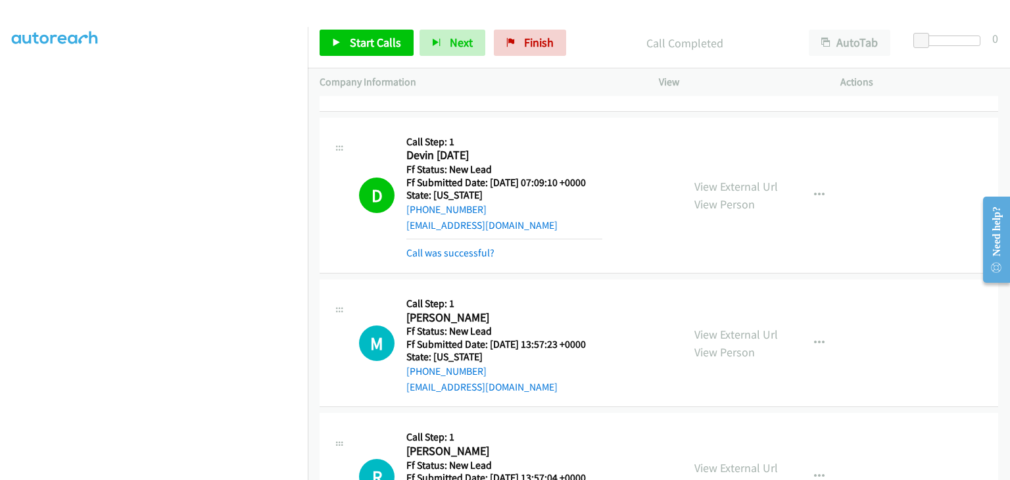
scroll to position [329, 0]
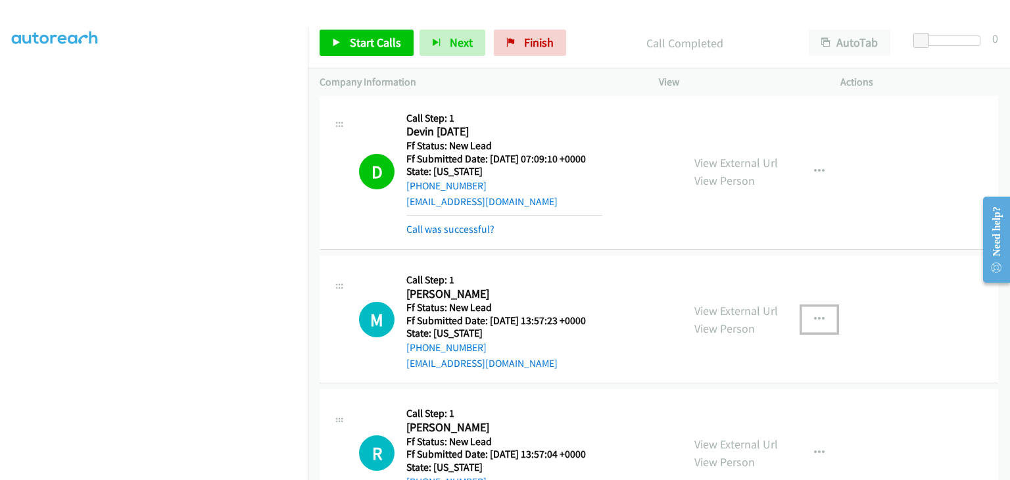
click at [814, 315] on icon "button" at bounding box center [819, 319] width 11 height 11
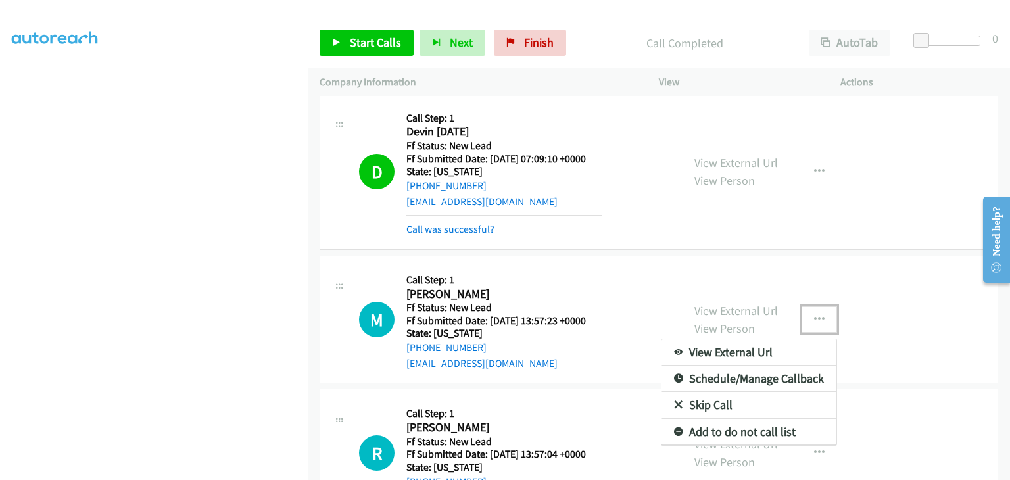
click at [715, 407] on link "Skip Call" at bounding box center [748, 405] width 175 height 26
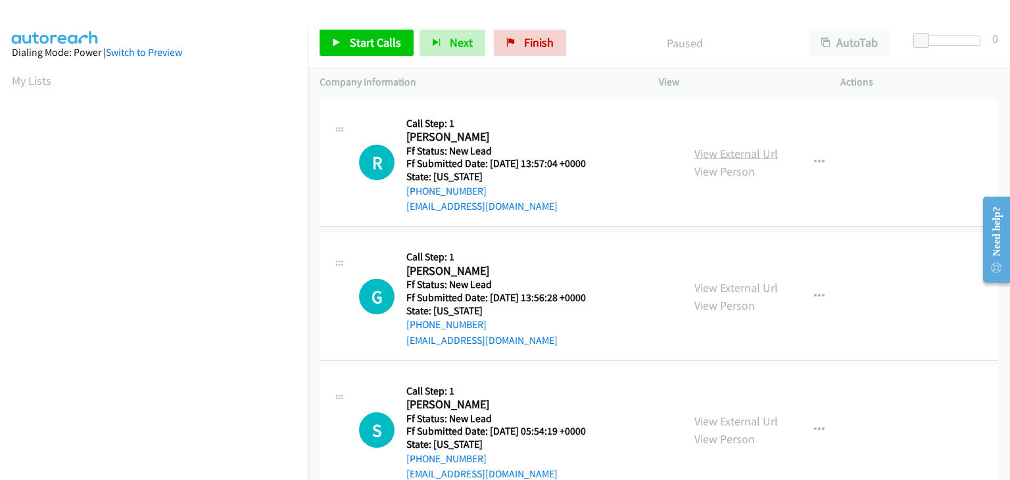
click at [737, 151] on link "View External Url" at bounding box center [735, 153] width 83 height 15
click at [384, 46] on span "Start Calls" at bounding box center [375, 42] width 51 height 15
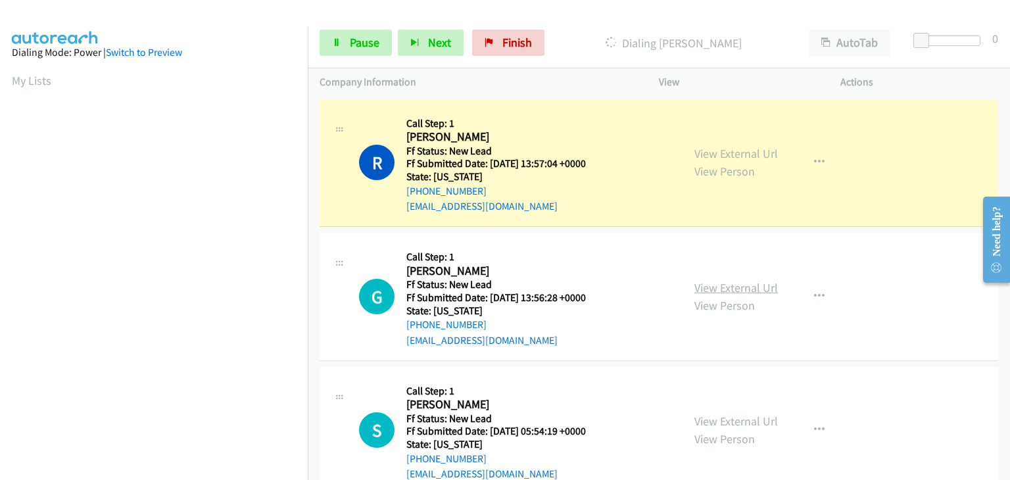
click at [730, 280] on link "View External Url" at bounding box center [735, 287] width 83 height 15
click at [368, 35] on span "Pause" at bounding box center [365, 42] width 30 height 15
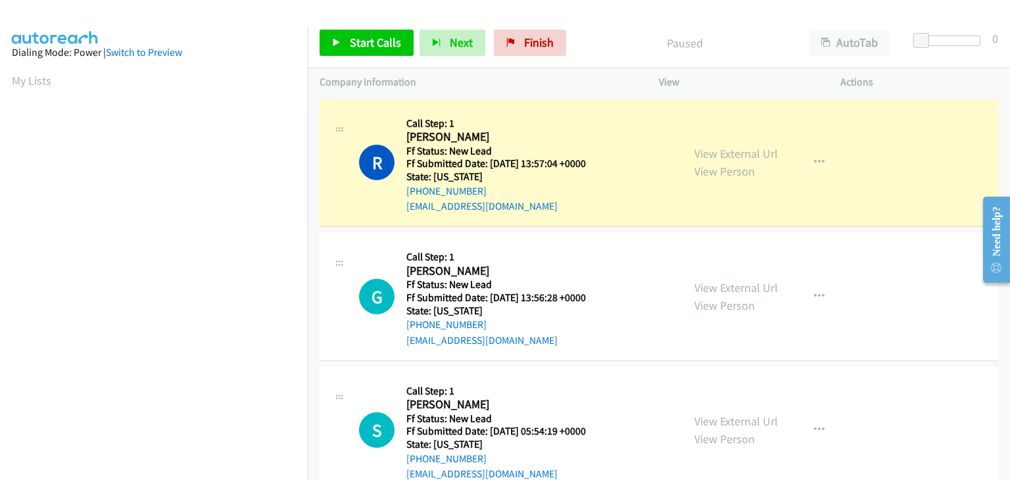
click at [638, 48] on p "Paused" at bounding box center [684, 43] width 201 height 18
drag, startPoint x: 665, startPoint y: 40, endPoint x: 752, endPoint y: 42, distance: 87.4
click at [752, 42] on p "Paused" at bounding box center [684, 43] width 201 height 18
click at [647, 37] on p "Paused" at bounding box center [684, 43] width 201 height 18
drag, startPoint x: 705, startPoint y: 43, endPoint x: 662, endPoint y: 43, distance: 42.7
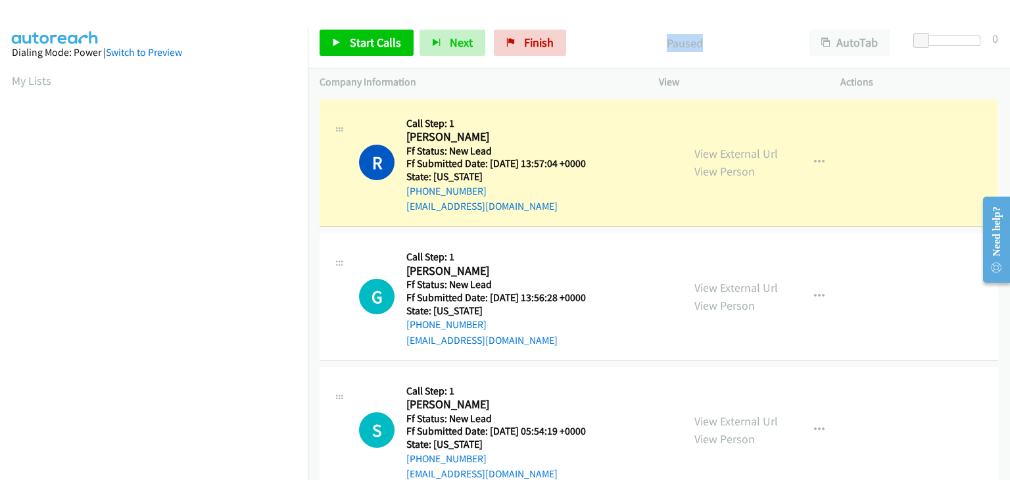
click at [662, 43] on p "Paused" at bounding box center [684, 43] width 201 height 18
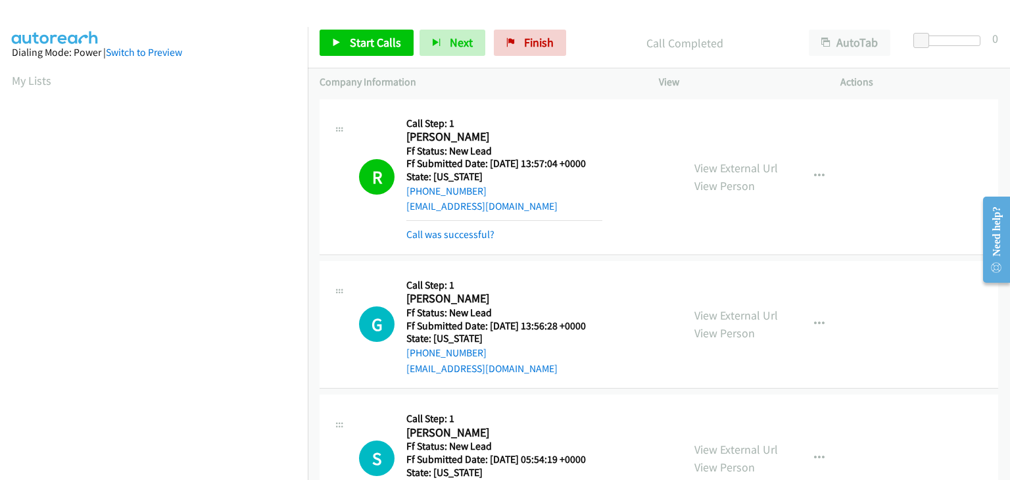
scroll to position [258, 0]
click at [488, 229] on link "Call was successful?" at bounding box center [450, 234] width 88 height 12
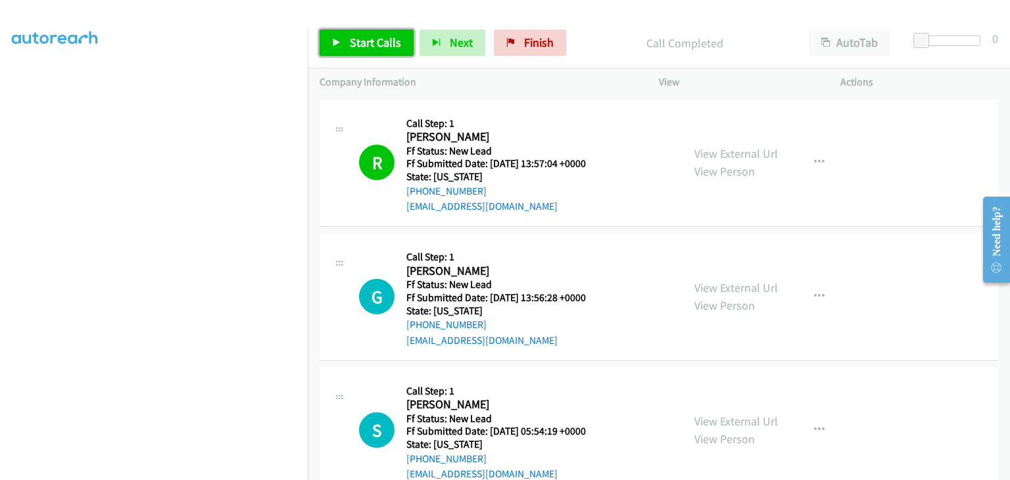
click at [402, 50] on link "Start Calls" at bounding box center [366, 43] width 94 height 26
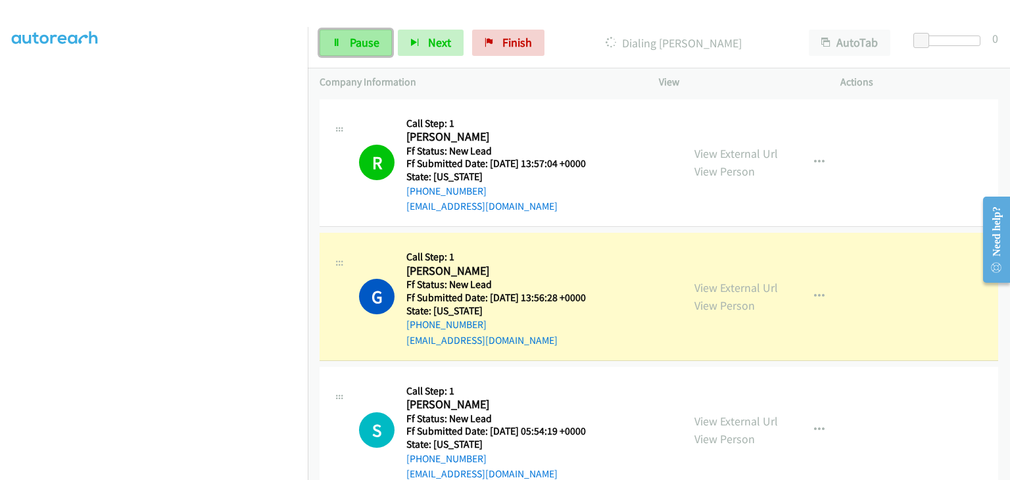
click at [380, 48] on link "Pause" at bounding box center [355, 43] width 72 height 26
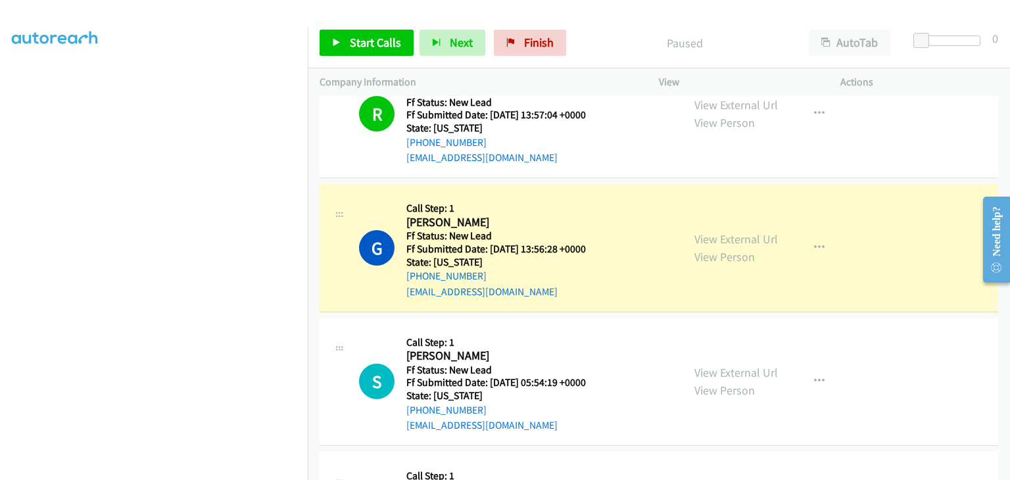
scroll to position [37, 0]
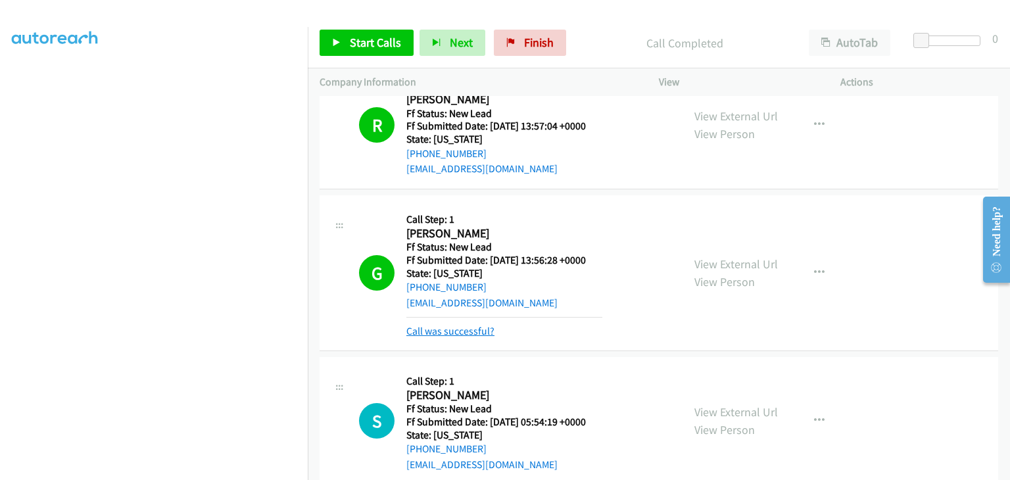
click at [439, 335] on link "Call was successful?" at bounding box center [450, 331] width 88 height 12
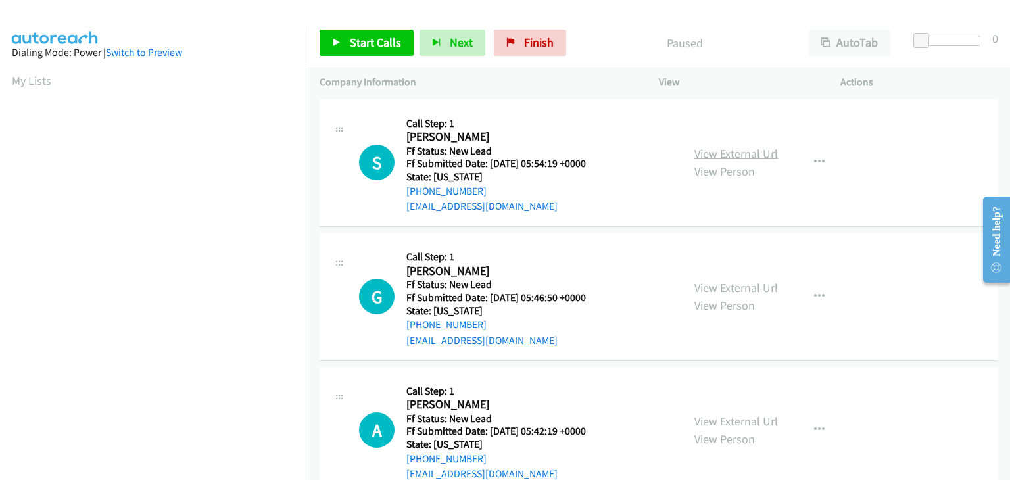
click at [730, 152] on link "View External Url" at bounding box center [735, 153] width 83 height 15
click at [524, 47] on span "Finish" at bounding box center [539, 42] width 30 height 15
click at [707, 153] on link "View External Url" at bounding box center [735, 153] width 83 height 15
click at [384, 37] on span "Start Calls" at bounding box center [375, 42] width 51 height 15
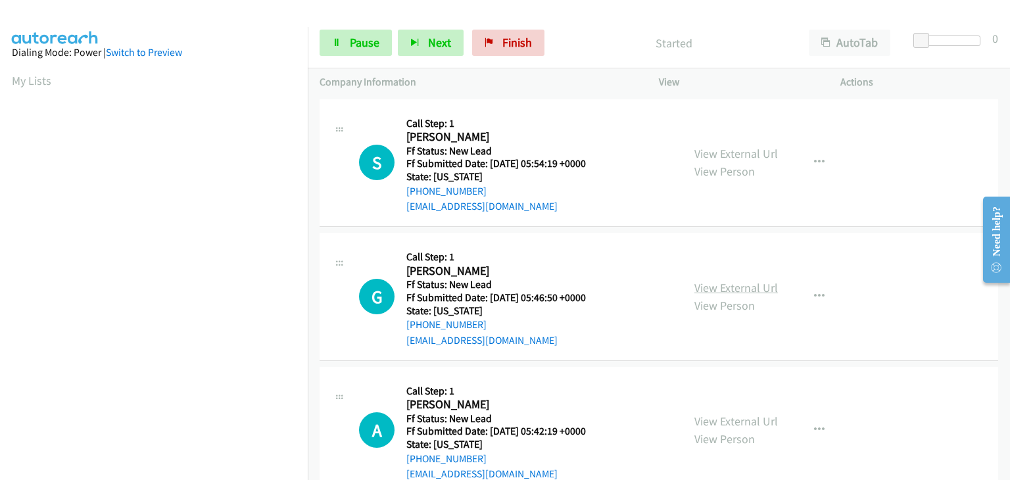
click at [748, 284] on link "View External Url" at bounding box center [735, 287] width 83 height 15
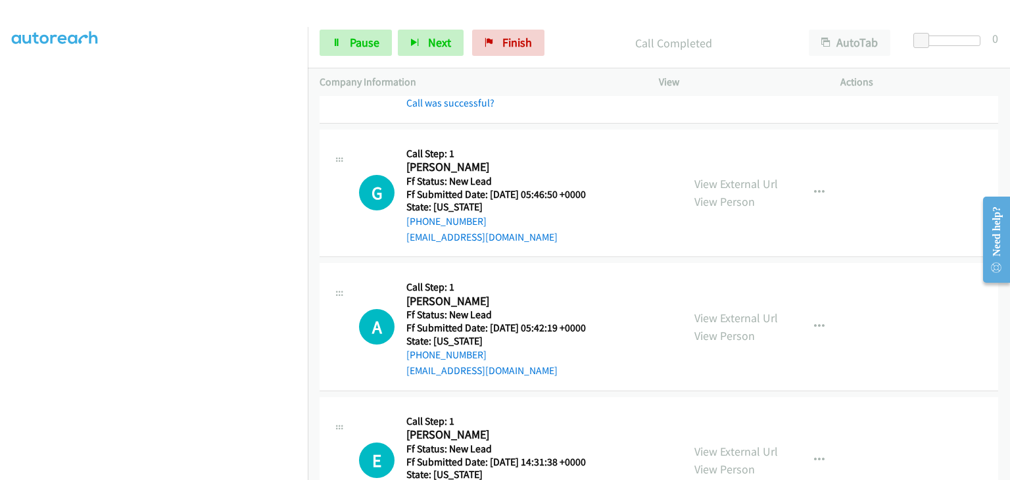
scroll to position [197, 0]
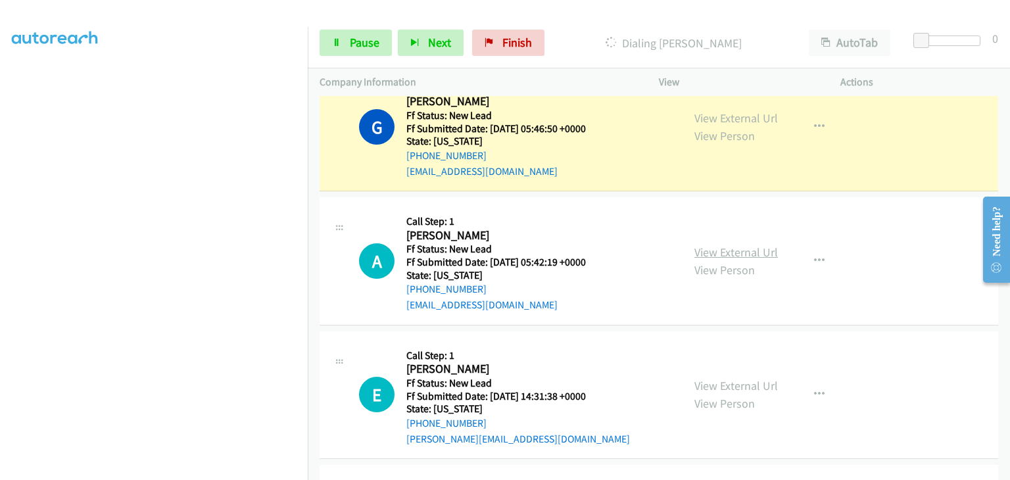
click at [715, 254] on link "View External Url" at bounding box center [735, 252] width 83 height 15
click at [716, 111] on link "View External Url" at bounding box center [735, 117] width 83 height 15
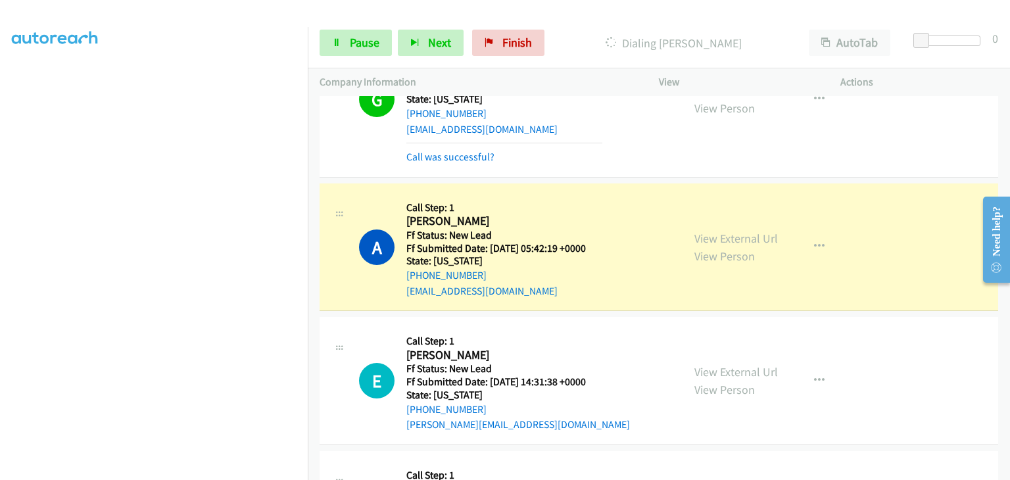
scroll to position [263, 0]
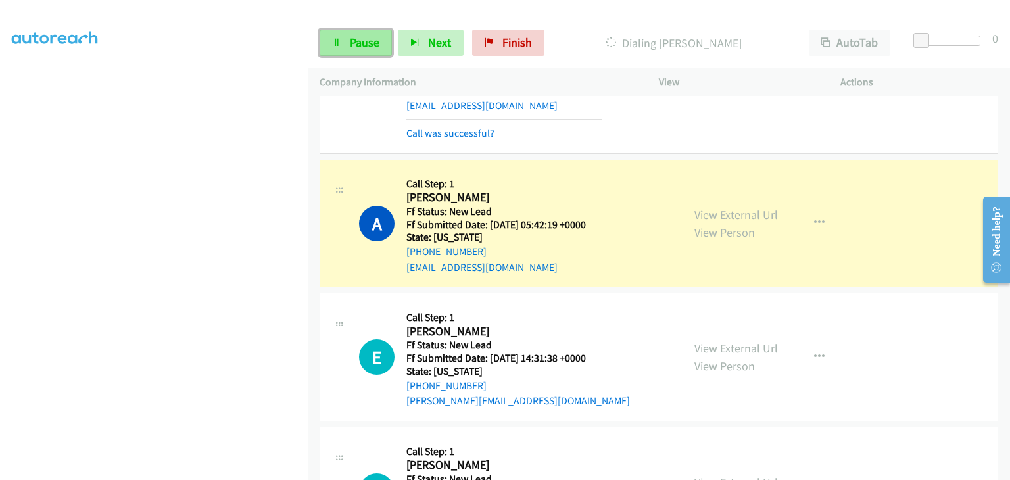
click at [382, 45] on link "Pause" at bounding box center [355, 43] width 72 height 26
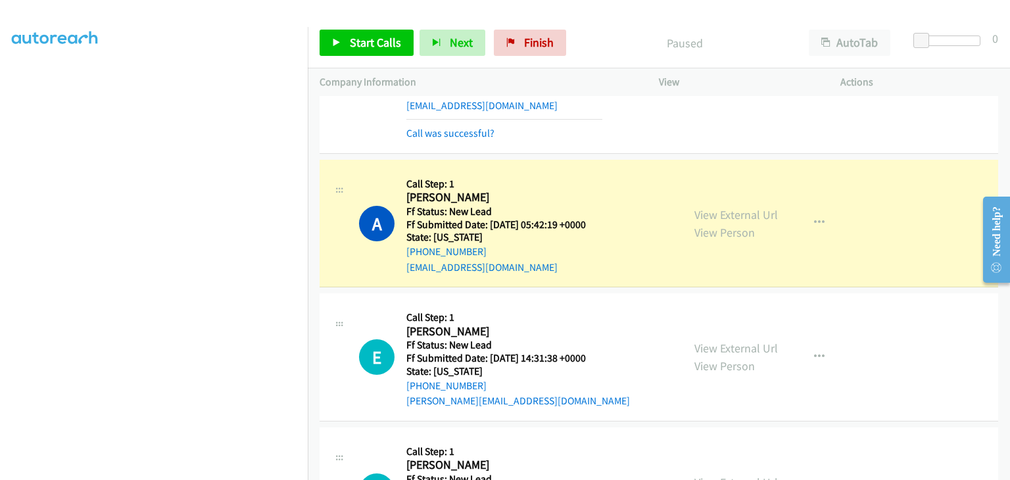
scroll to position [258, 0]
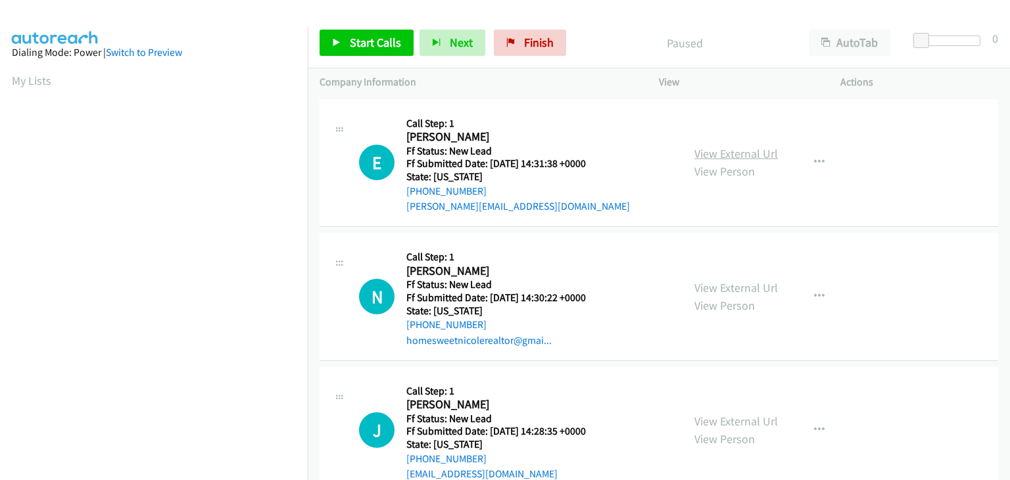
click at [707, 151] on link "View External Url" at bounding box center [735, 153] width 83 height 15
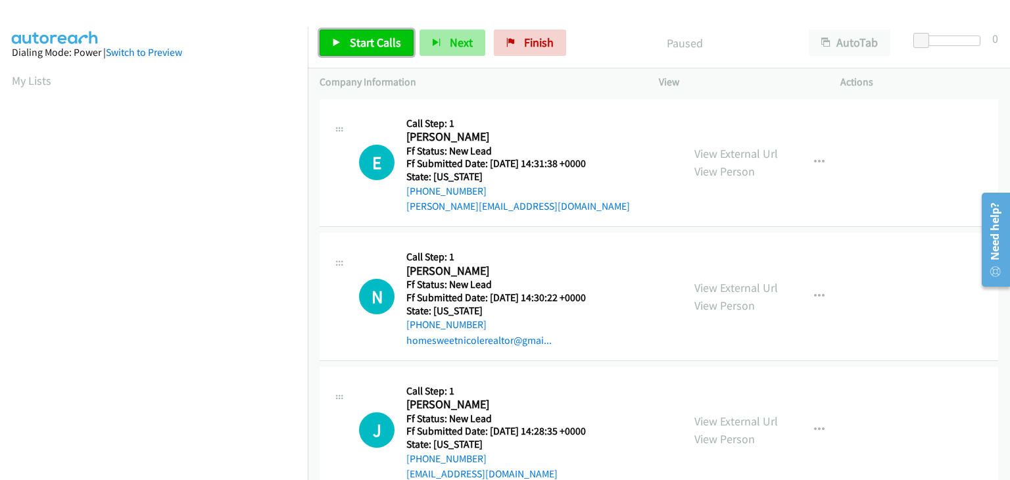
drag, startPoint x: 365, startPoint y: 35, endPoint x: 399, endPoint y: 45, distance: 35.4
click at [365, 35] on span "Start Calls" at bounding box center [375, 42] width 51 height 15
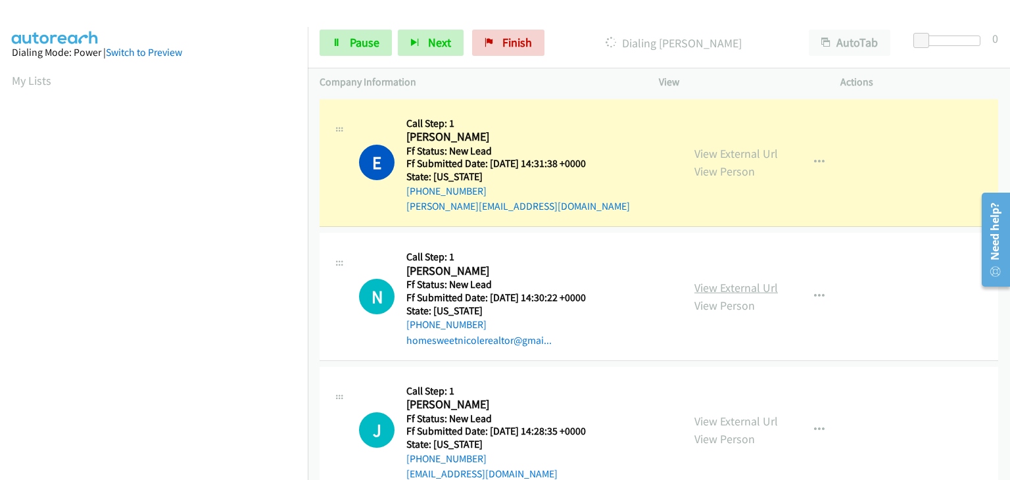
click at [753, 291] on link "View External Url" at bounding box center [735, 287] width 83 height 15
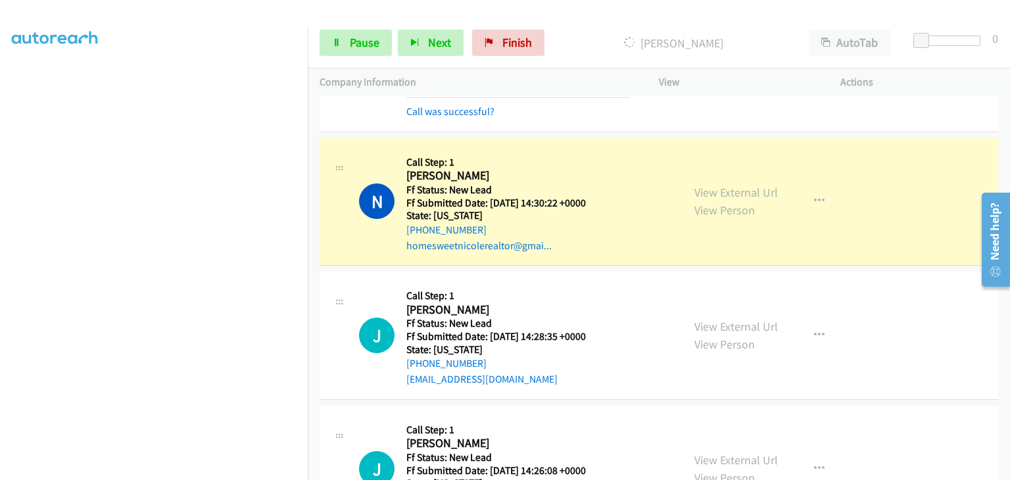
scroll to position [131, 0]
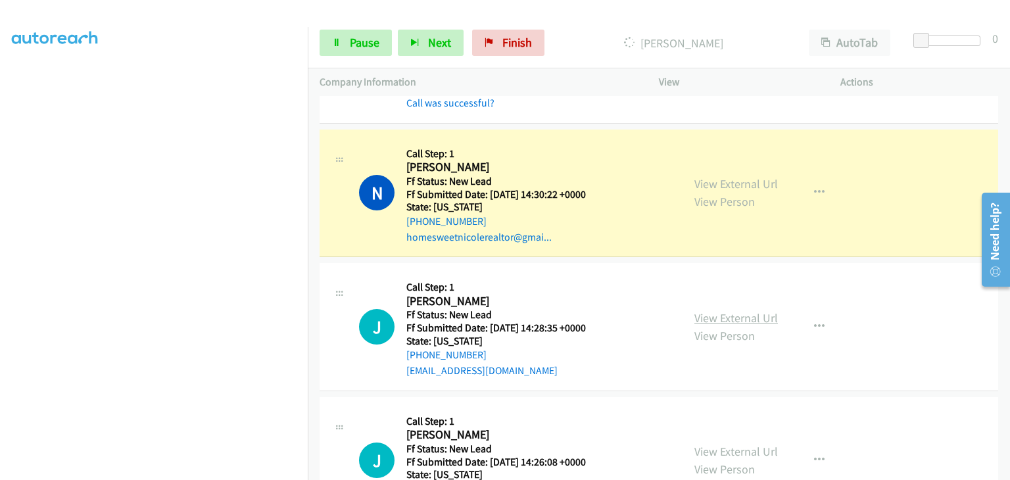
click at [703, 316] on link "View External Url" at bounding box center [735, 317] width 83 height 15
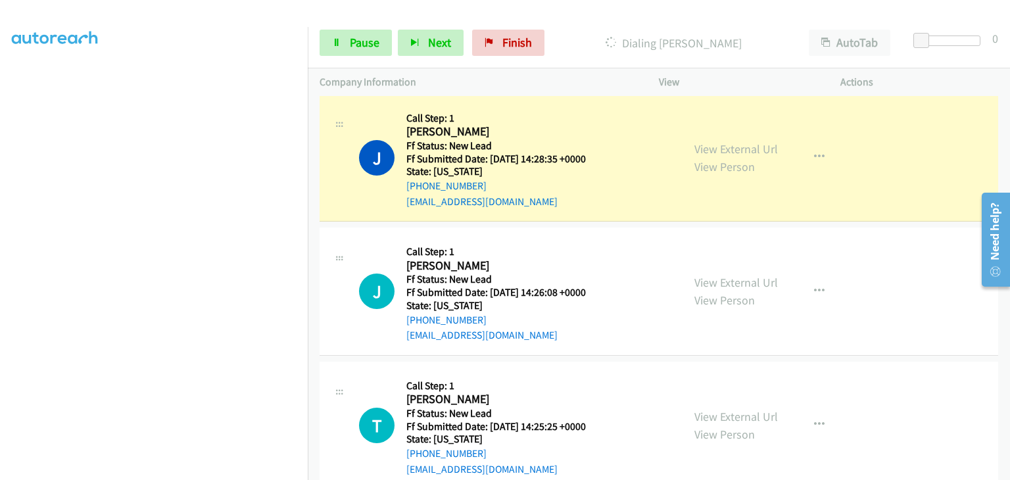
scroll to position [258, 0]
click at [351, 47] on span "Pause" at bounding box center [365, 42] width 30 height 15
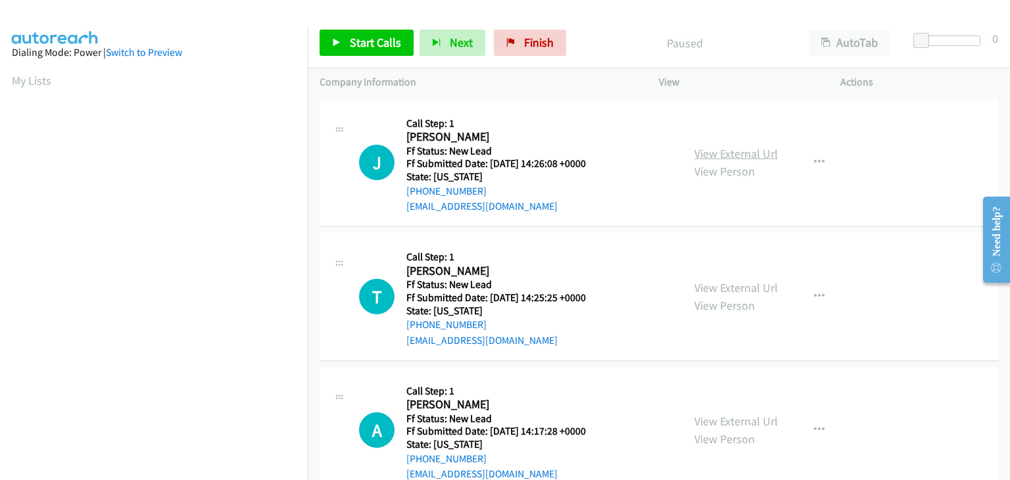
click at [712, 149] on link "View External Url" at bounding box center [735, 153] width 83 height 15
click at [386, 51] on link "Start Calls" at bounding box center [366, 43] width 94 height 26
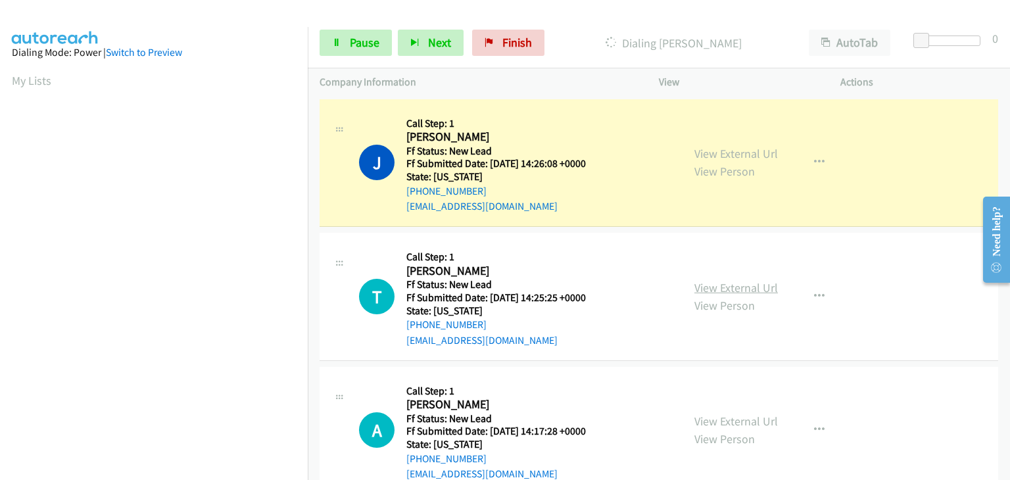
click at [694, 282] on link "View External Url" at bounding box center [735, 287] width 83 height 15
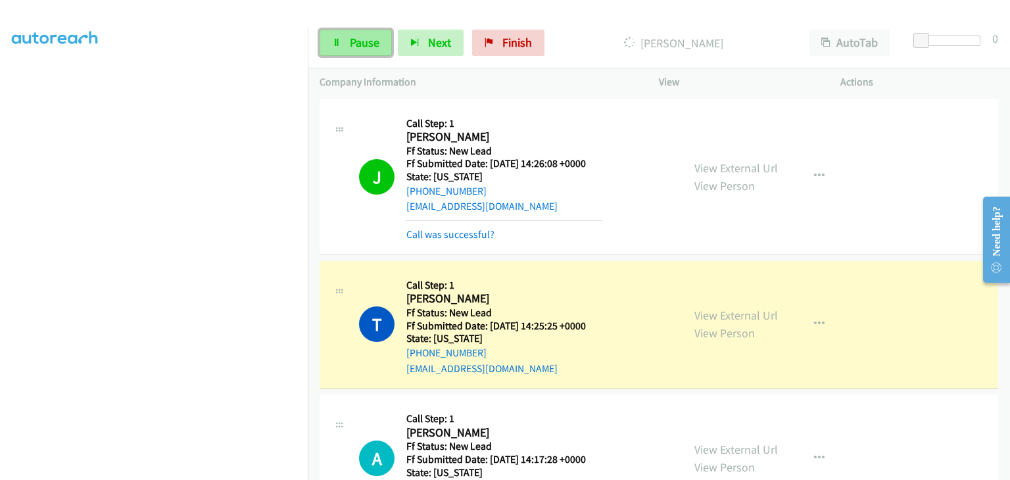
click at [356, 41] on span "Pause" at bounding box center [365, 42] width 30 height 15
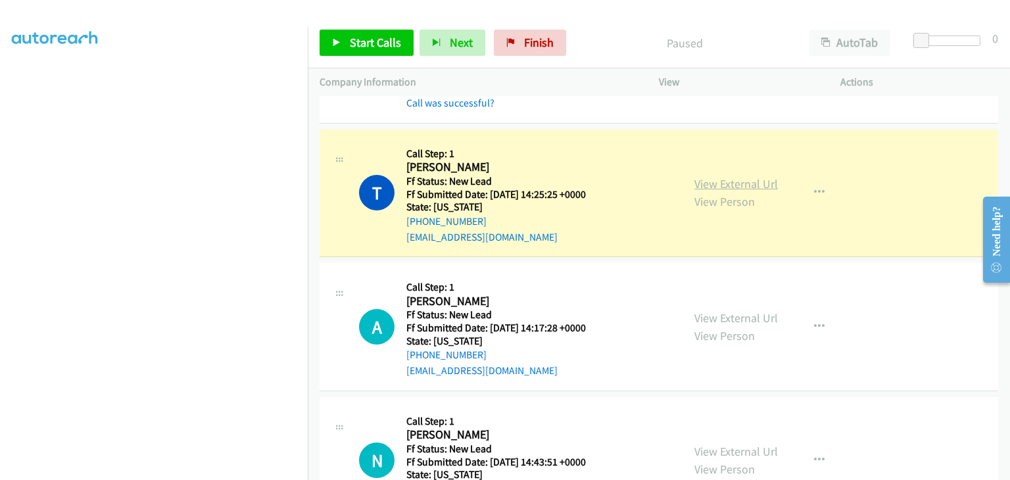
click at [743, 181] on link "View External Url" at bounding box center [735, 183] width 83 height 15
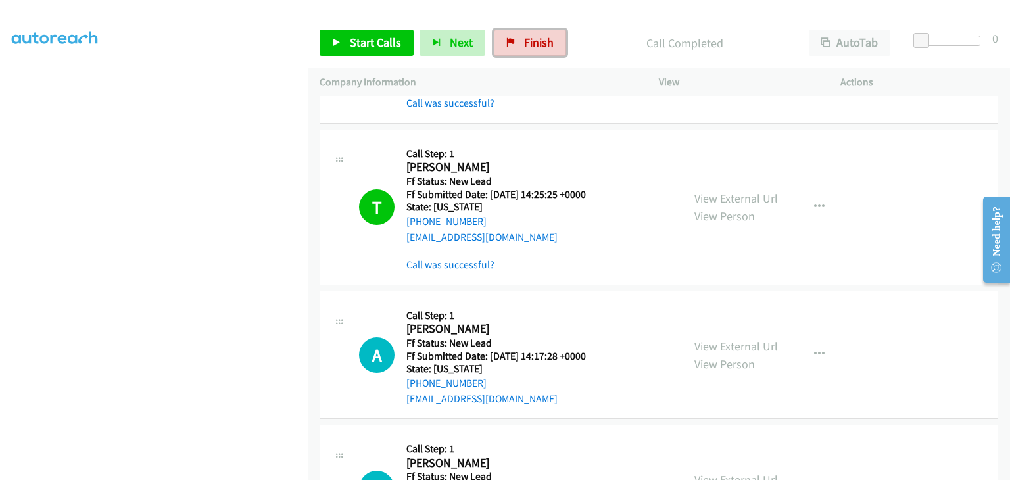
drag, startPoint x: 519, startPoint y: 42, endPoint x: 541, endPoint y: 63, distance: 30.2
click at [524, 42] on span "Finish" at bounding box center [539, 42] width 30 height 15
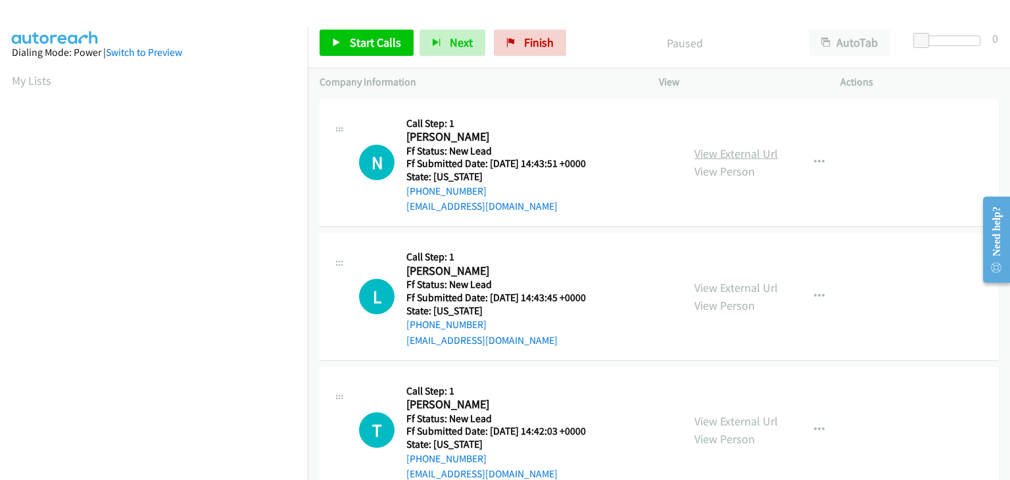
click at [734, 155] on link "View External Url" at bounding box center [735, 153] width 83 height 15
click at [338, 43] on icon at bounding box center [336, 43] width 9 height 9
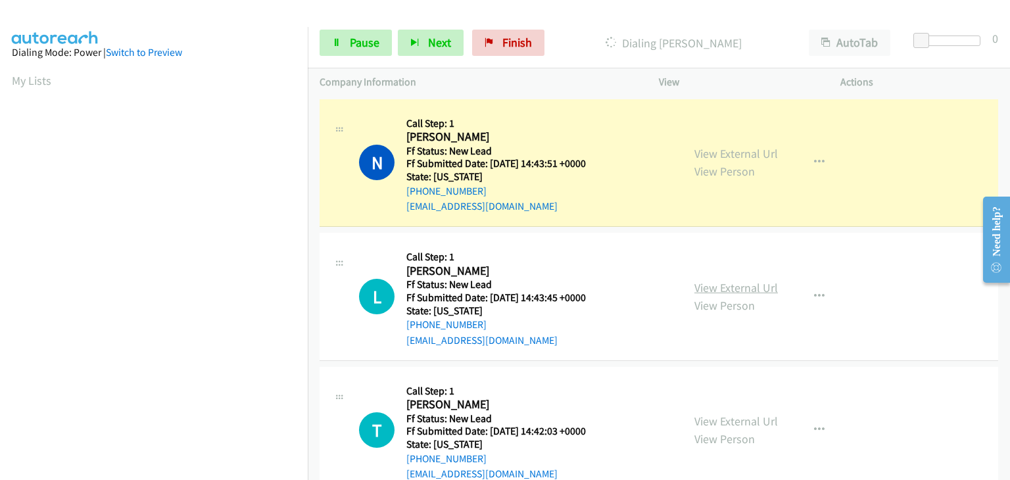
click at [713, 285] on link "View External Url" at bounding box center [735, 287] width 83 height 15
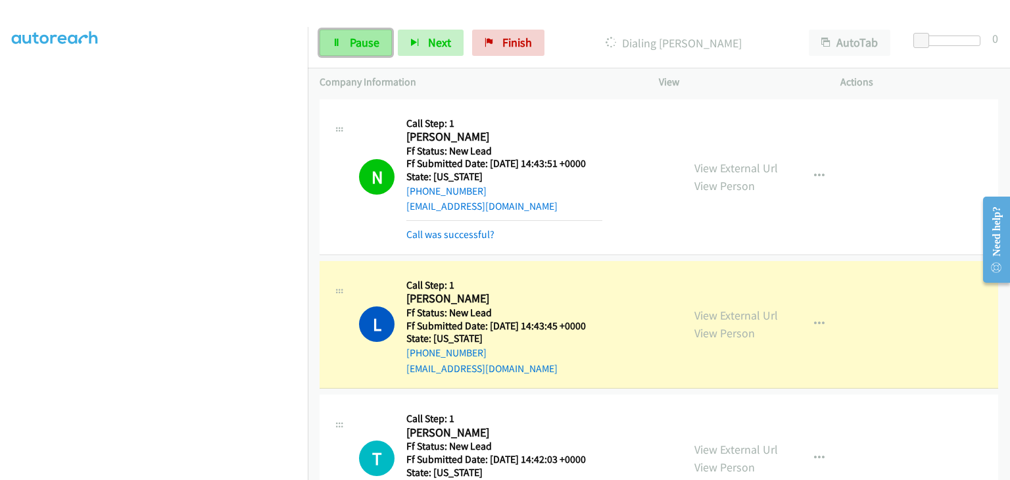
click at [342, 45] on link "Pause" at bounding box center [355, 43] width 72 height 26
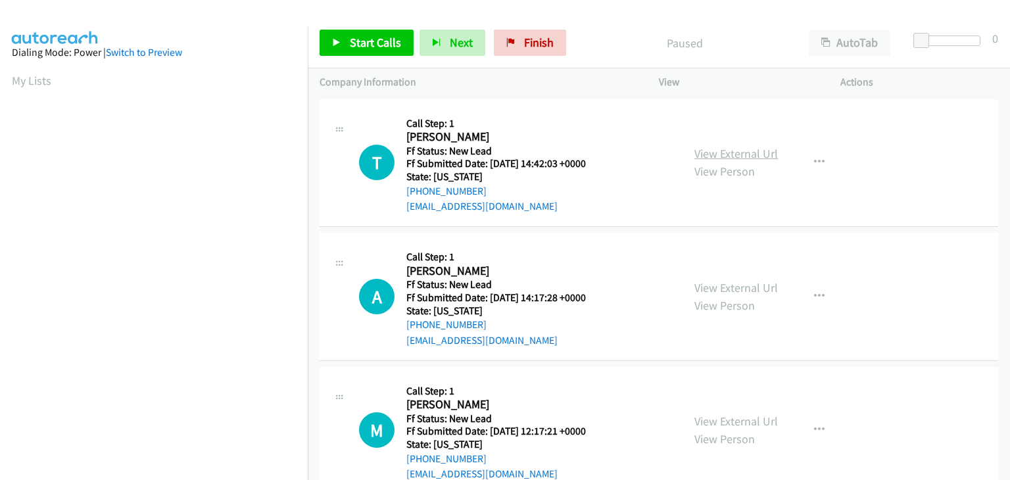
click at [694, 157] on link "View External Url" at bounding box center [735, 153] width 83 height 15
click at [350, 45] on span "Start Calls" at bounding box center [375, 42] width 51 height 15
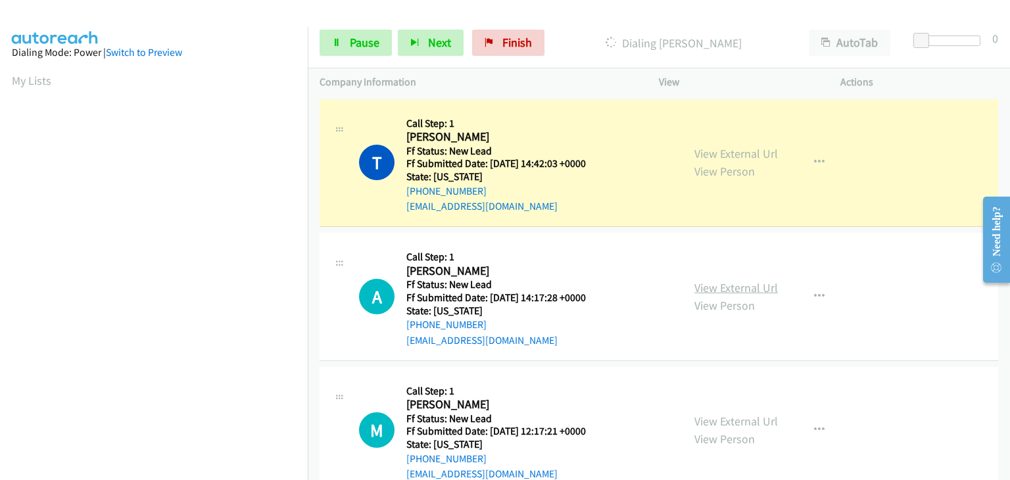
click at [747, 281] on link "View External Url" at bounding box center [735, 287] width 83 height 15
click at [346, 42] on link "Pause" at bounding box center [355, 43] width 72 height 26
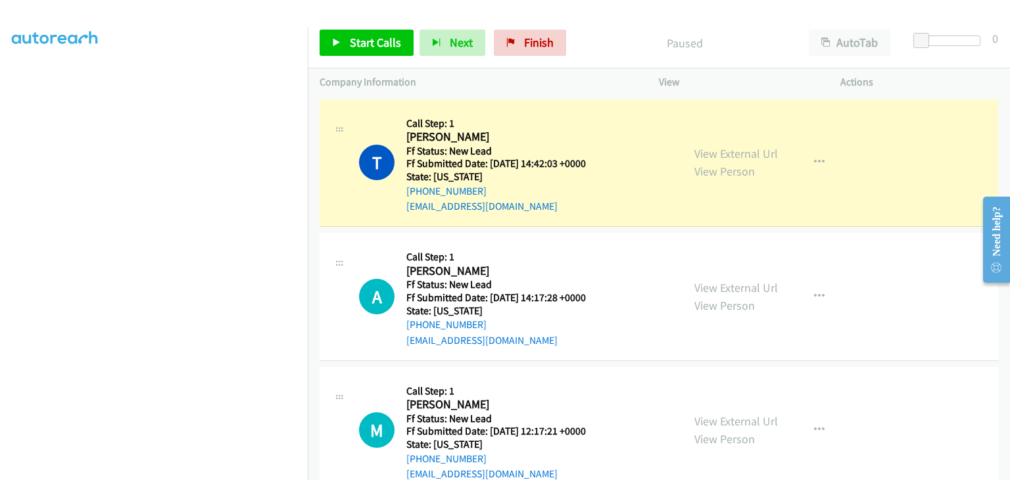
scroll to position [258, 0]
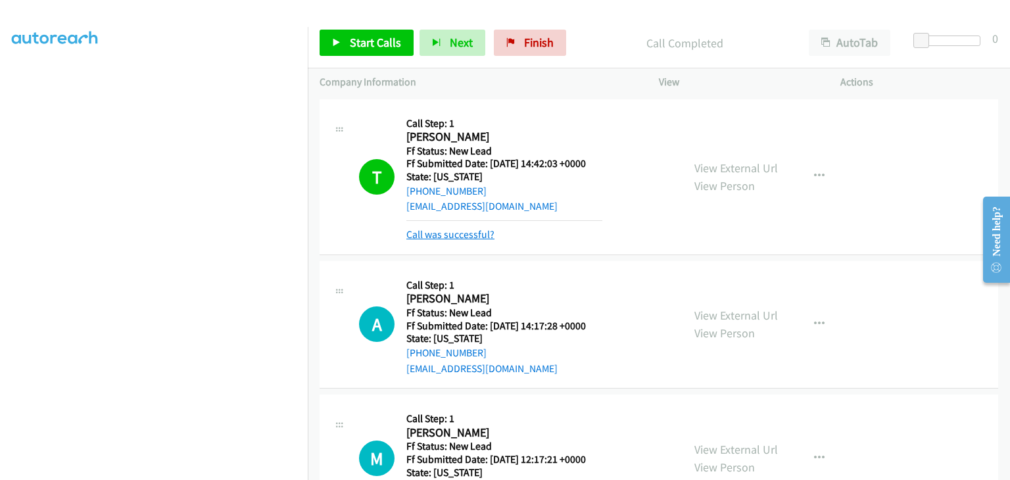
click at [465, 237] on link "Call was successful?" at bounding box center [450, 234] width 88 height 12
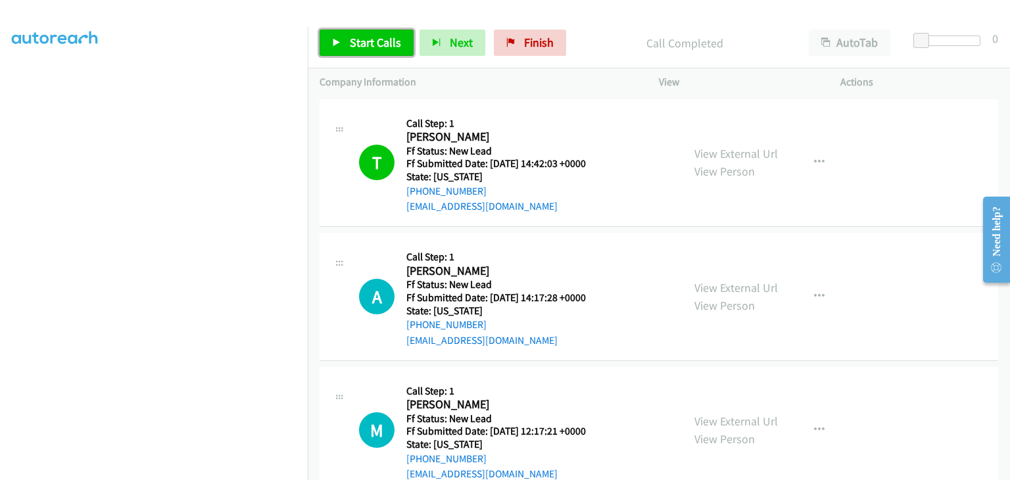
click at [381, 50] on link "Start Calls" at bounding box center [366, 43] width 94 height 26
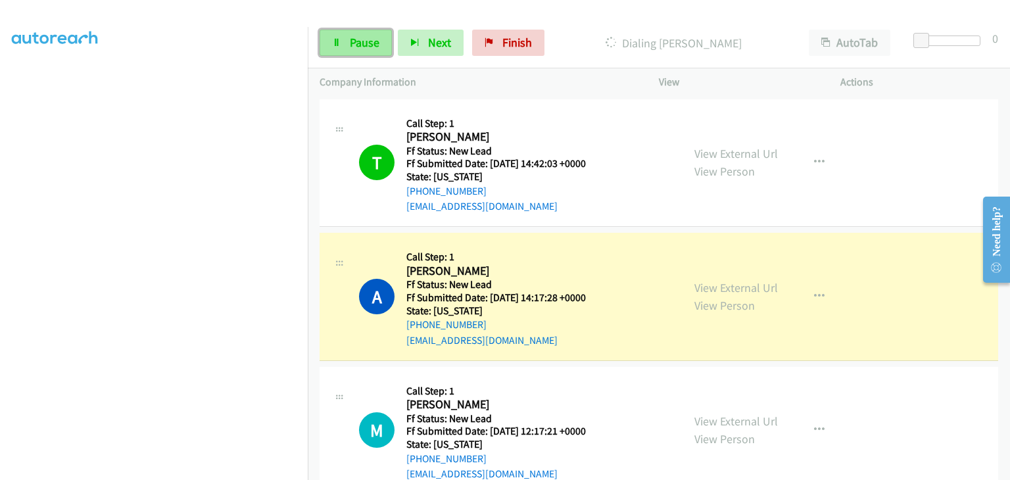
click at [373, 45] on span "Pause" at bounding box center [365, 42] width 30 height 15
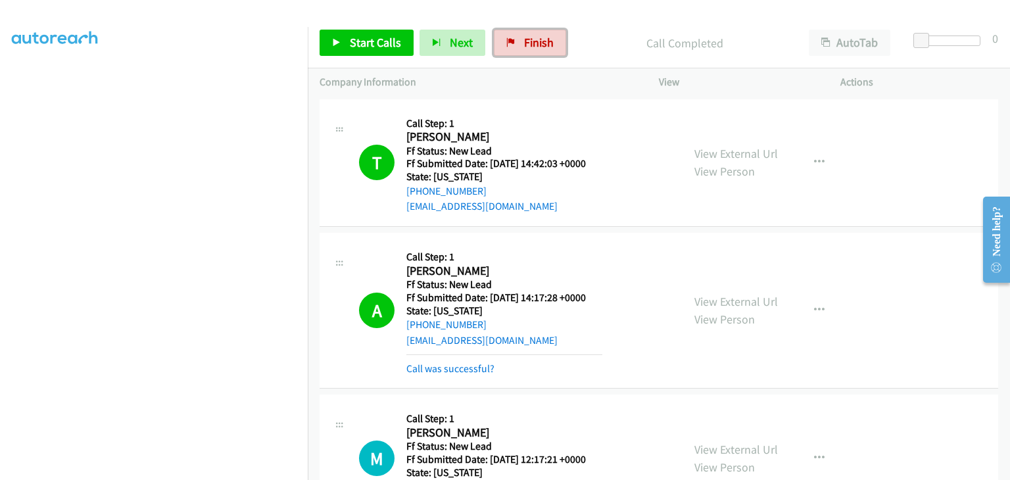
drag, startPoint x: 519, startPoint y: 49, endPoint x: 544, endPoint y: 64, distance: 29.2
click at [524, 49] on span "Finish" at bounding box center [539, 42] width 30 height 15
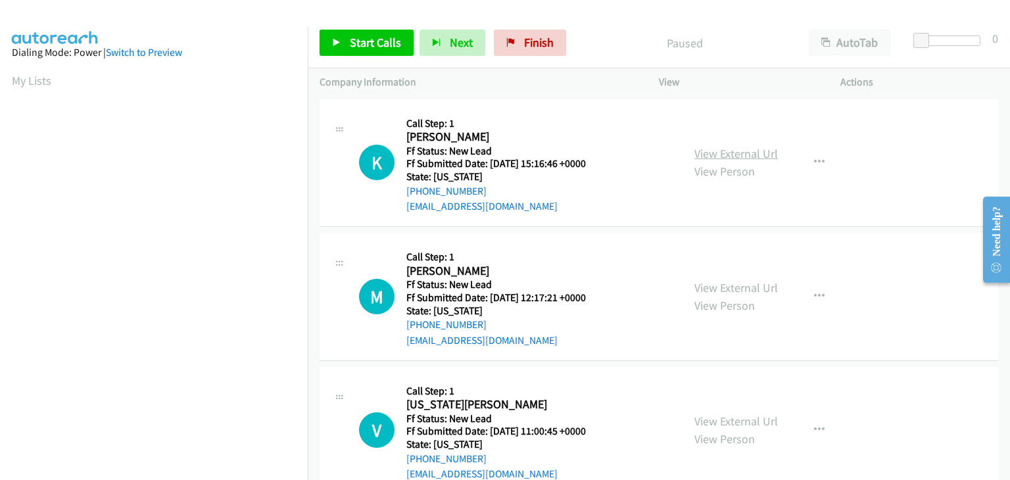
click at [744, 154] on link "View External Url" at bounding box center [735, 153] width 83 height 15
click at [353, 39] on span "Start Calls" at bounding box center [375, 42] width 51 height 15
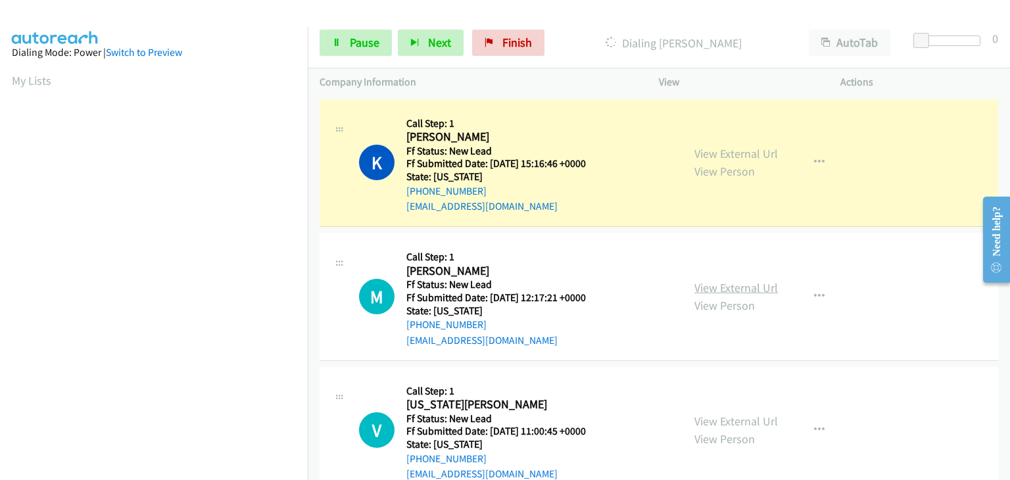
click at [707, 281] on link "View External Url" at bounding box center [735, 287] width 83 height 15
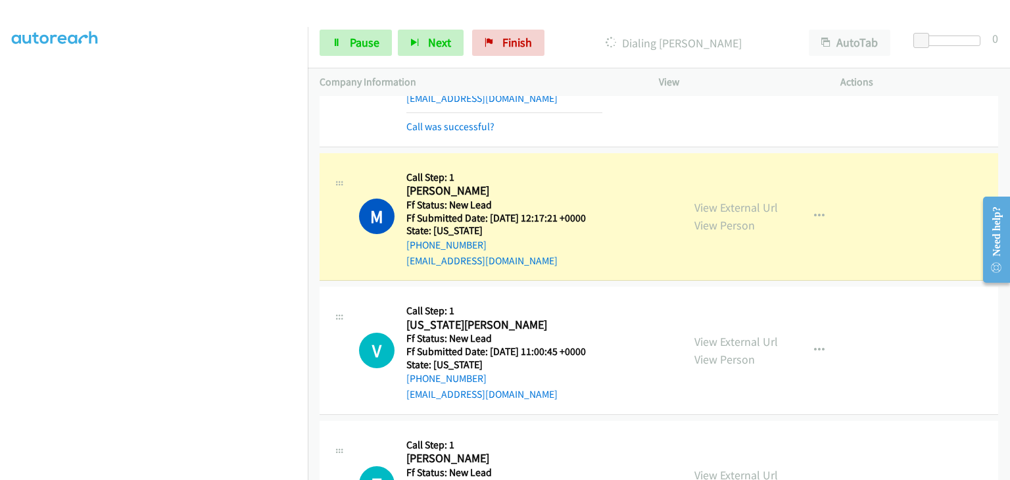
scroll to position [131, 0]
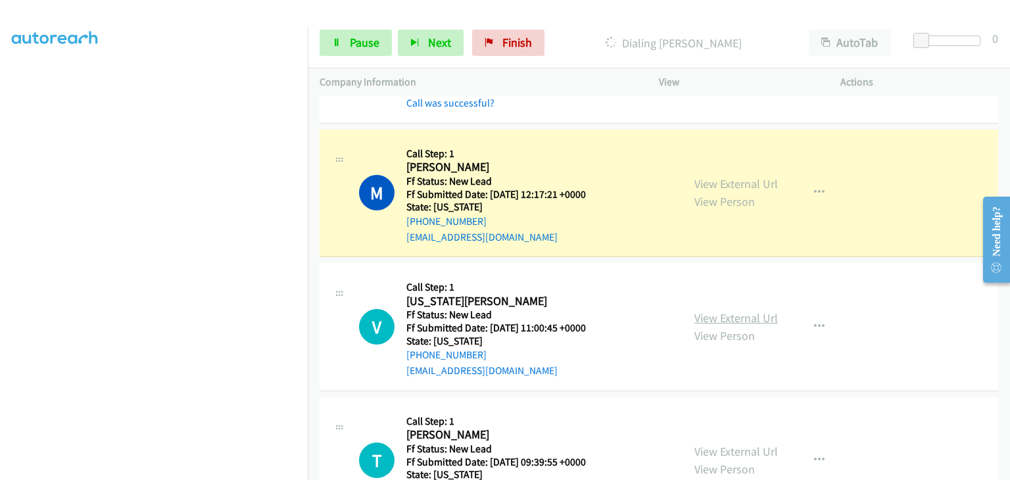
click at [753, 312] on link "View External Url" at bounding box center [735, 317] width 83 height 15
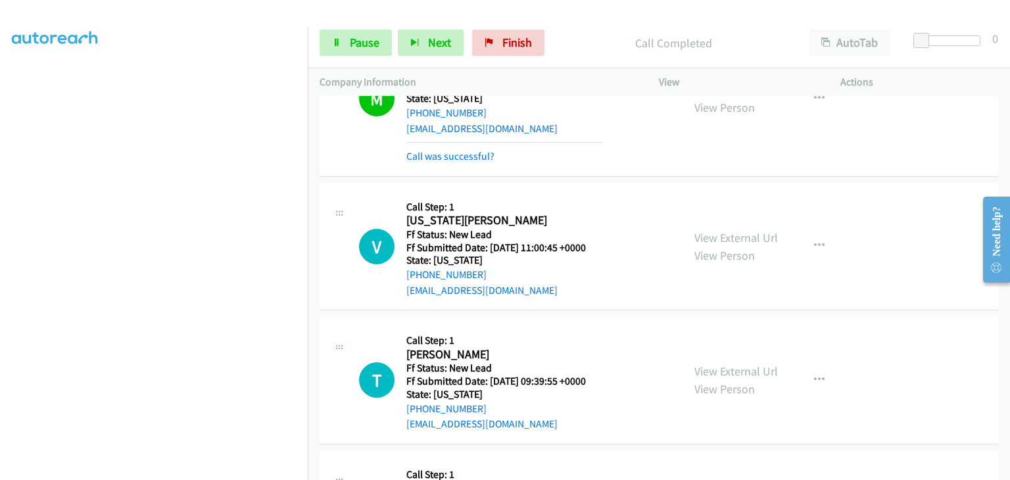
scroll to position [263, 0]
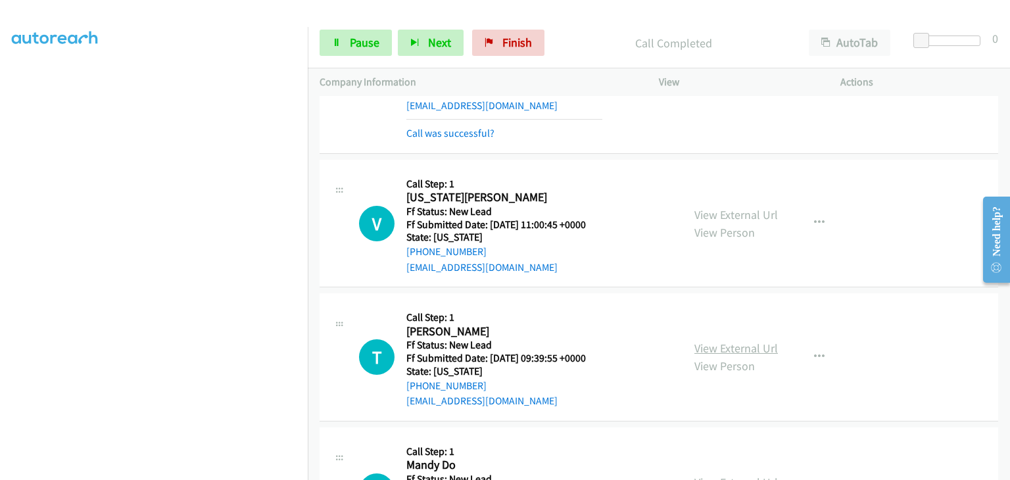
click at [746, 343] on link "View External Url" at bounding box center [735, 347] width 83 height 15
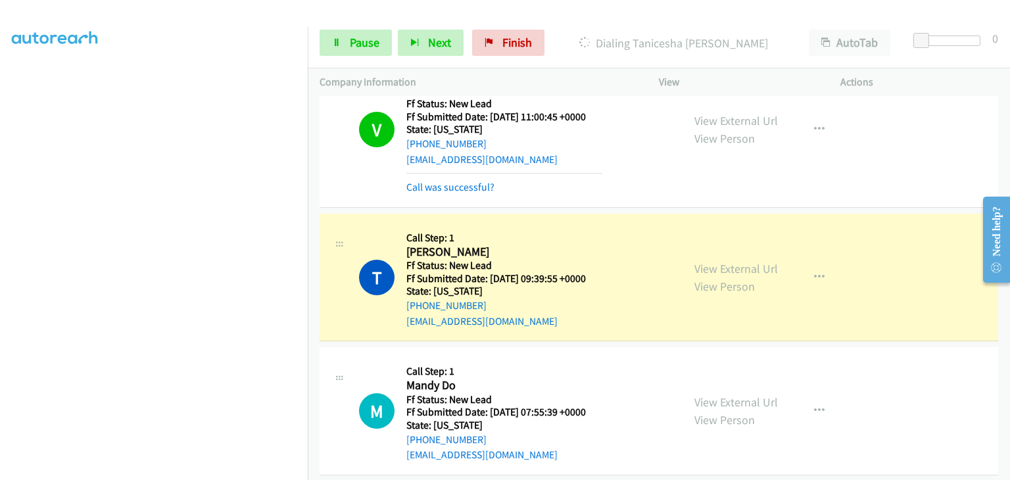
scroll to position [394, 0]
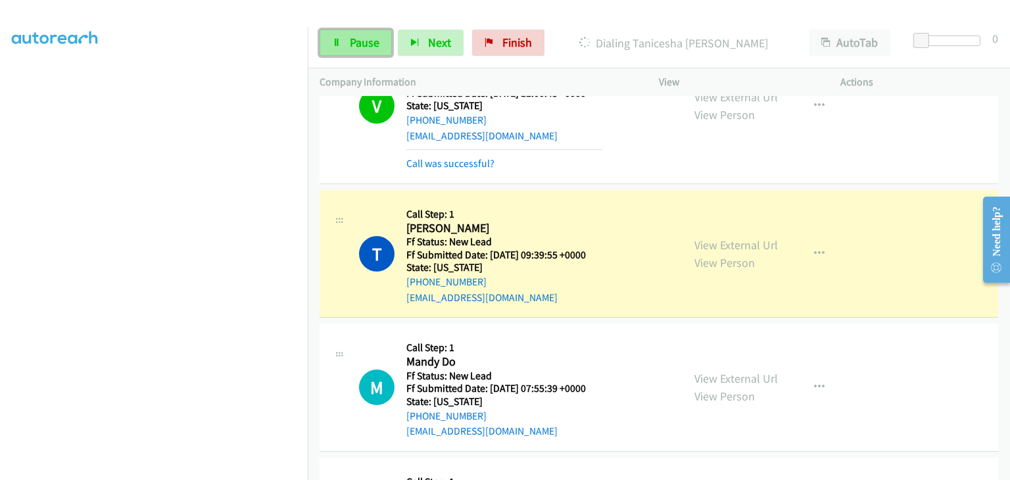
click at [379, 41] on link "Pause" at bounding box center [355, 43] width 72 height 26
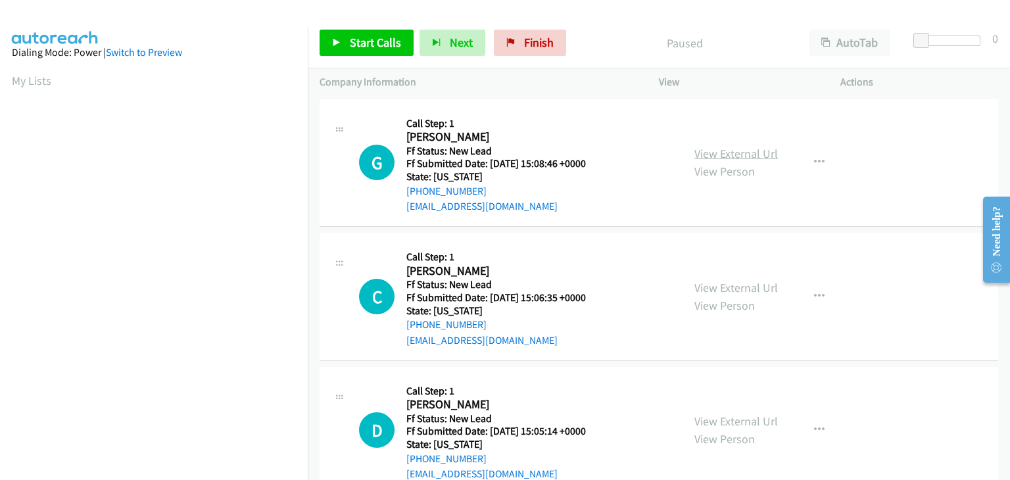
click at [751, 146] on link "View External Url" at bounding box center [735, 153] width 83 height 15
click at [391, 39] on span "Start Calls" at bounding box center [375, 42] width 51 height 15
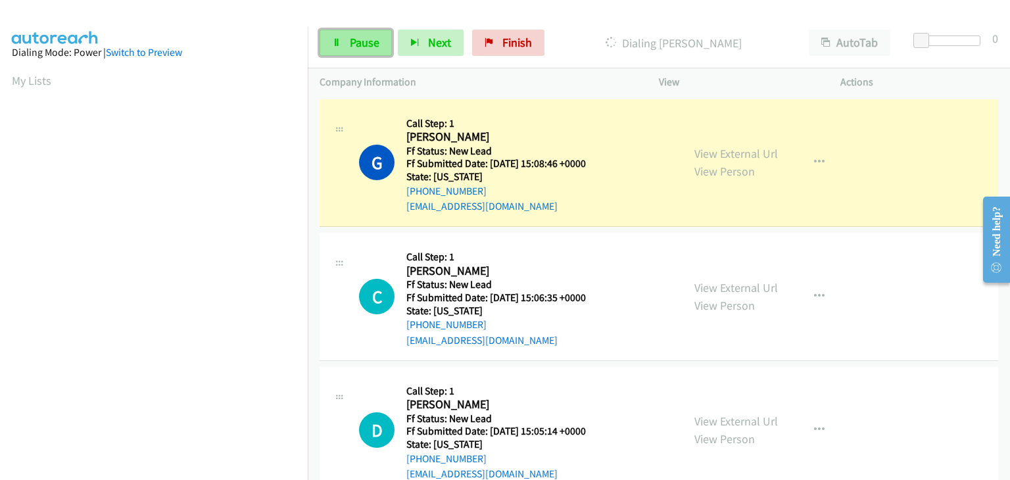
click at [350, 39] on span "Pause" at bounding box center [365, 42] width 30 height 15
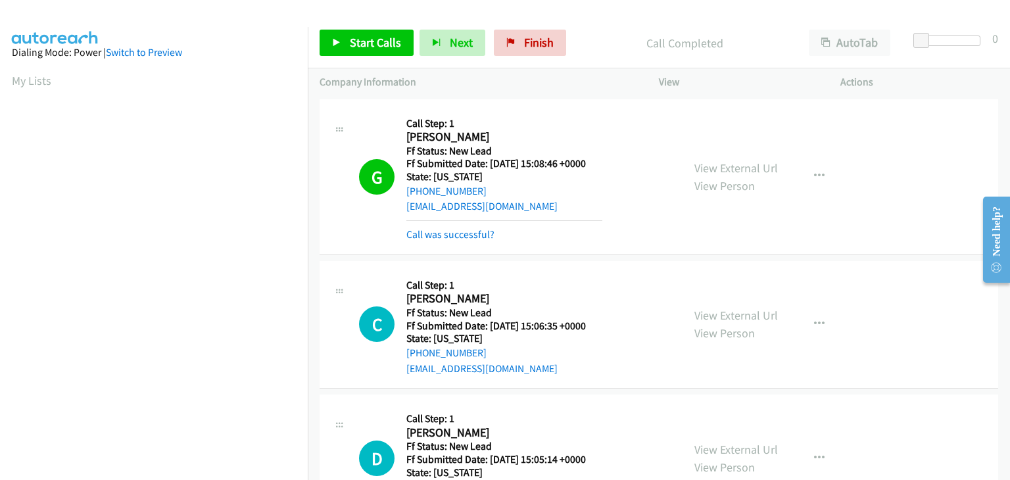
scroll to position [258, 0]
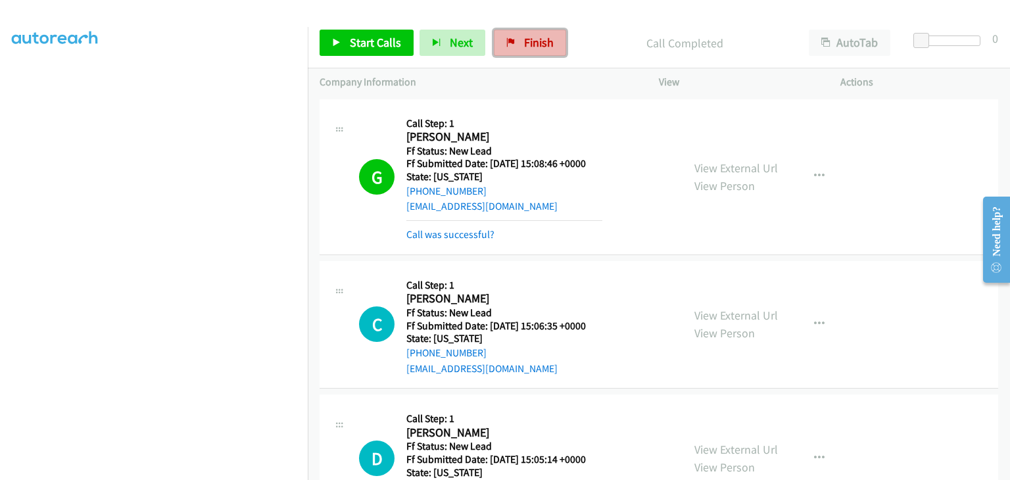
click at [523, 50] on link "Finish" at bounding box center [530, 43] width 72 height 26
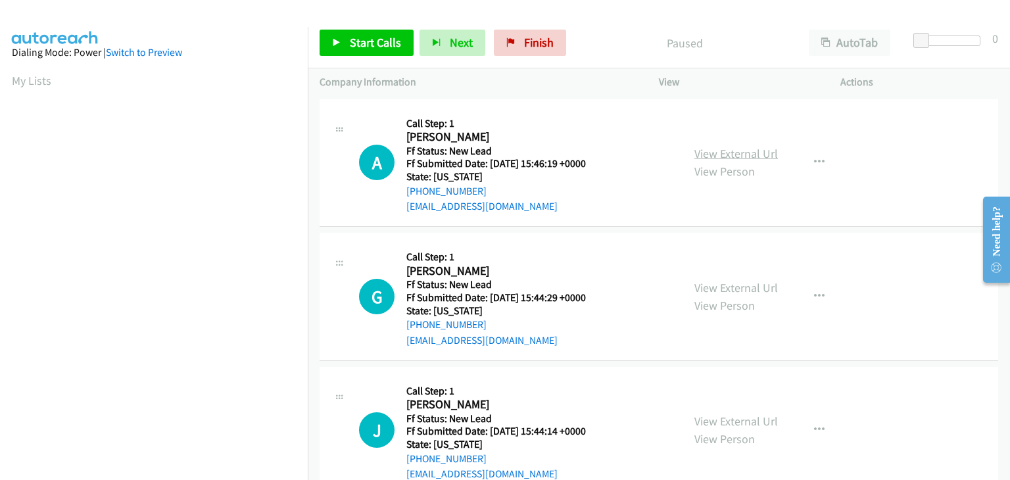
click at [728, 158] on link "View External Url" at bounding box center [735, 153] width 83 height 15
drag, startPoint x: 373, startPoint y: 41, endPoint x: 402, endPoint y: 46, distance: 30.0
click at [373, 41] on span "Start Calls" at bounding box center [375, 42] width 51 height 15
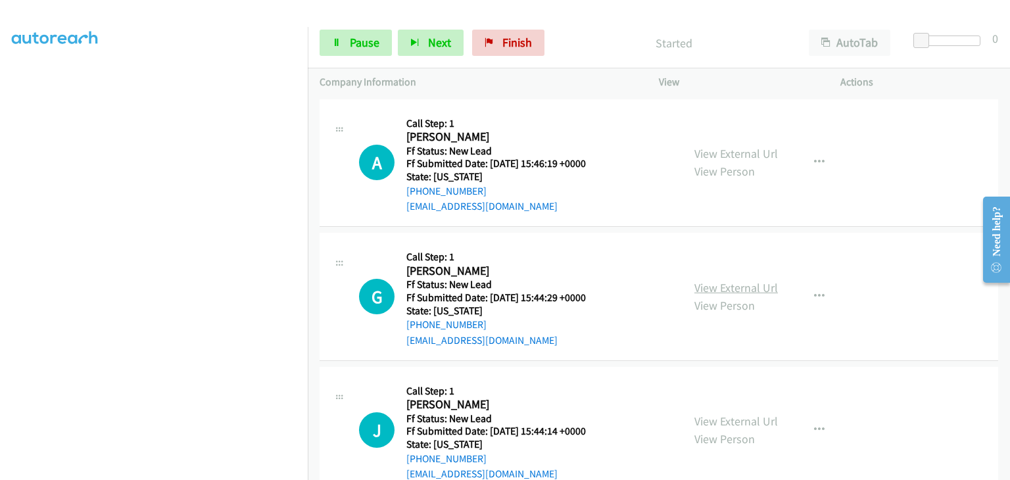
click at [719, 283] on link "View External Url" at bounding box center [735, 287] width 83 height 15
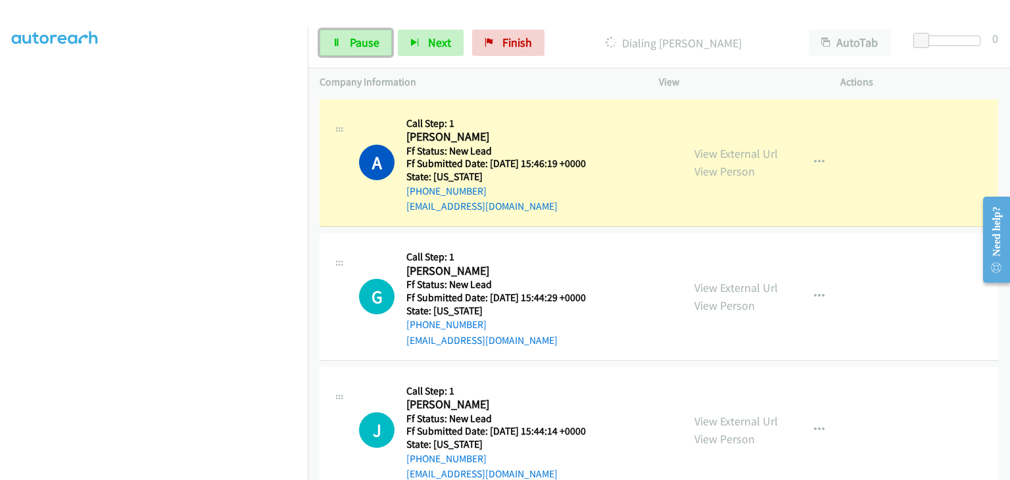
click at [364, 46] on span "Pause" at bounding box center [365, 42] width 30 height 15
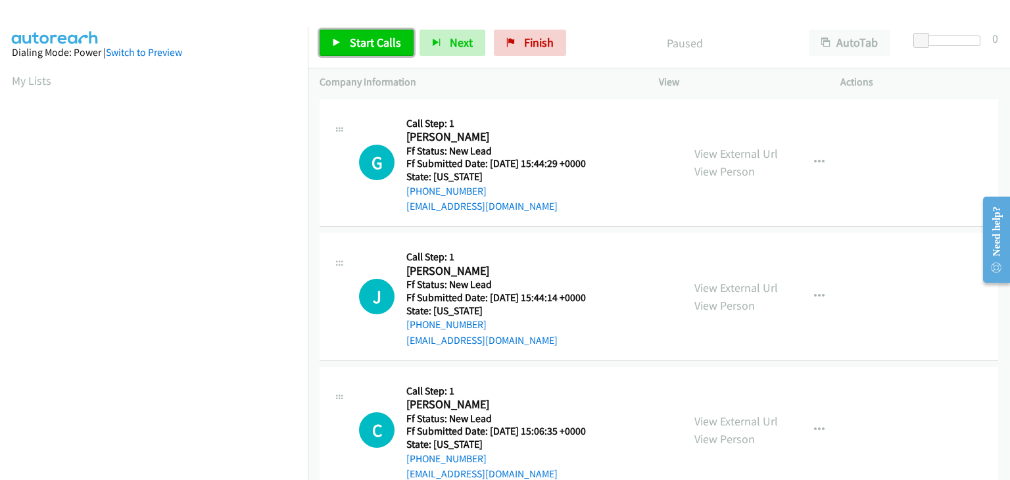
click at [362, 31] on link "Start Calls" at bounding box center [366, 43] width 94 height 26
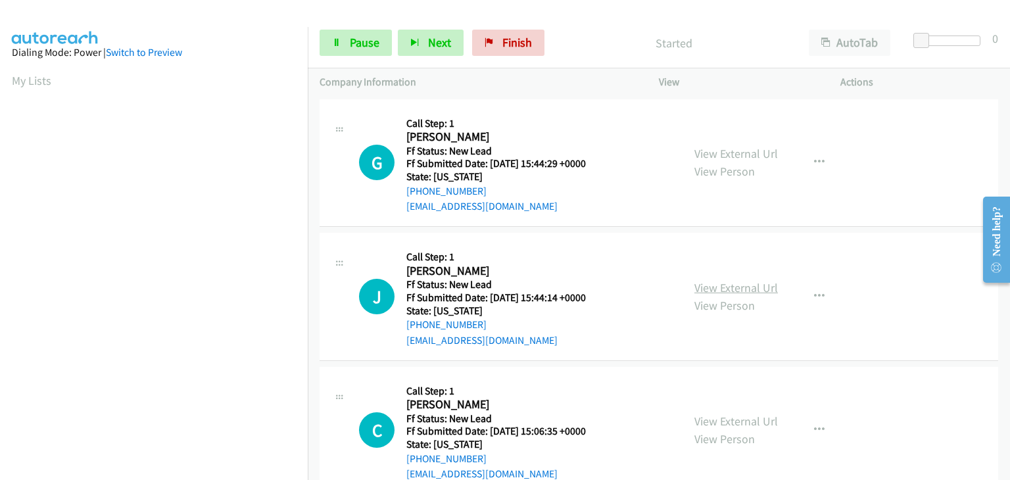
click at [751, 286] on link "View External Url" at bounding box center [735, 287] width 83 height 15
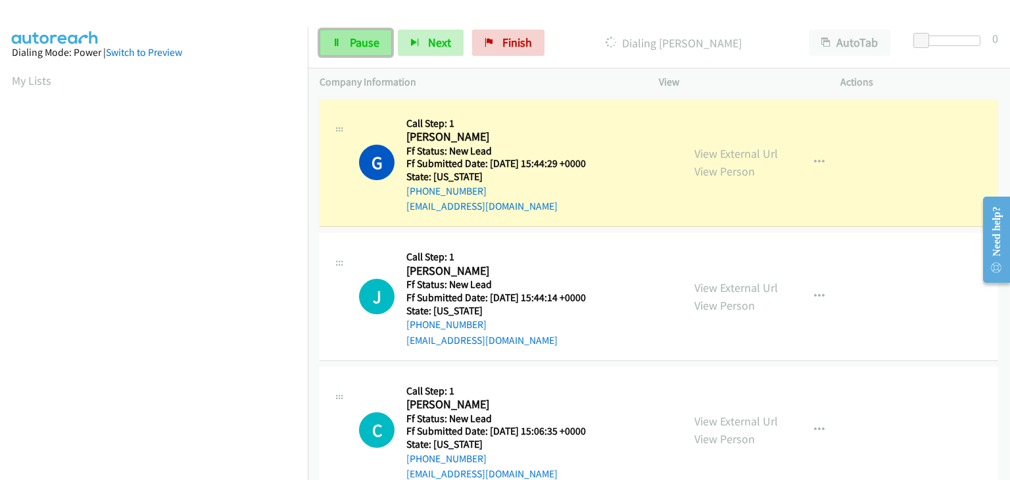
click at [371, 50] on link "Pause" at bounding box center [355, 43] width 72 height 26
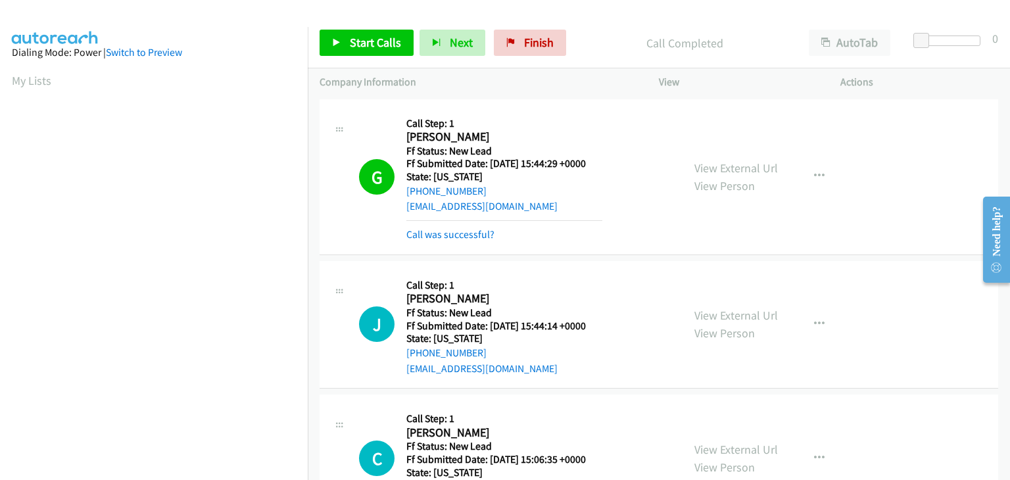
scroll to position [258, 0]
click at [367, 47] on span "Start Calls" at bounding box center [375, 42] width 51 height 15
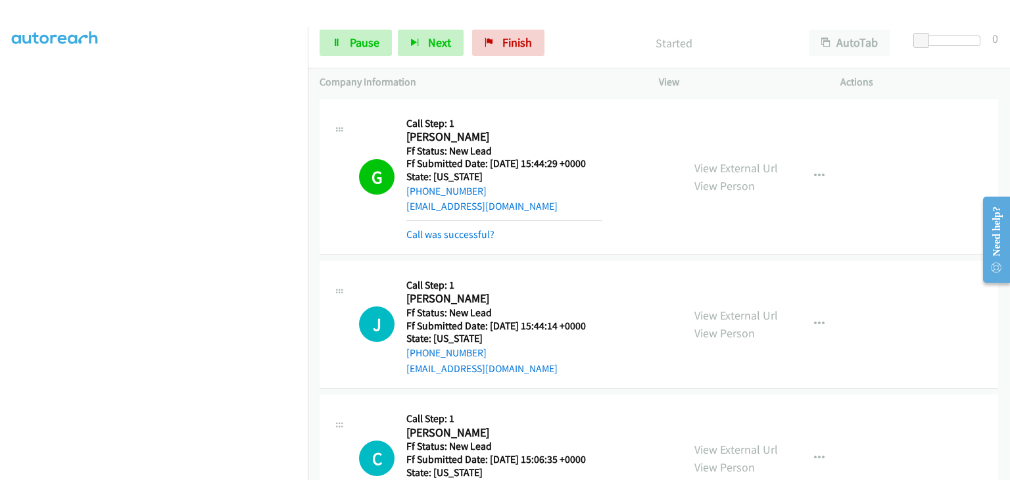
click at [458, 228] on link "Call was successful?" at bounding box center [450, 234] width 88 height 12
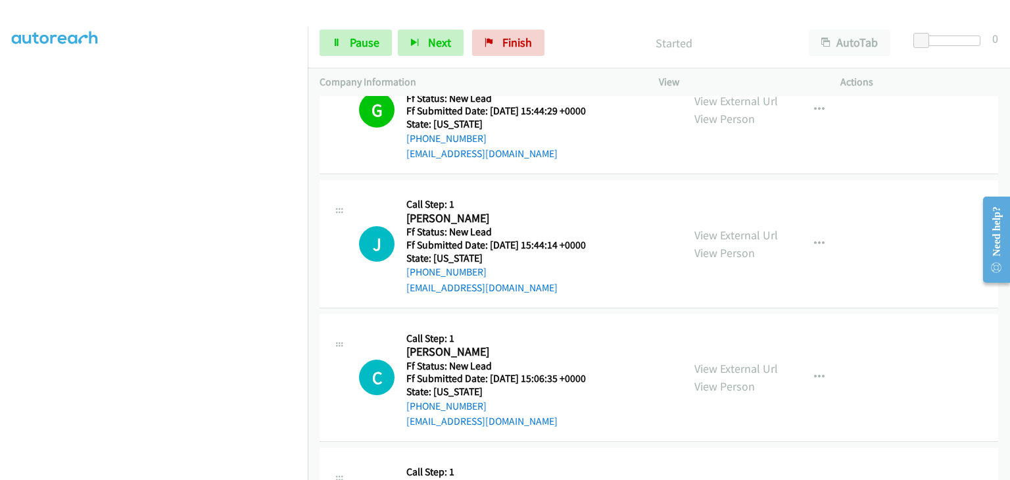
scroll to position [0, 0]
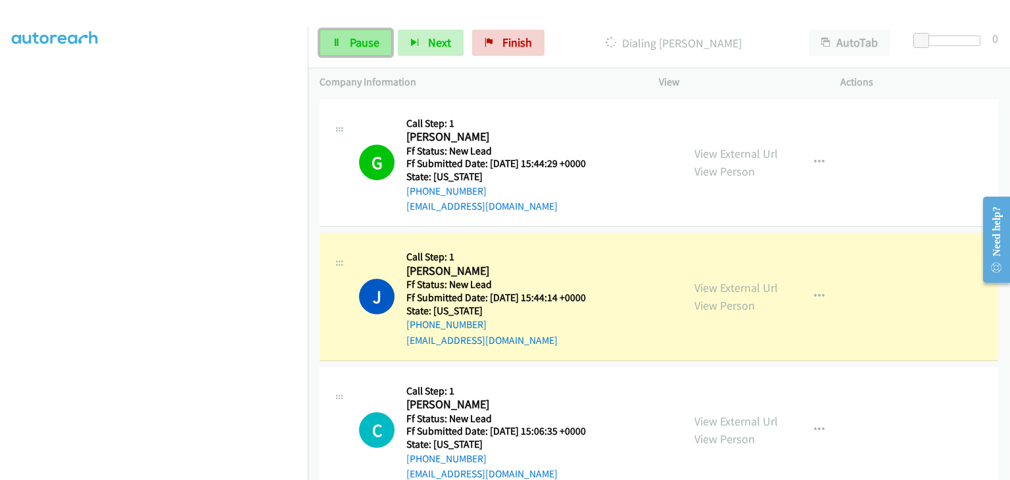
click at [360, 45] on span "Pause" at bounding box center [365, 42] width 30 height 15
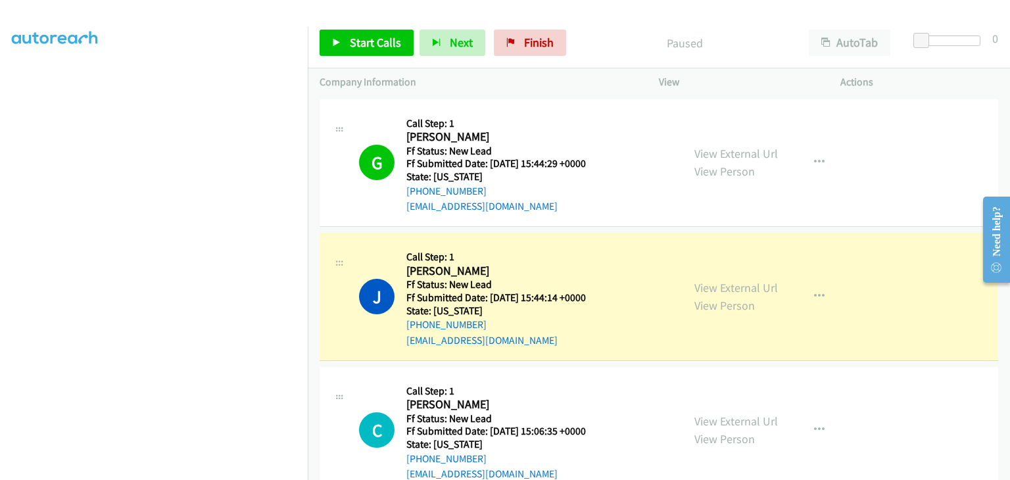
scroll to position [258, 0]
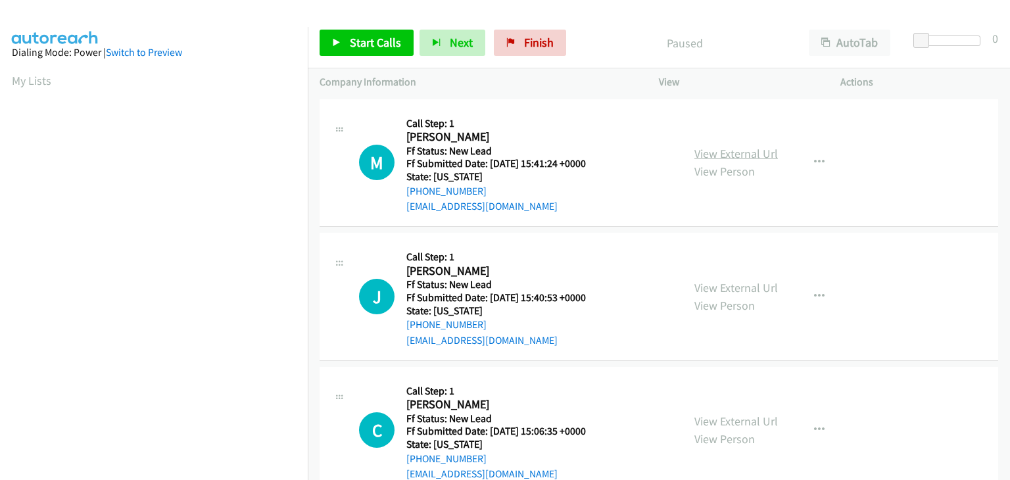
click at [700, 153] on link "View External Url" at bounding box center [735, 153] width 83 height 15
click at [722, 289] on link "View External Url" at bounding box center [735, 287] width 83 height 15
click at [402, 45] on link "Start Calls" at bounding box center [366, 43] width 94 height 26
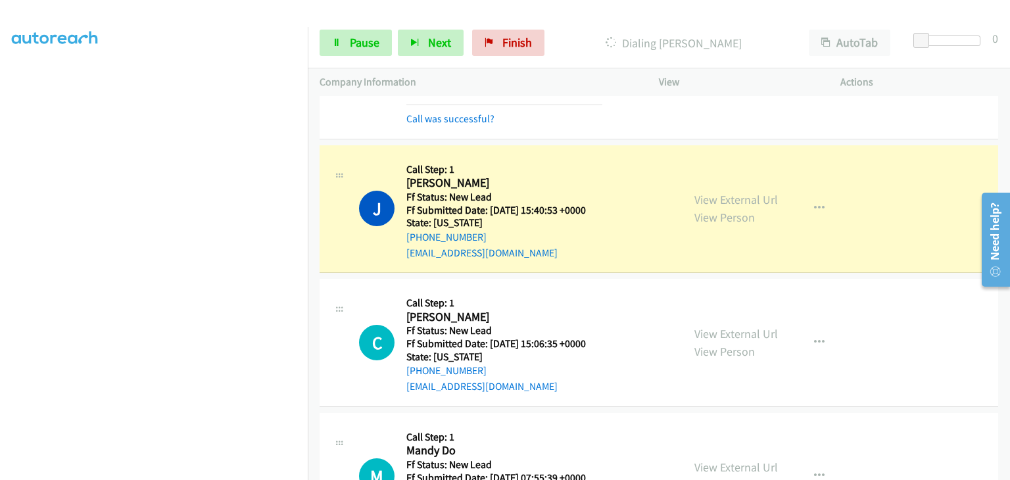
scroll to position [131, 0]
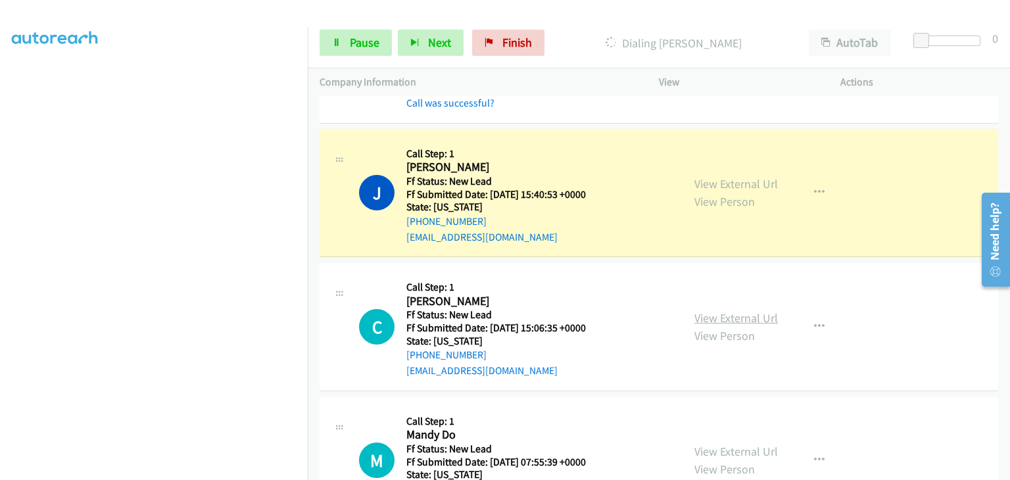
click at [708, 318] on link "View External Url" at bounding box center [735, 317] width 83 height 15
drag, startPoint x: 373, startPoint y: 43, endPoint x: 405, endPoint y: 49, distance: 32.2
click at [373, 43] on span "Pause" at bounding box center [365, 42] width 30 height 15
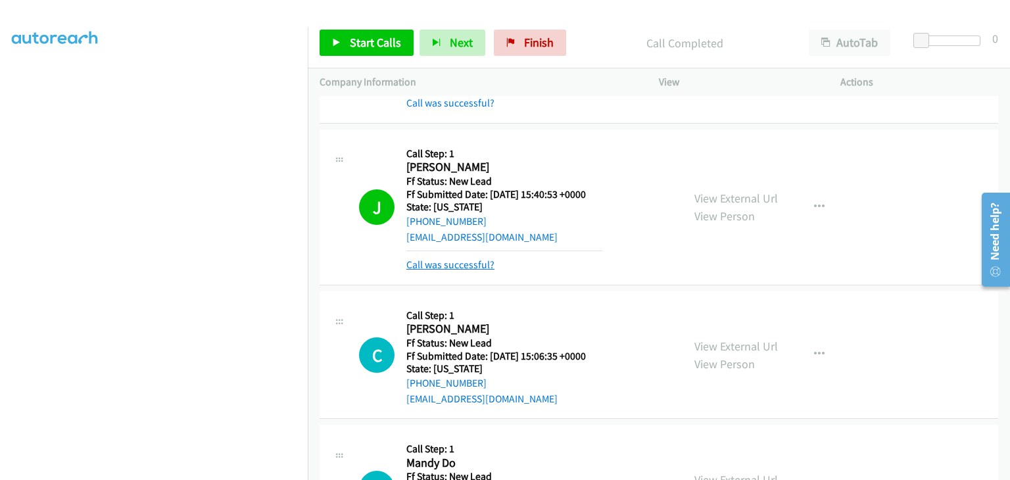
click at [465, 263] on link "Call was successful?" at bounding box center [450, 264] width 88 height 12
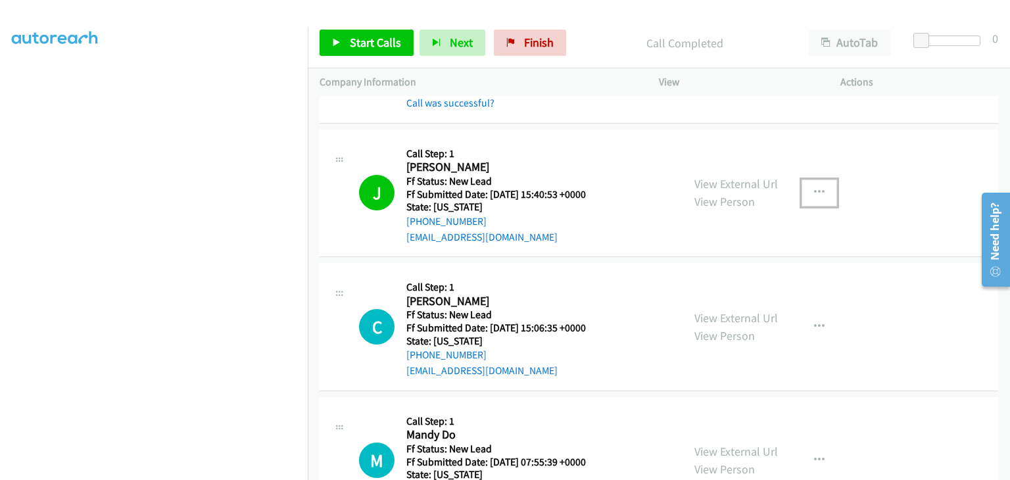
click at [802, 194] on button "button" at bounding box center [818, 192] width 35 height 26
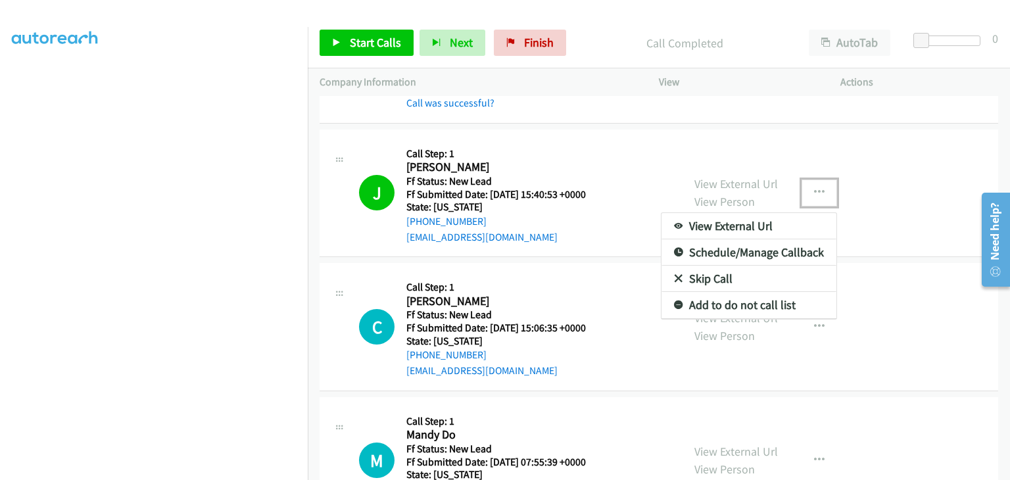
click at [743, 300] on link "Add to do not call list" at bounding box center [748, 305] width 175 height 26
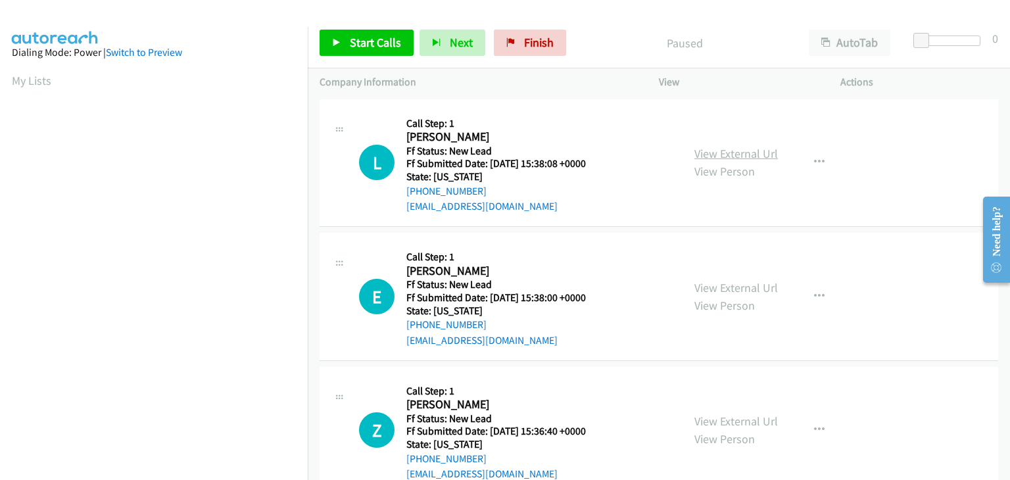
click at [722, 156] on link "View External Url" at bounding box center [735, 153] width 83 height 15
click at [694, 285] on link "View External Url" at bounding box center [735, 287] width 83 height 15
click at [393, 39] on span "Start Calls" at bounding box center [375, 42] width 51 height 15
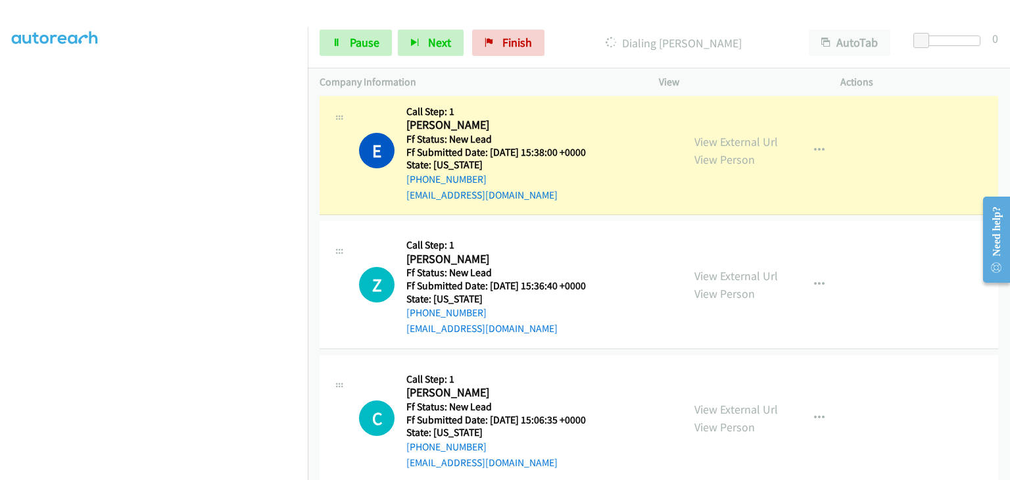
scroll to position [197, 0]
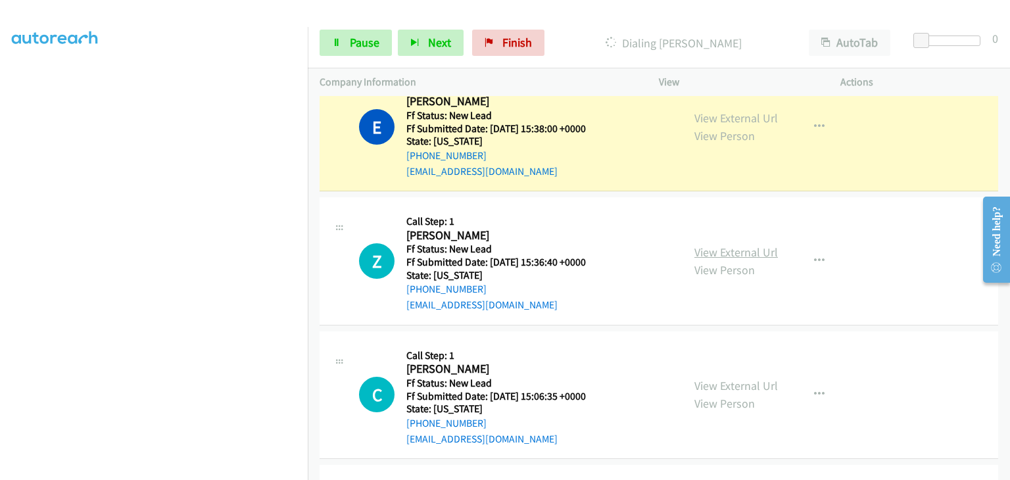
click at [706, 248] on link "View External Url" at bounding box center [735, 252] width 83 height 15
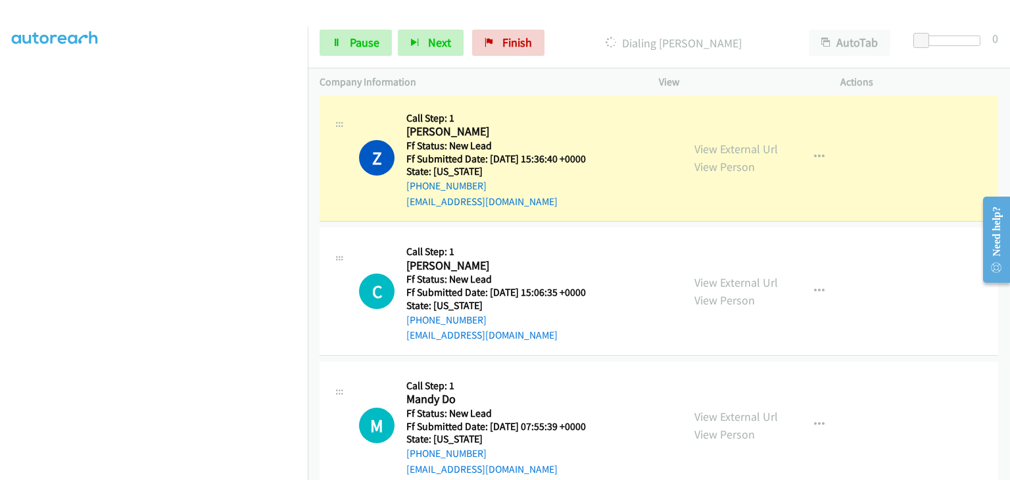
scroll to position [0, 0]
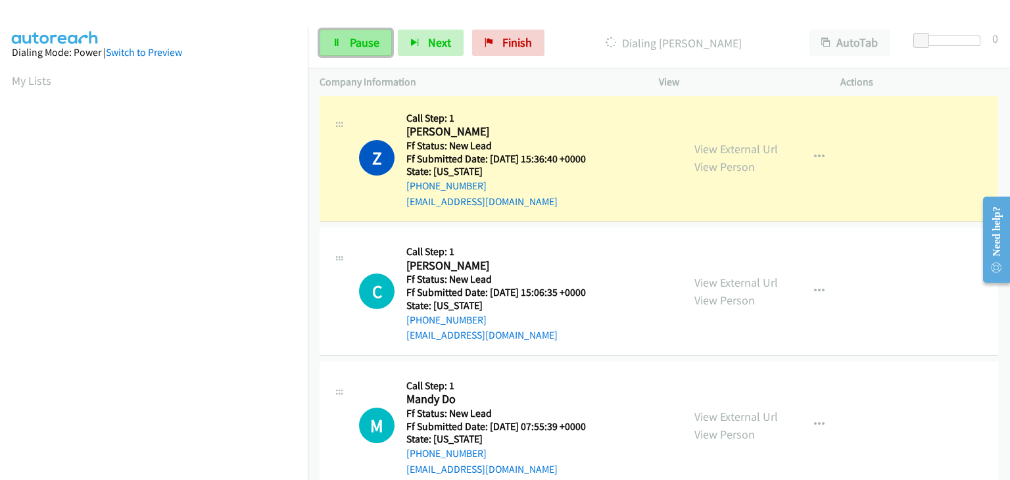
click at [365, 47] on span "Pause" at bounding box center [365, 42] width 30 height 15
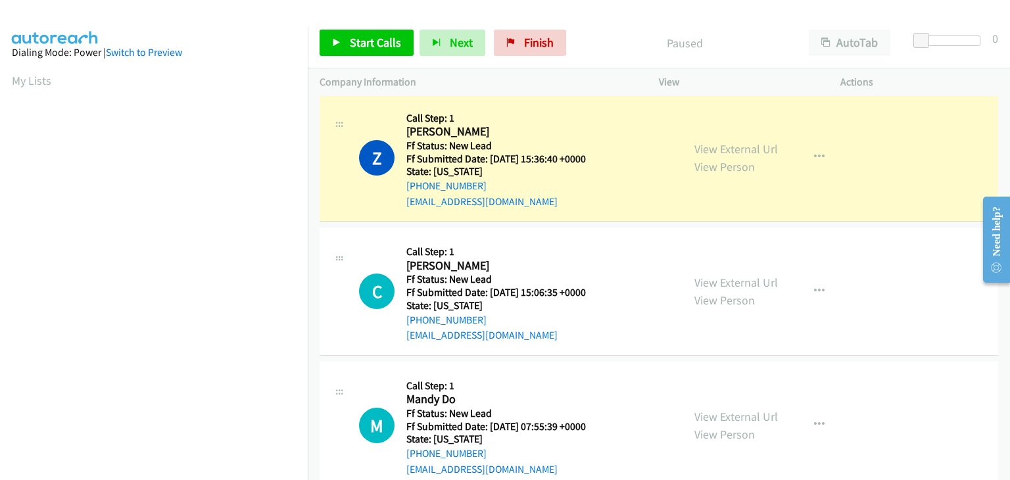
scroll to position [258, 0]
click at [203, 468] on section at bounding box center [154, 167] width 284 height 629
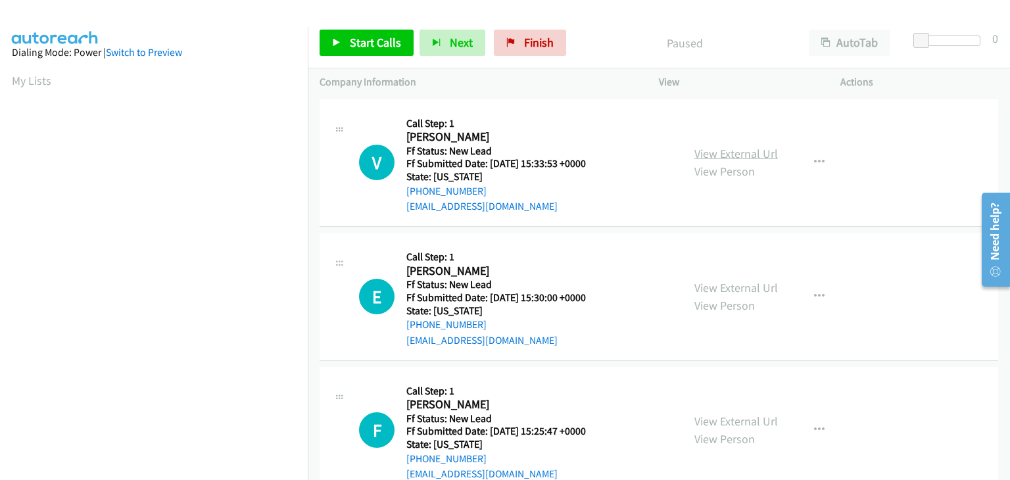
click at [753, 158] on link "View External Url" at bounding box center [735, 153] width 83 height 15
click at [741, 159] on link "View External Url" at bounding box center [735, 153] width 83 height 15
click at [355, 49] on span "Start Calls" at bounding box center [375, 42] width 51 height 15
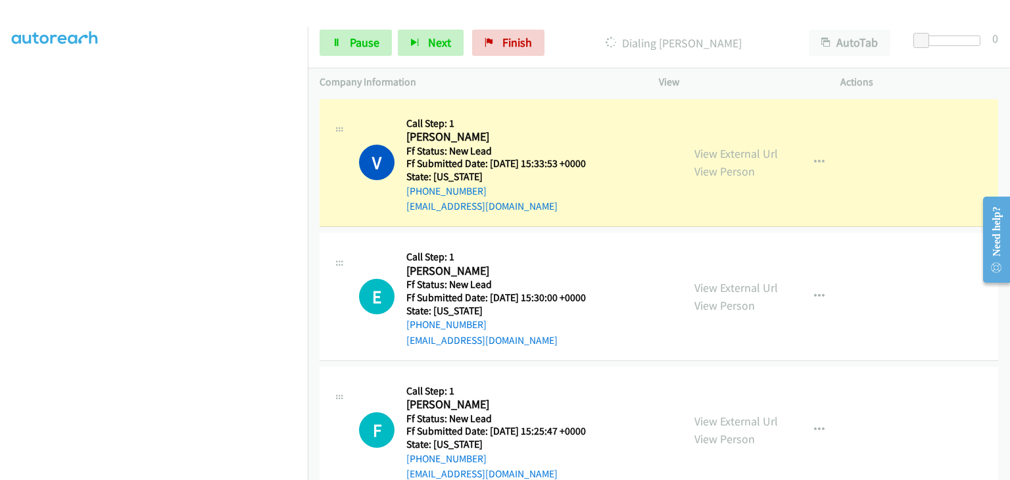
scroll to position [258, 0]
drag, startPoint x: 346, startPoint y: 45, endPoint x: 291, endPoint y: 210, distance: 174.4
click at [346, 45] on link "Pause" at bounding box center [355, 43] width 72 height 26
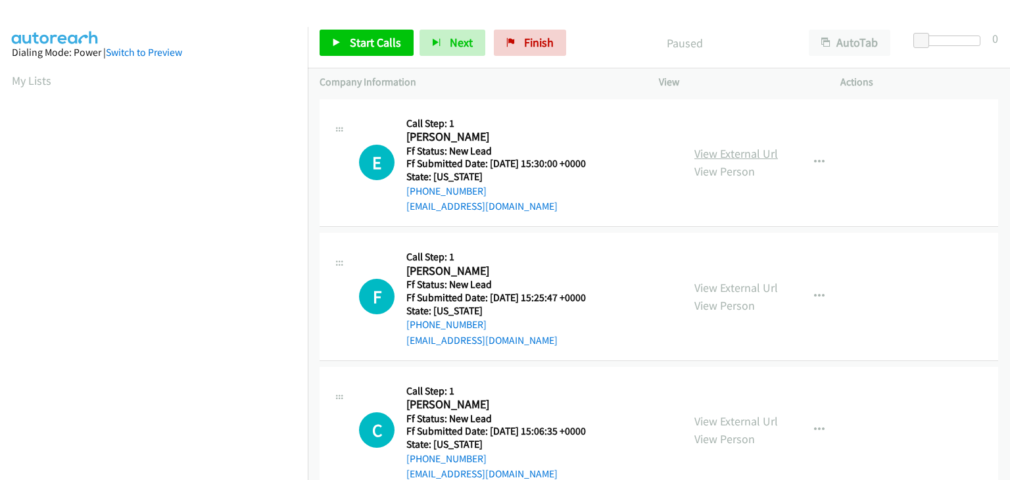
click at [727, 146] on link "View External Url" at bounding box center [735, 153] width 83 height 15
click at [385, 51] on link "Start Calls" at bounding box center [366, 43] width 94 height 26
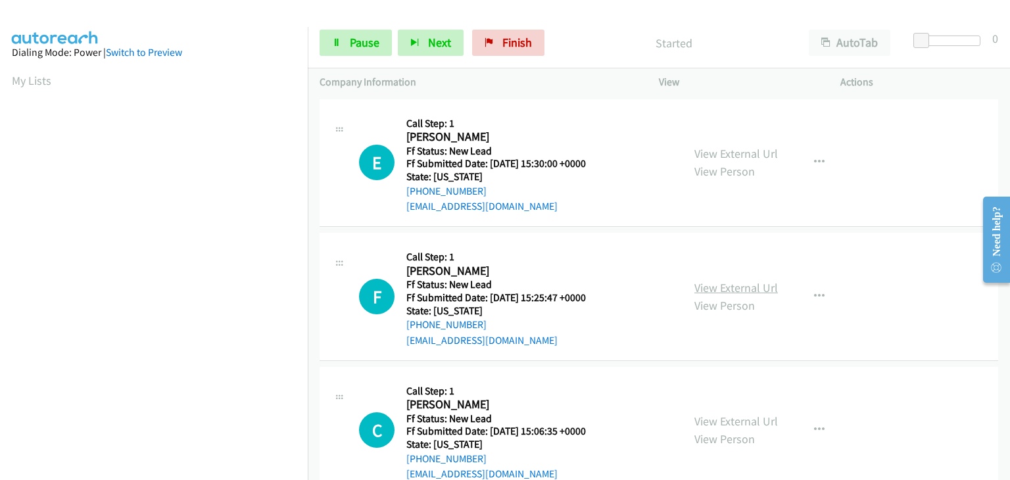
click at [734, 282] on link "View External Url" at bounding box center [735, 287] width 83 height 15
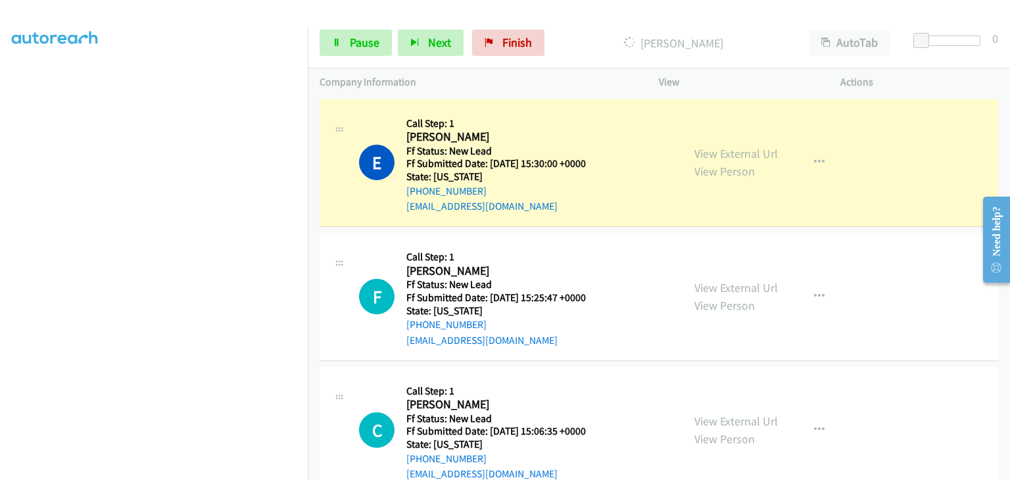
scroll to position [258, 0]
drag, startPoint x: 356, startPoint y: 47, endPoint x: 337, endPoint y: 66, distance: 27.0
click at [356, 47] on span "Pause" at bounding box center [365, 42] width 30 height 15
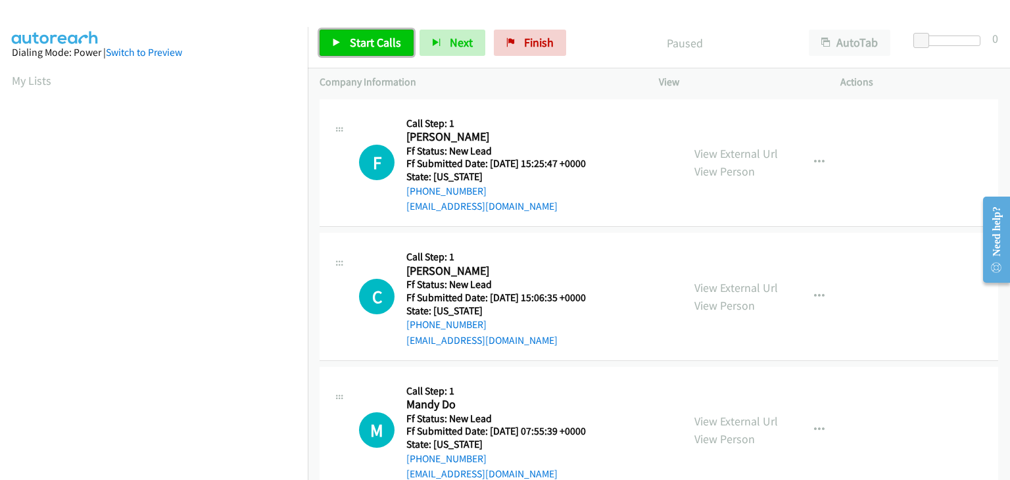
click at [358, 40] on span "Start Calls" at bounding box center [375, 42] width 51 height 15
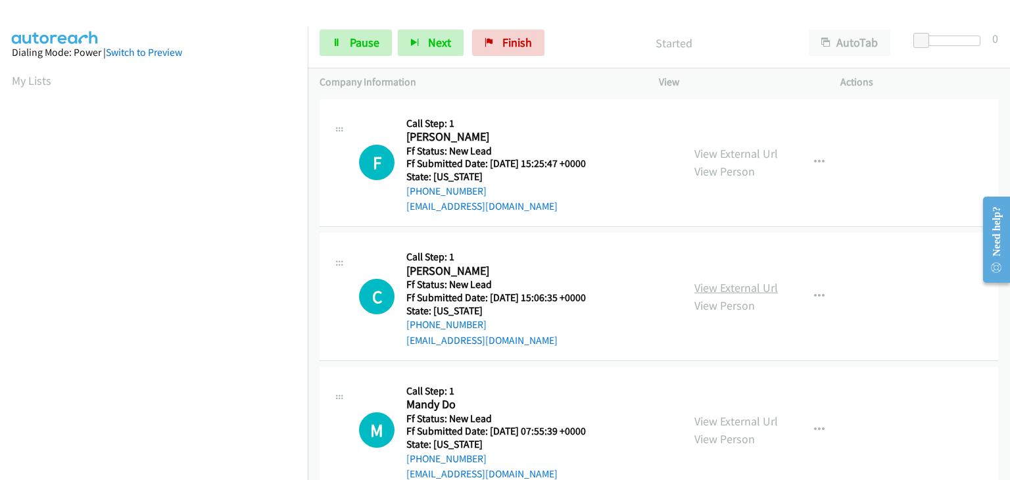
click at [726, 285] on link "View External Url" at bounding box center [735, 287] width 83 height 15
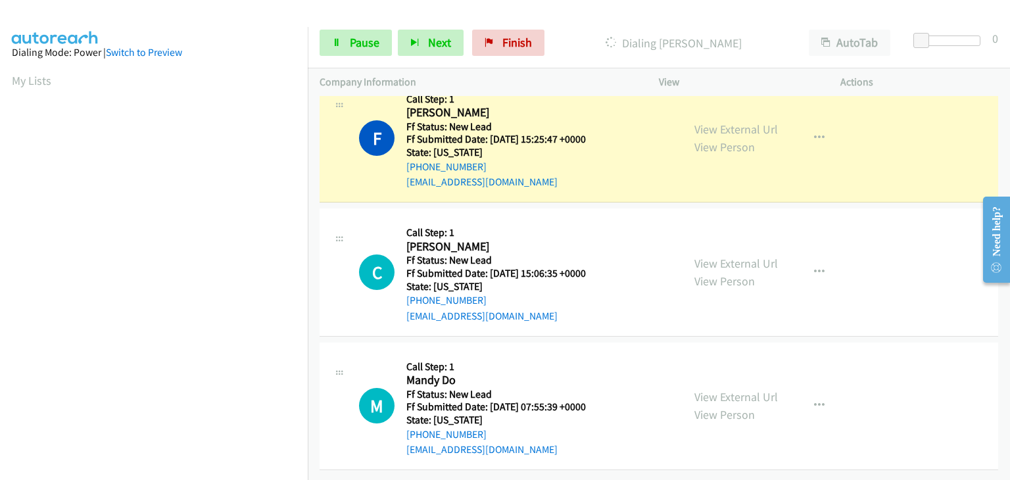
scroll to position [258, 0]
click at [718, 389] on link "View External Url" at bounding box center [735, 396] width 83 height 15
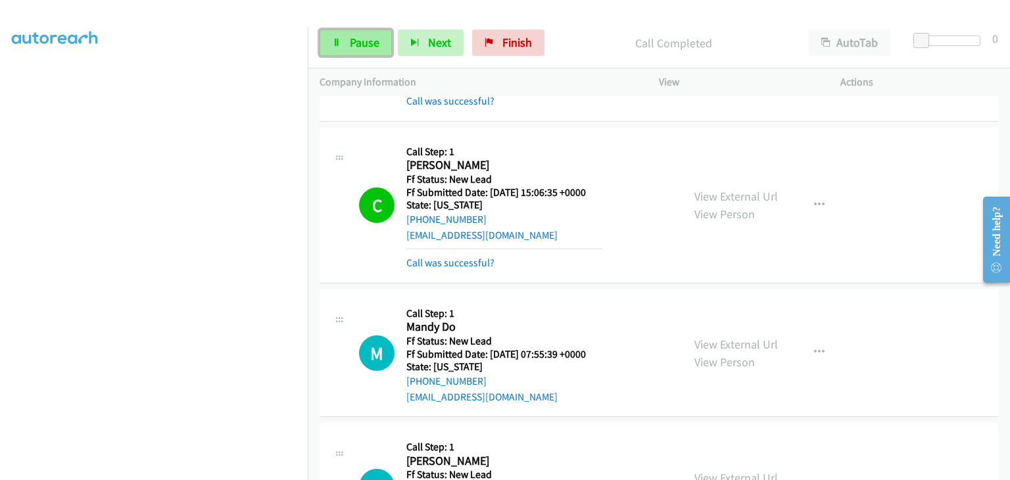
click at [367, 37] on span "Pause" at bounding box center [365, 42] width 30 height 15
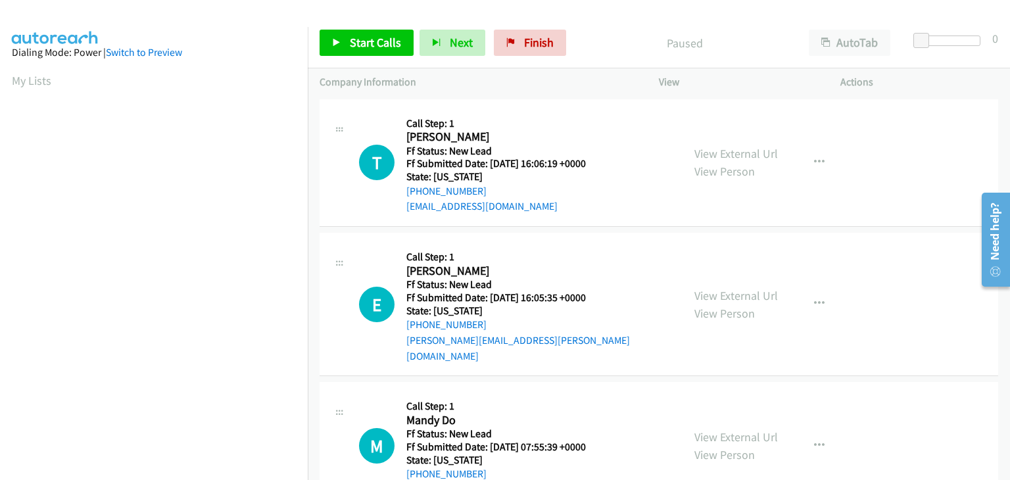
scroll to position [258, 0]
click at [705, 155] on link "View External Url" at bounding box center [735, 153] width 83 height 15
click at [345, 35] on link "Start Calls" at bounding box center [366, 43] width 94 height 26
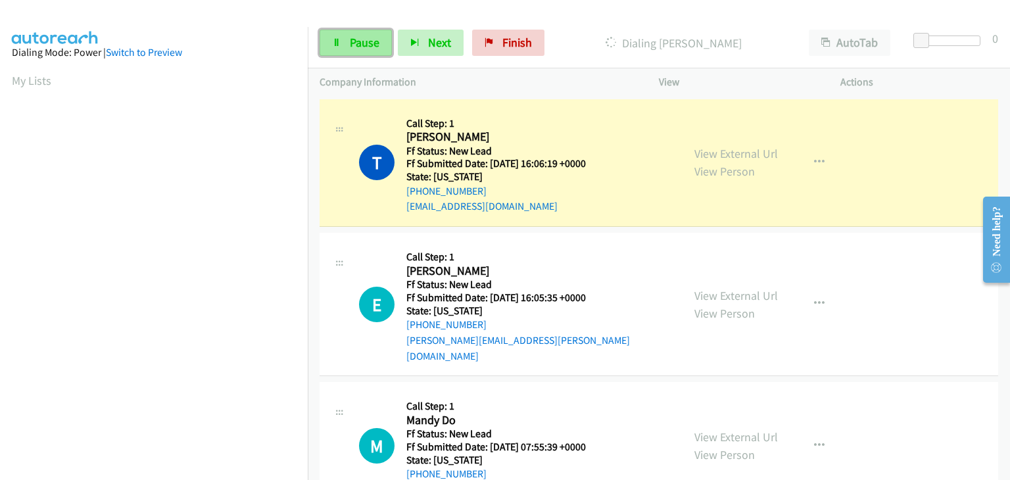
click at [362, 46] on span "Pause" at bounding box center [365, 42] width 30 height 15
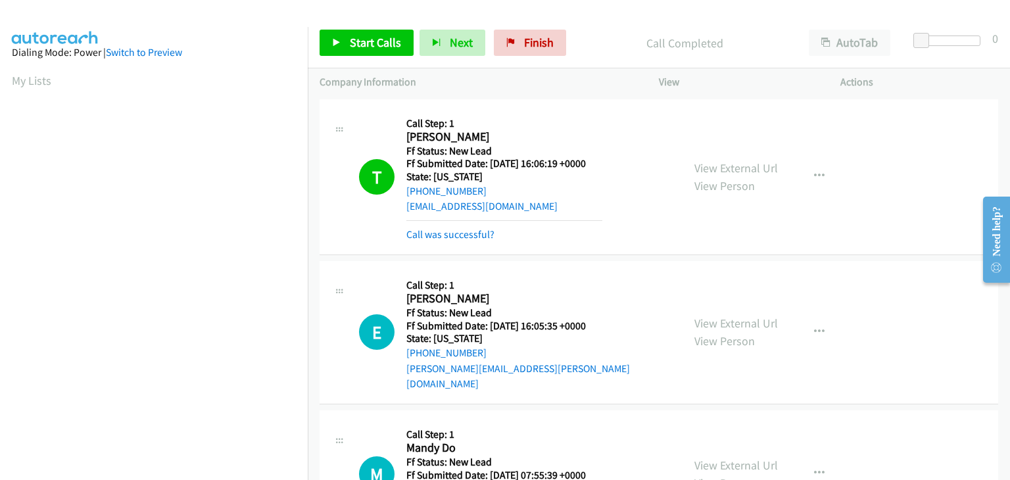
scroll to position [258, 0]
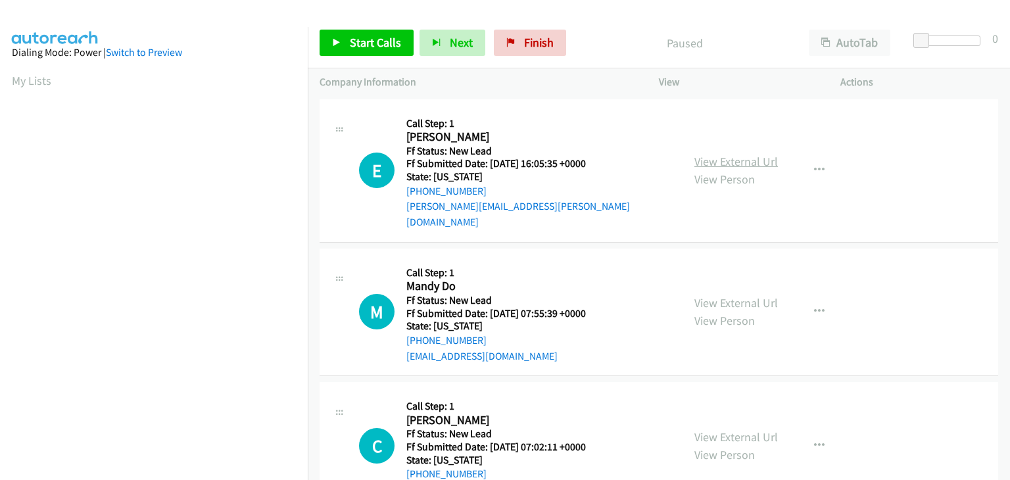
click at [718, 154] on link "View External Url" at bounding box center [735, 161] width 83 height 15
drag, startPoint x: 517, startPoint y: 52, endPoint x: 557, endPoint y: 77, distance: 47.8
click at [517, 52] on link "Finish" at bounding box center [530, 43] width 72 height 26
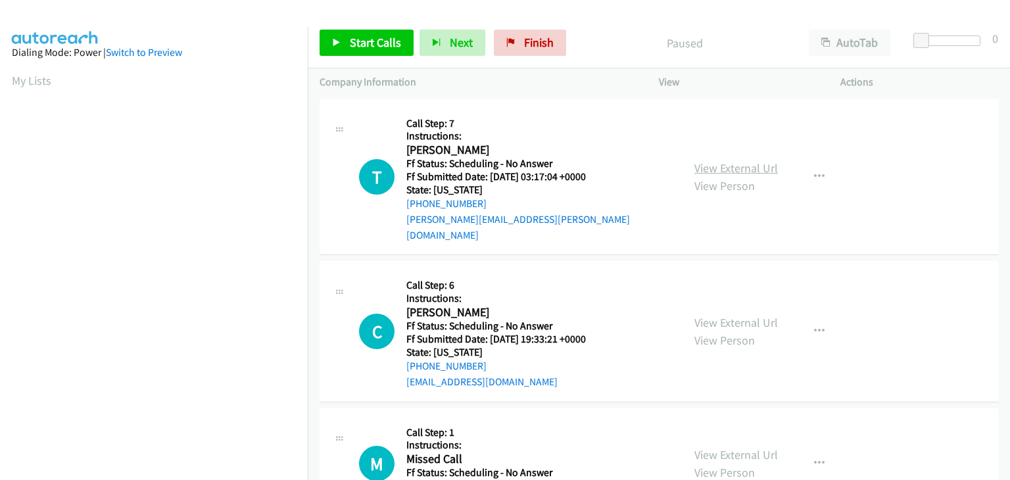
click at [720, 160] on link "View External Url" at bounding box center [735, 167] width 83 height 15
click at [728, 315] on link "View External Url" at bounding box center [735, 322] width 83 height 15
click at [730, 447] on link "View External Url" at bounding box center [735, 454] width 83 height 15
click at [389, 48] on span "Start Calls" at bounding box center [375, 42] width 51 height 15
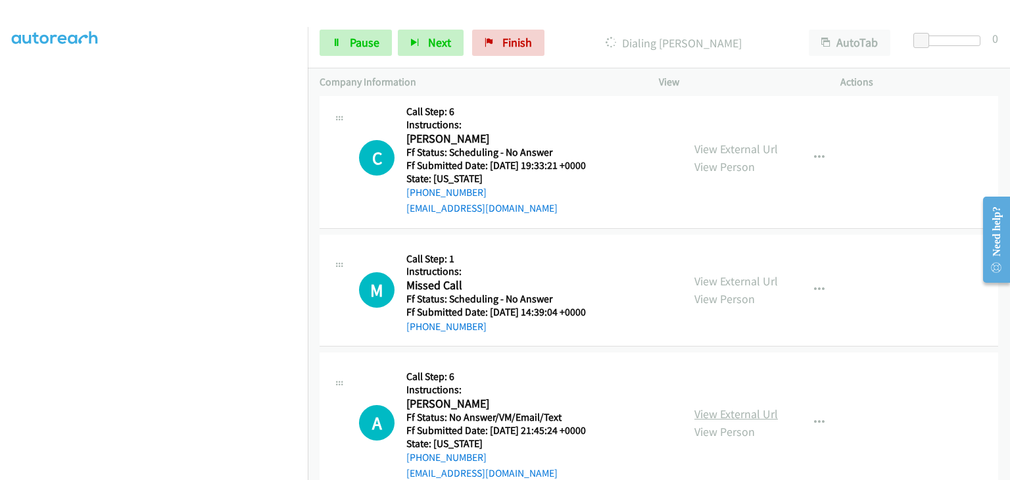
scroll to position [197, 0]
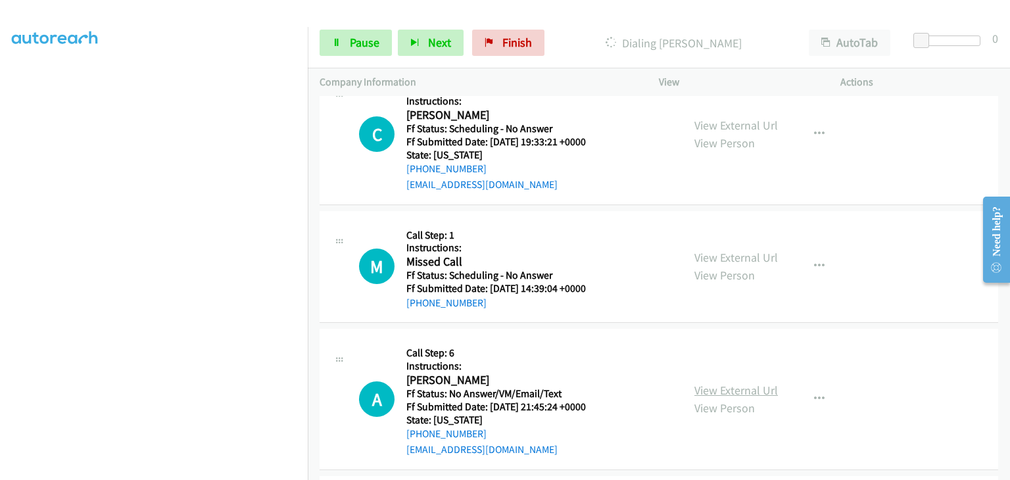
click at [723, 383] on link "View External Url" at bounding box center [735, 390] width 83 height 15
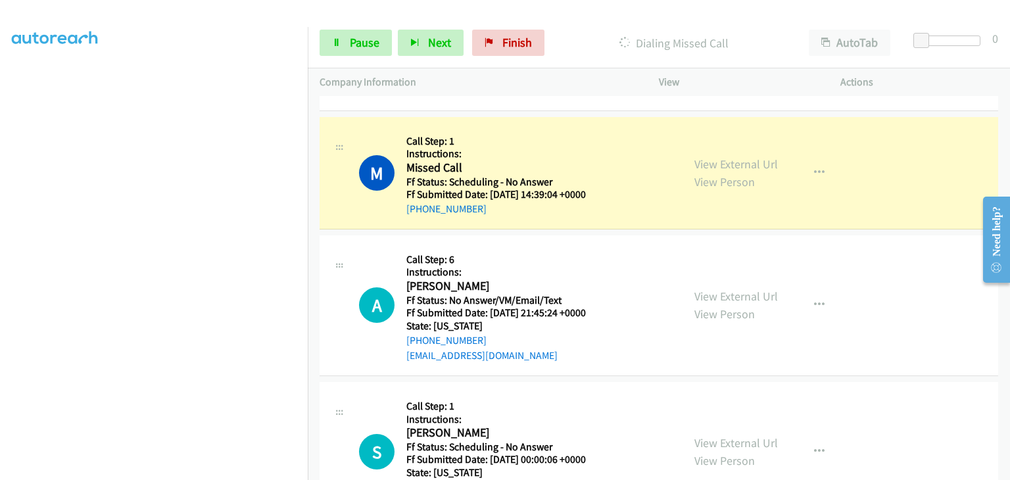
scroll to position [370, 0]
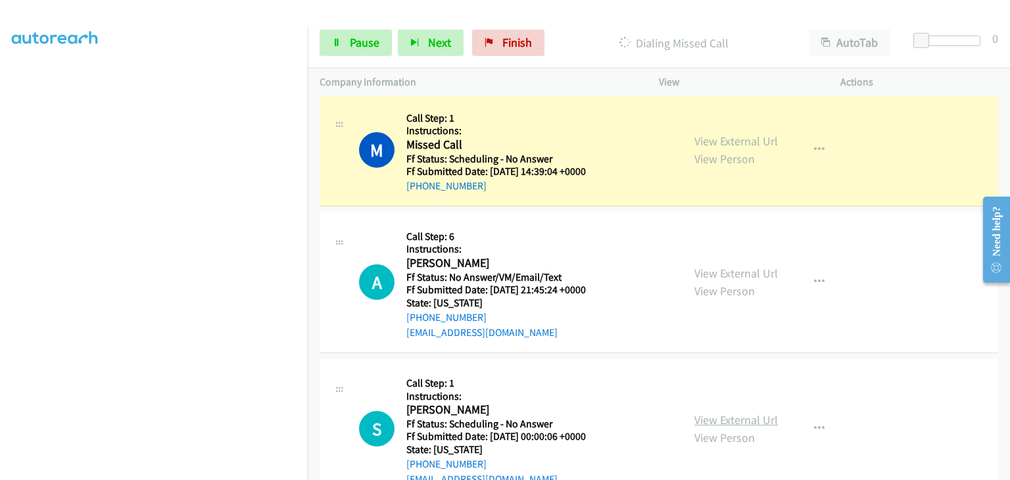
click at [744, 412] on link "View External Url" at bounding box center [735, 419] width 83 height 15
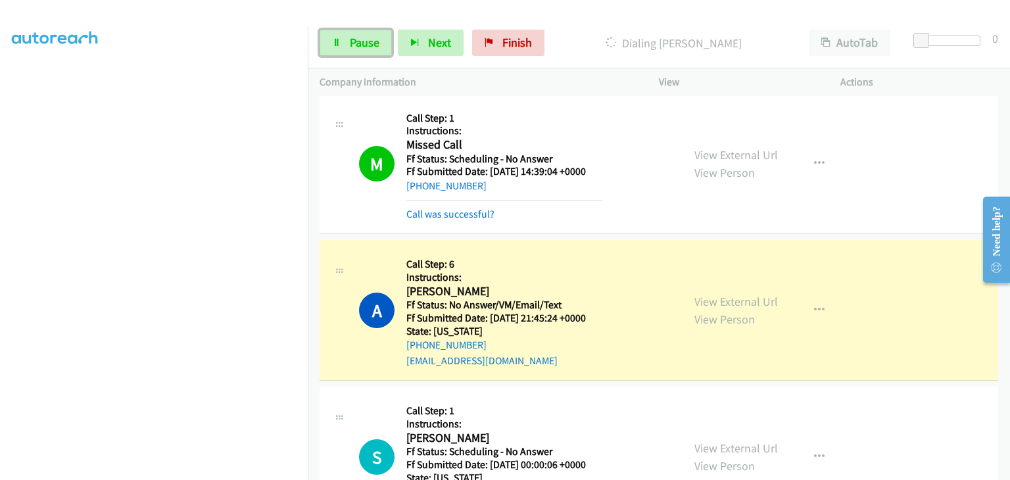
drag, startPoint x: 333, startPoint y: 37, endPoint x: 486, endPoint y: 80, distance: 158.4
click at [333, 39] on icon at bounding box center [336, 43] width 9 height 9
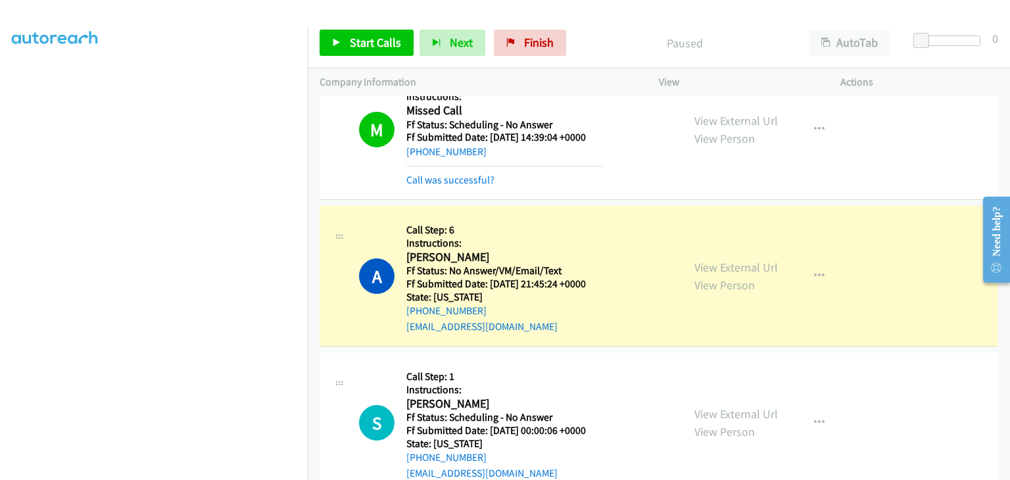
scroll to position [436, 0]
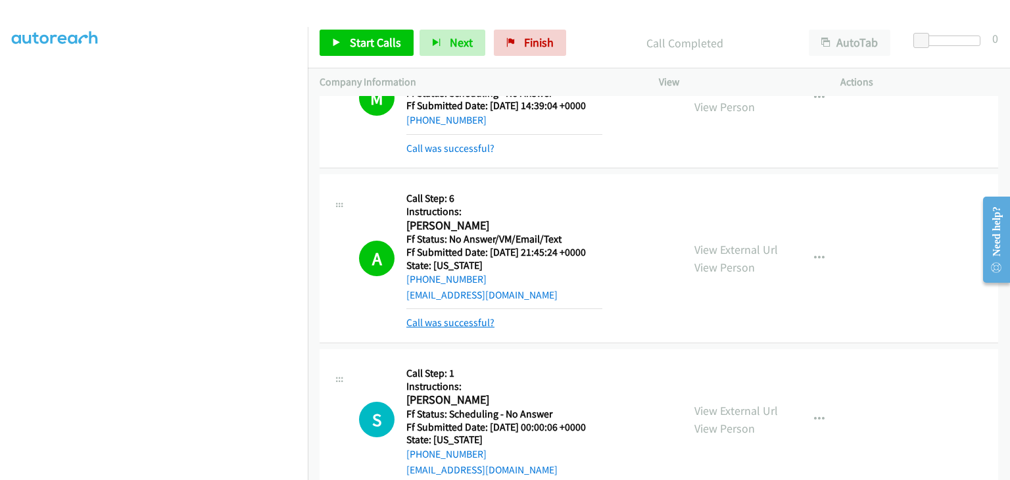
click at [473, 316] on link "Call was successful?" at bounding box center [450, 322] width 88 height 12
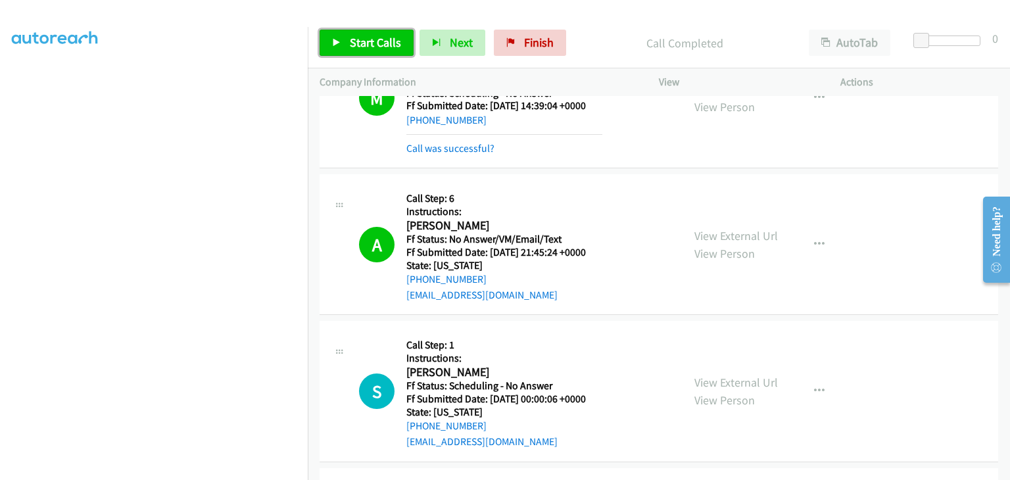
drag, startPoint x: 370, startPoint y: 48, endPoint x: 413, endPoint y: 53, distance: 43.7
click at [370, 48] on span "Start Calls" at bounding box center [375, 42] width 51 height 15
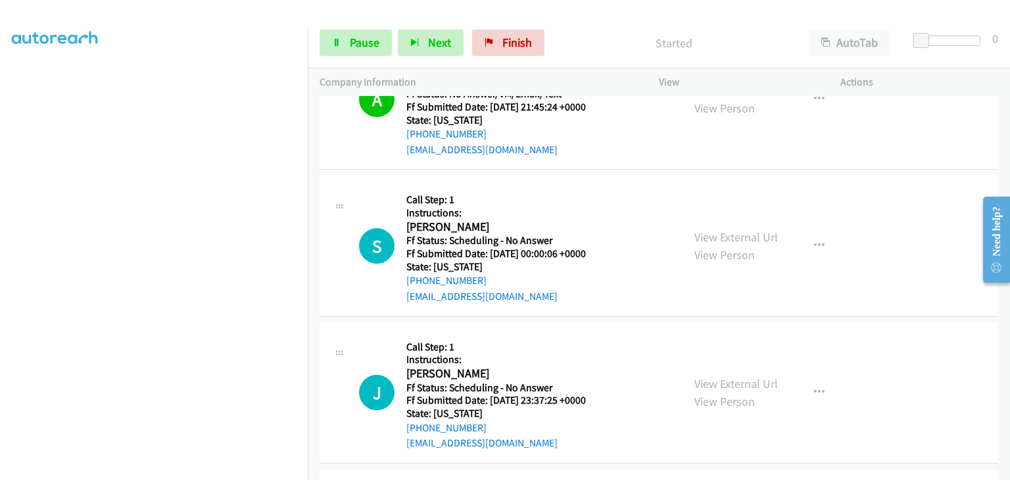
scroll to position [633, 0]
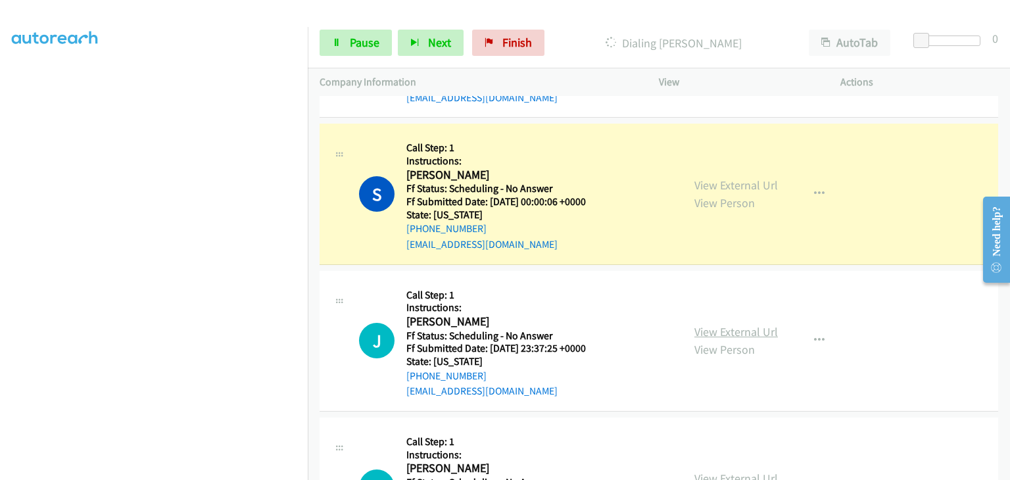
click at [707, 324] on link "View External Url" at bounding box center [735, 331] width 83 height 15
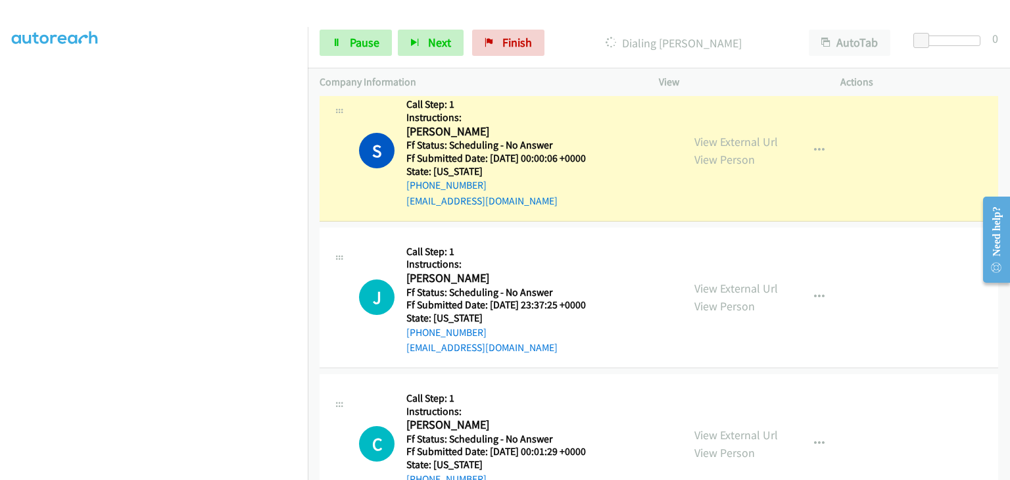
scroll to position [699, 0]
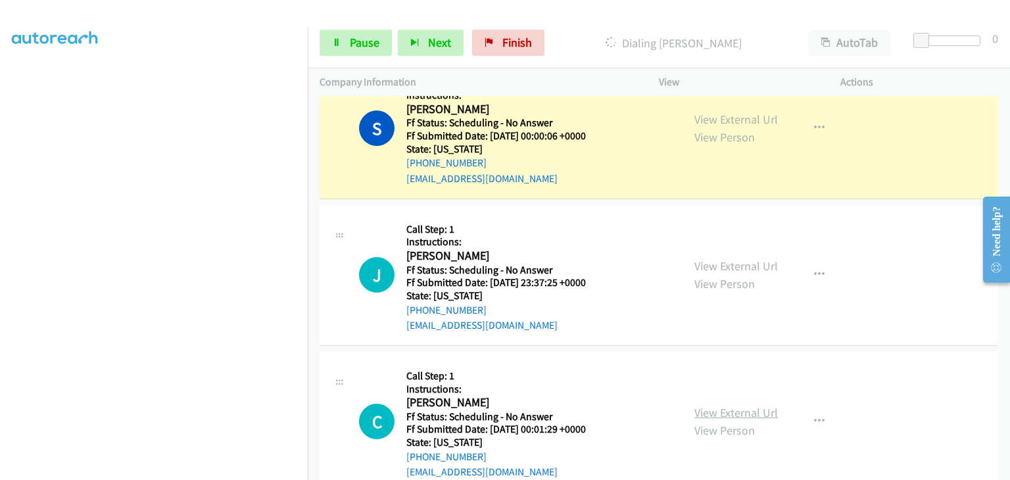
click at [747, 405] on link "View External Url" at bounding box center [735, 412] width 83 height 15
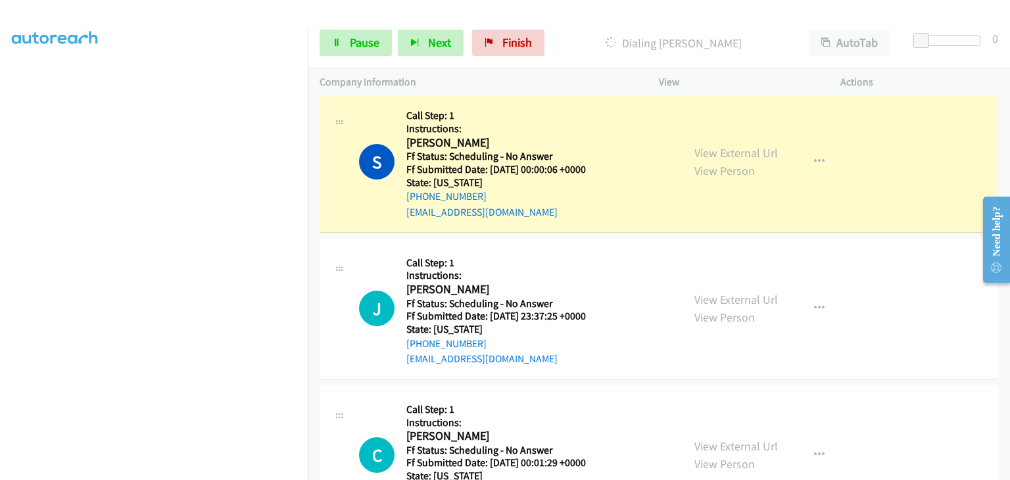
scroll to position [633, 0]
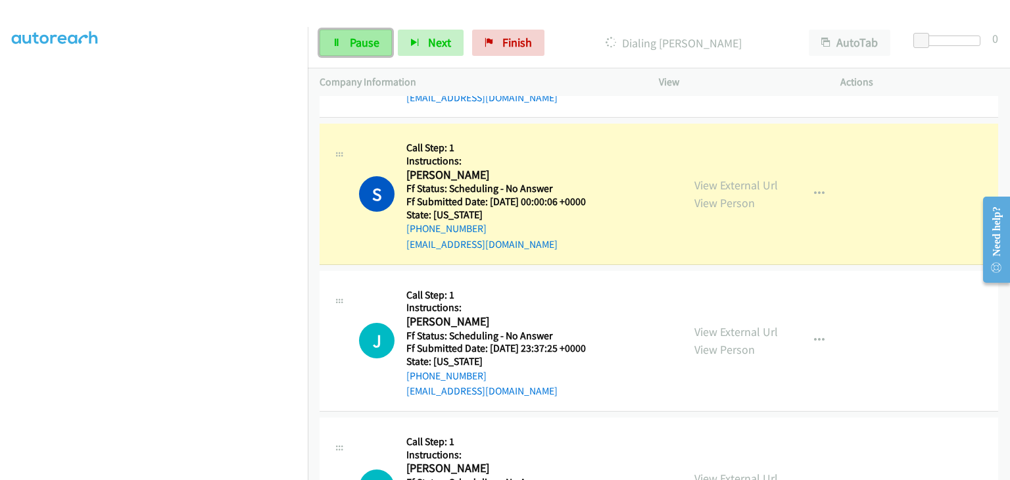
click at [358, 48] on span "Pause" at bounding box center [365, 42] width 30 height 15
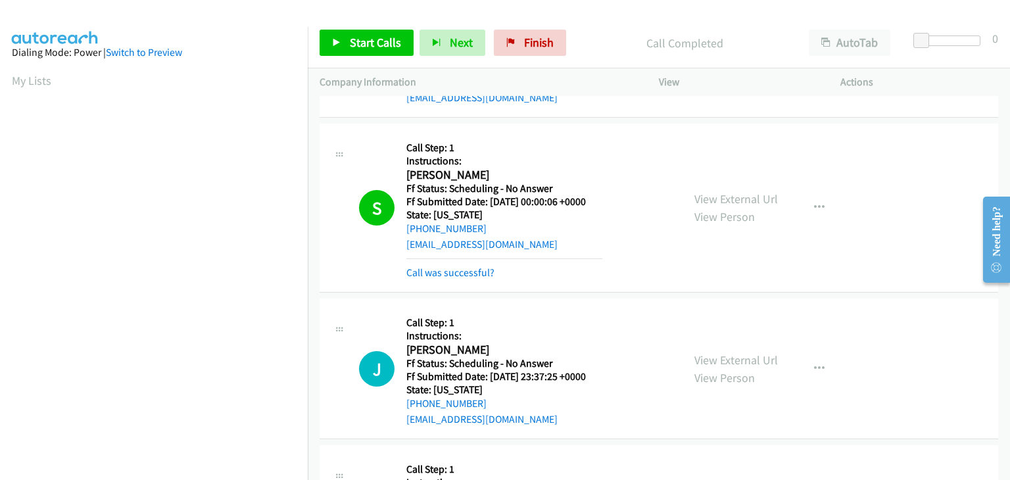
scroll to position [258, 0]
click at [466, 266] on link "Call was successful?" at bounding box center [450, 272] width 88 height 12
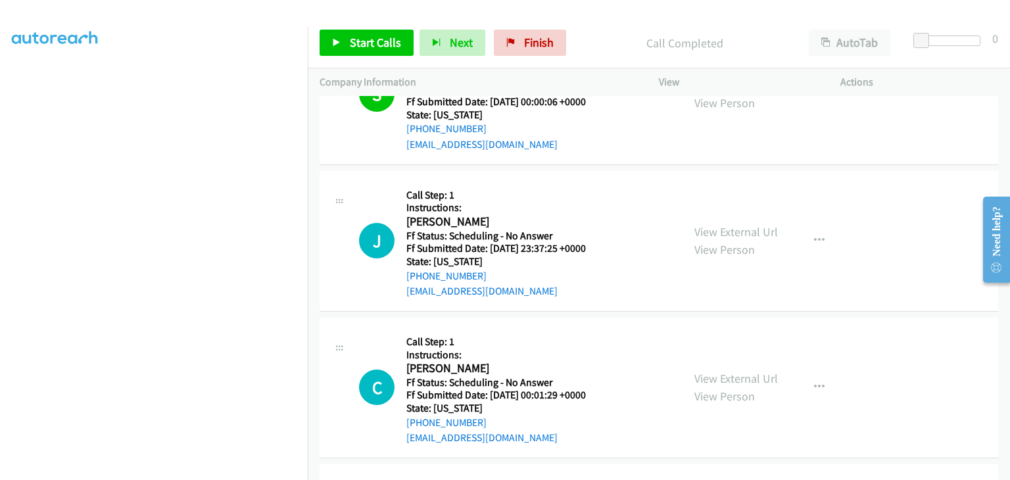
scroll to position [764, 0]
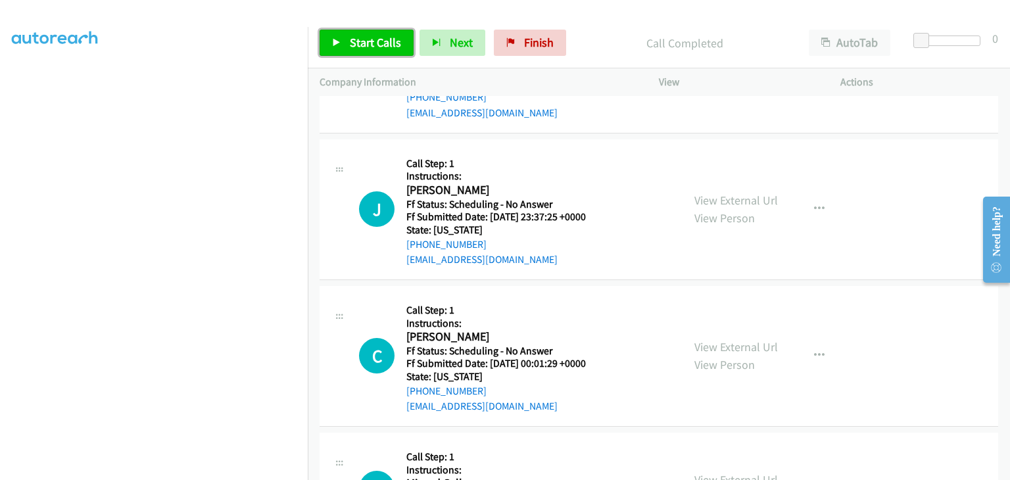
click at [373, 43] on span "Start Calls" at bounding box center [375, 42] width 51 height 15
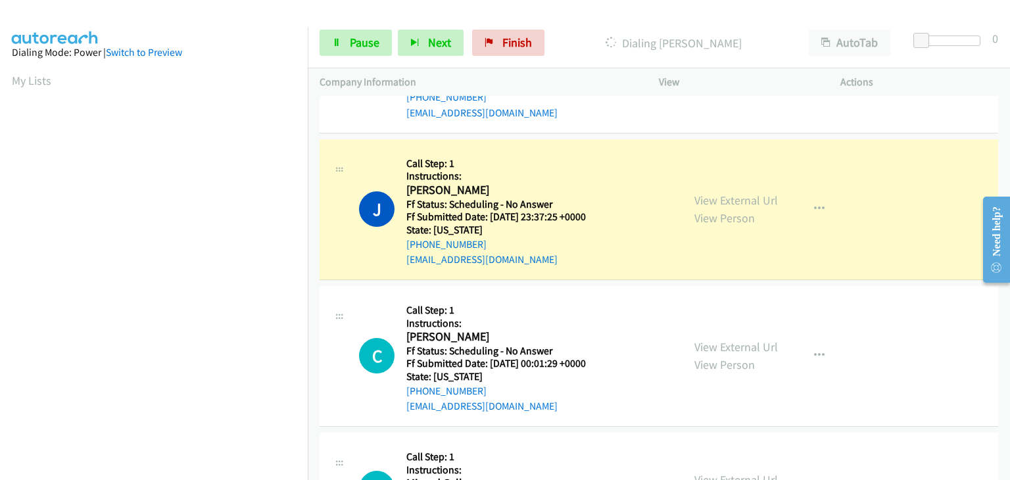
scroll to position [258, 0]
drag, startPoint x: 317, startPoint y: 425, endPoint x: 306, endPoint y: 421, distance: 11.6
click at [310, 430] on td "M Callback Scheduled Call Step: 1 Instructions: Missed Call America/New_York Ff…" at bounding box center [659, 489] width 702 height 118
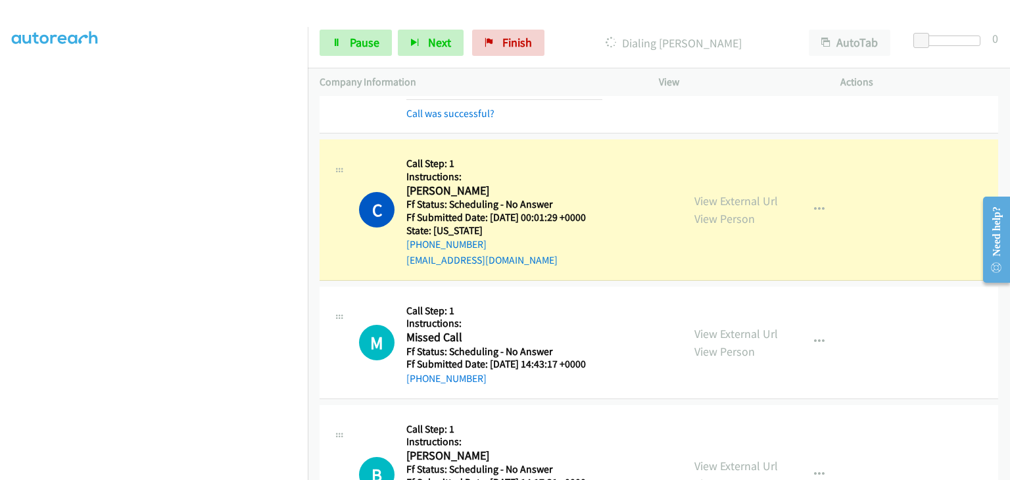
scroll to position [962, 0]
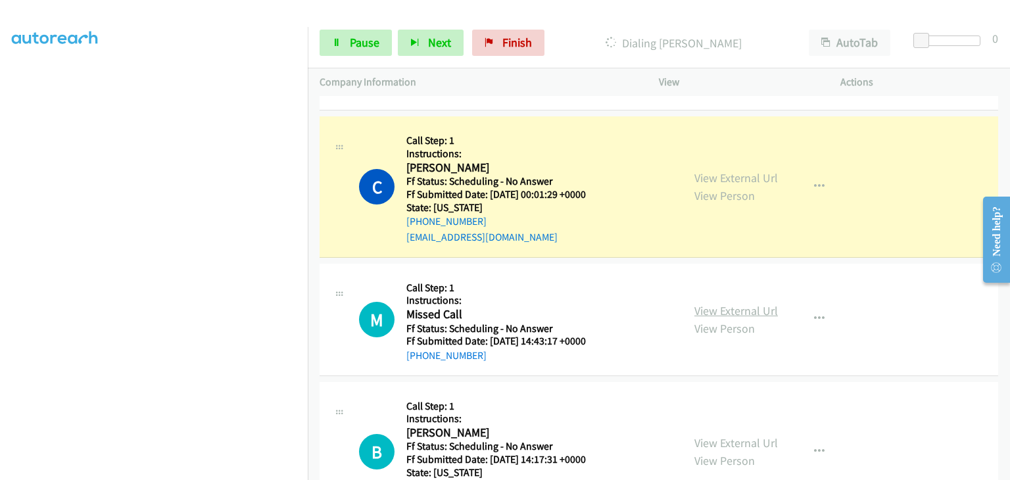
click at [710, 303] on link "View External Url" at bounding box center [735, 310] width 83 height 15
click at [720, 435] on link "View External Url" at bounding box center [735, 442] width 83 height 15
click at [342, 48] on link "Pause" at bounding box center [355, 43] width 72 height 26
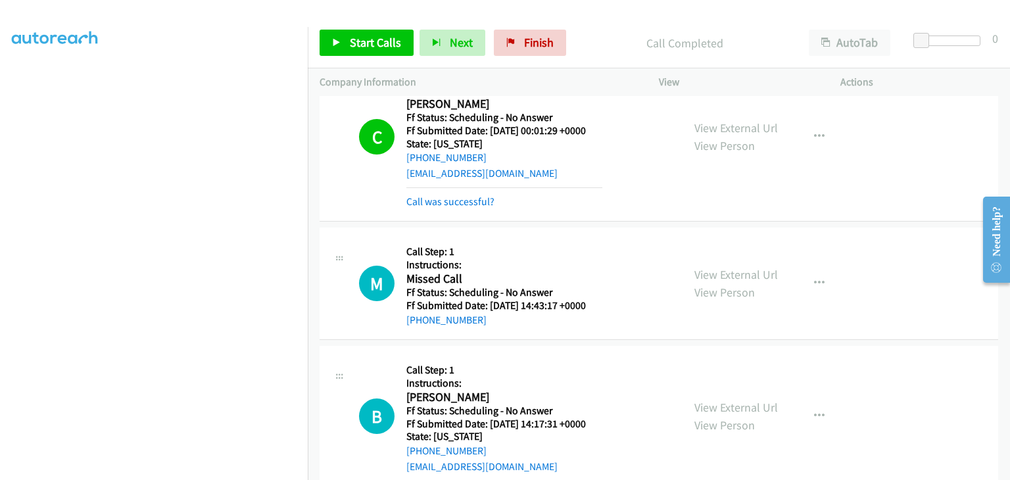
scroll to position [1093, 0]
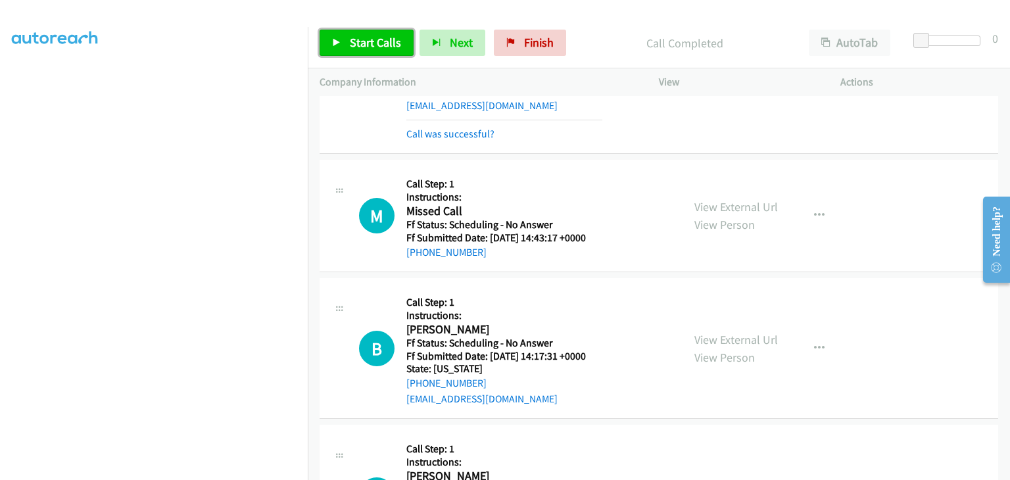
click at [377, 41] on span "Start Calls" at bounding box center [375, 42] width 51 height 15
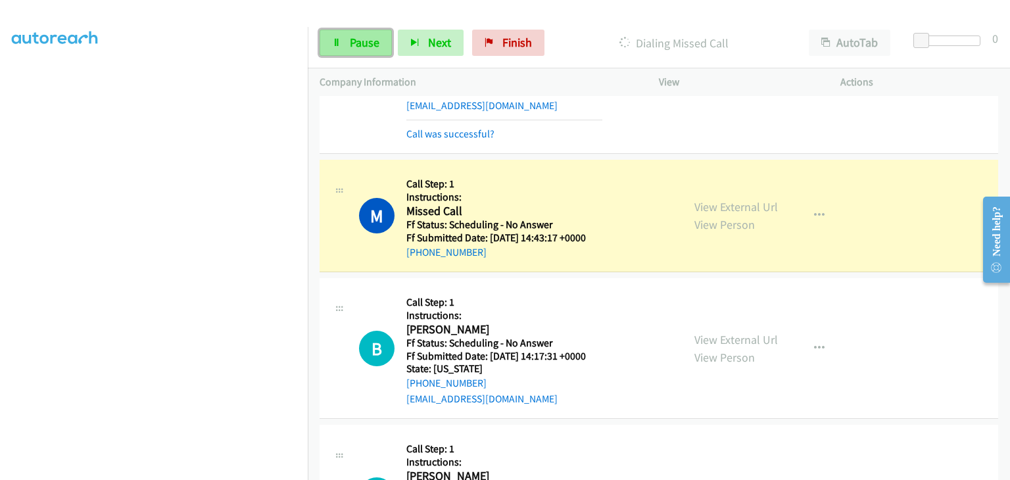
click at [369, 32] on link "Pause" at bounding box center [355, 43] width 72 height 26
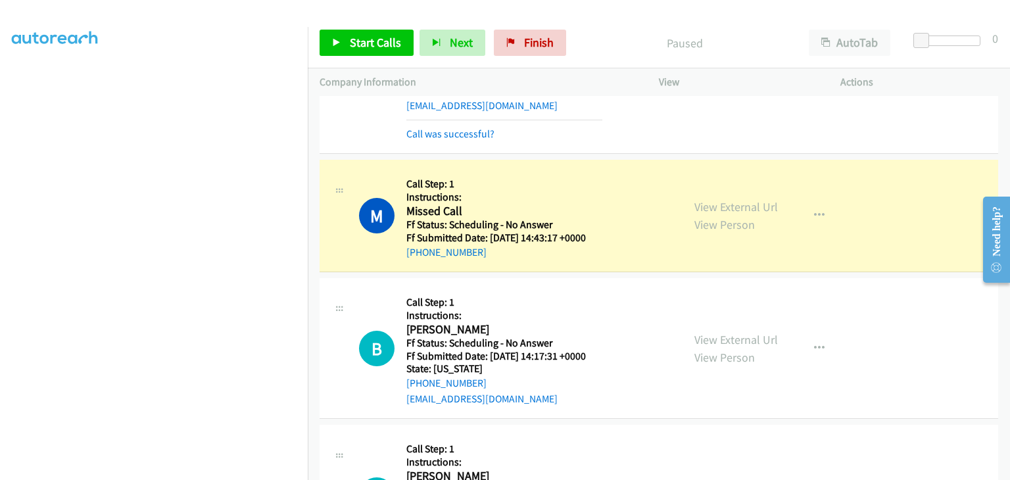
scroll to position [258, 0]
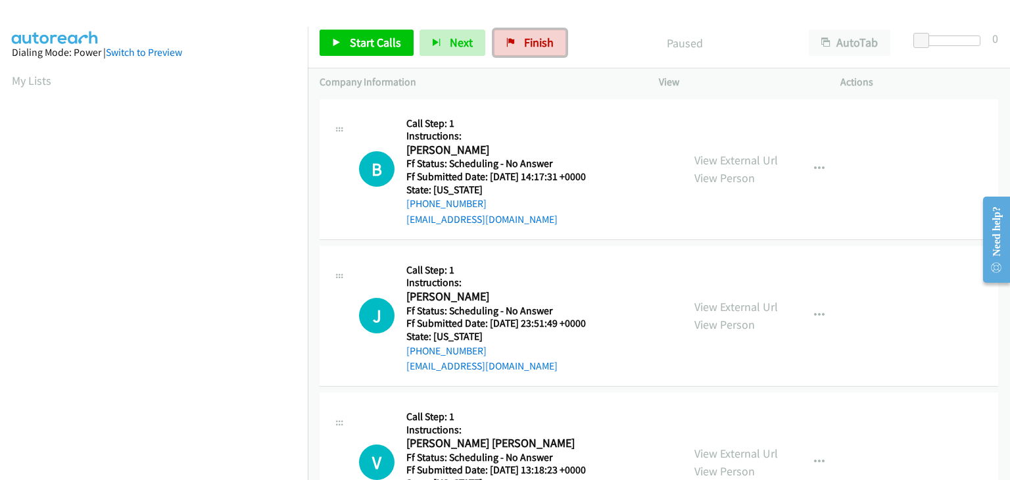
drag, startPoint x: 536, startPoint y: 47, endPoint x: 404, endPoint y: 51, distance: 132.8
click at [536, 47] on span "Finish" at bounding box center [539, 42] width 30 height 15
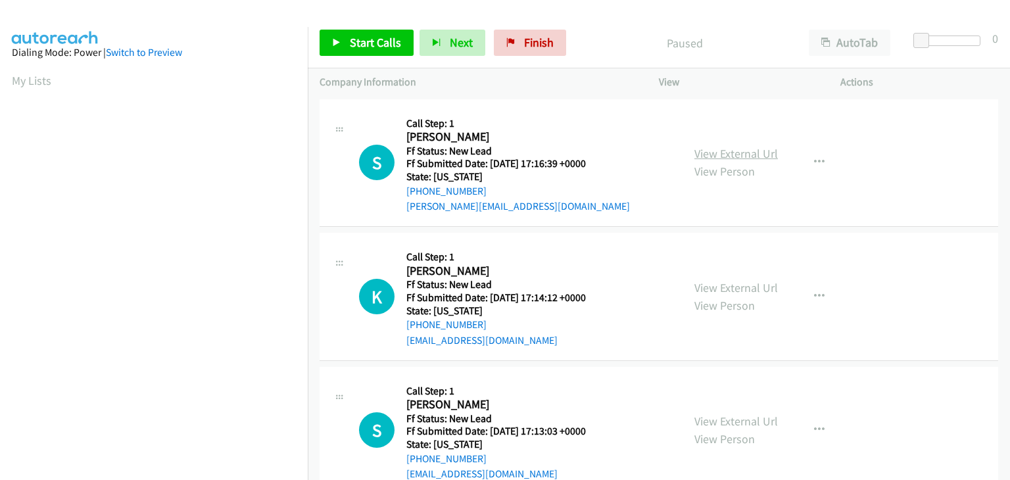
click at [699, 156] on link "View External Url" at bounding box center [735, 153] width 83 height 15
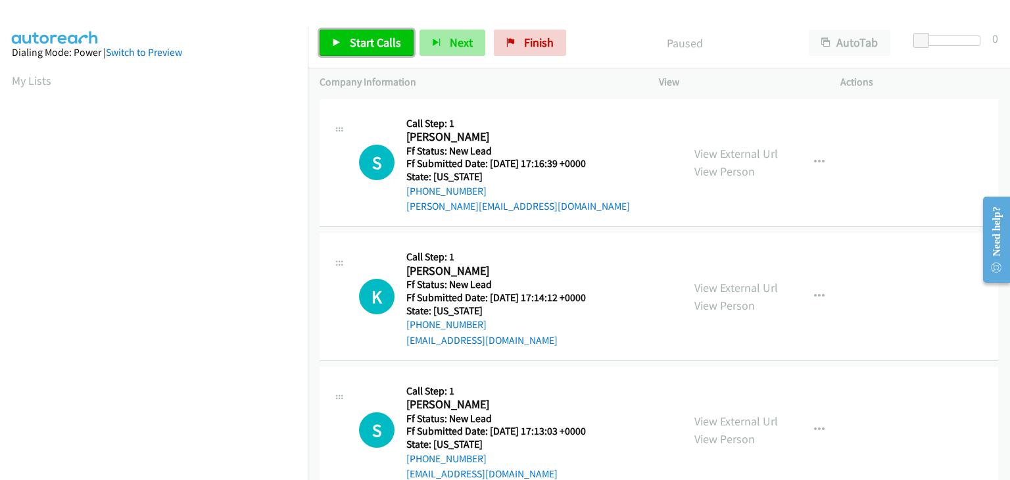
drag, startPoint x: 340, startPoint y: 38, endPoint x: 443, endPoint y: 52, distance: 103.5
click at [341, 38] on link "Start Calls" at bounding box center [366, 43] width 94 height 26
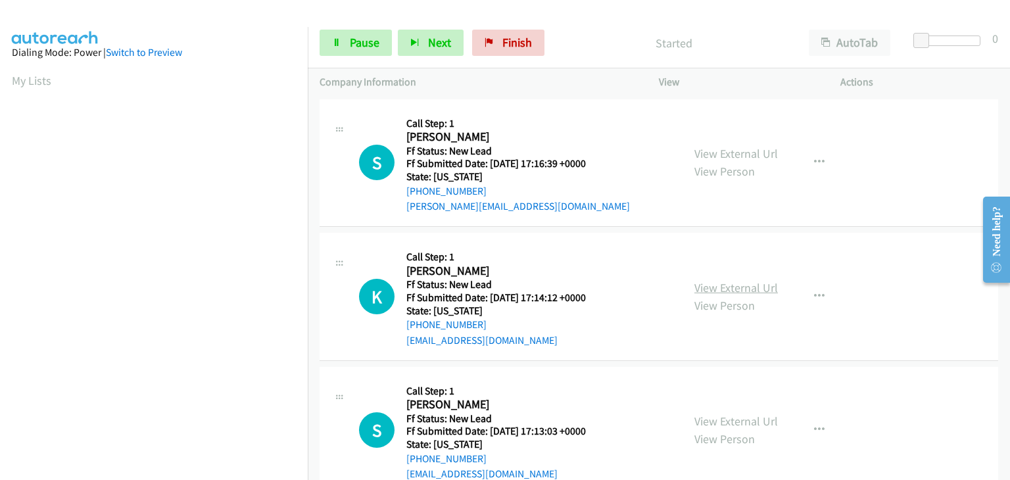
click at [703, 291] on link "View External Url" at bounding box center [735, 287] width 83 height 15
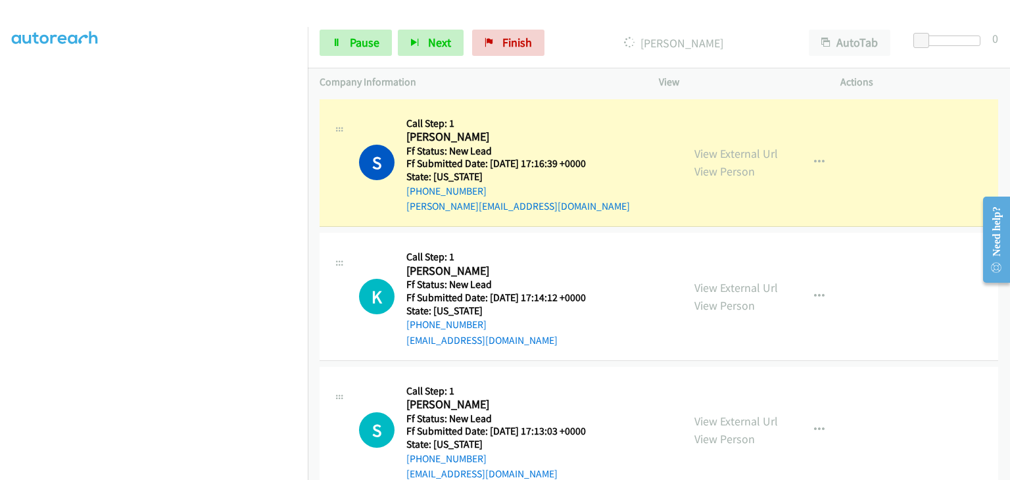
scroll to position [258, 0]
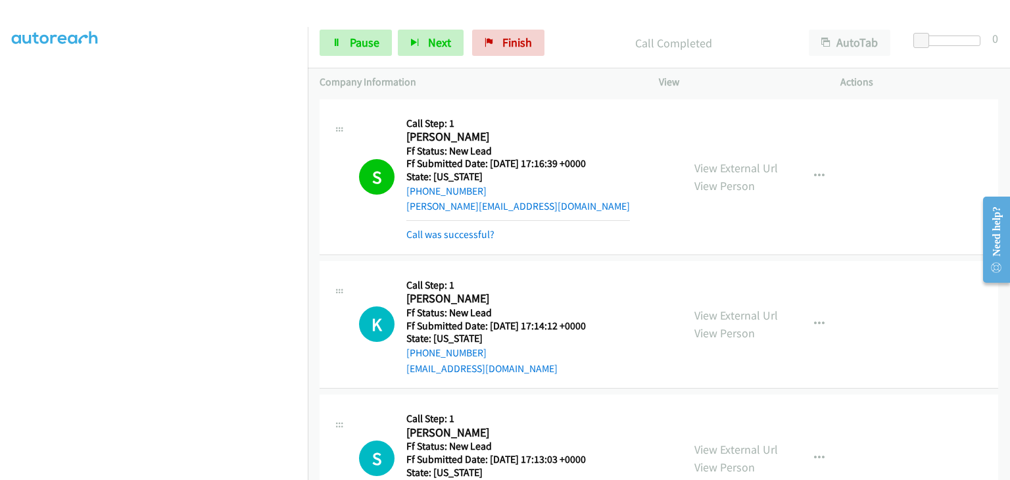
drag, startPoint x: 479, startPoint y: 232, endPoint x: 613, endPoint y: 237, distance: 134.2
click at [479, 232] on link "Call was successful?" at bounding box center [450, 234] width 88 height 12
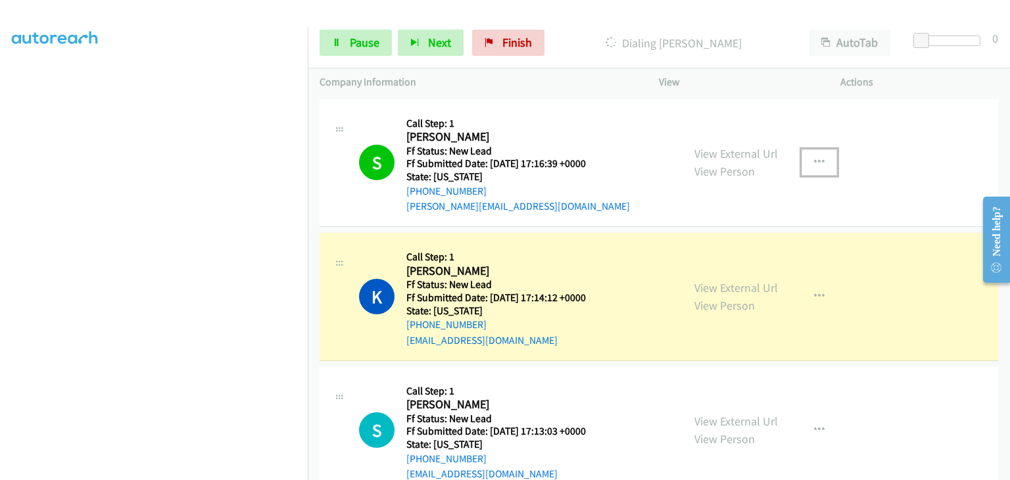
click at [814, 160] on icon "button" at bounding box center [819, 162] width 11 height 11
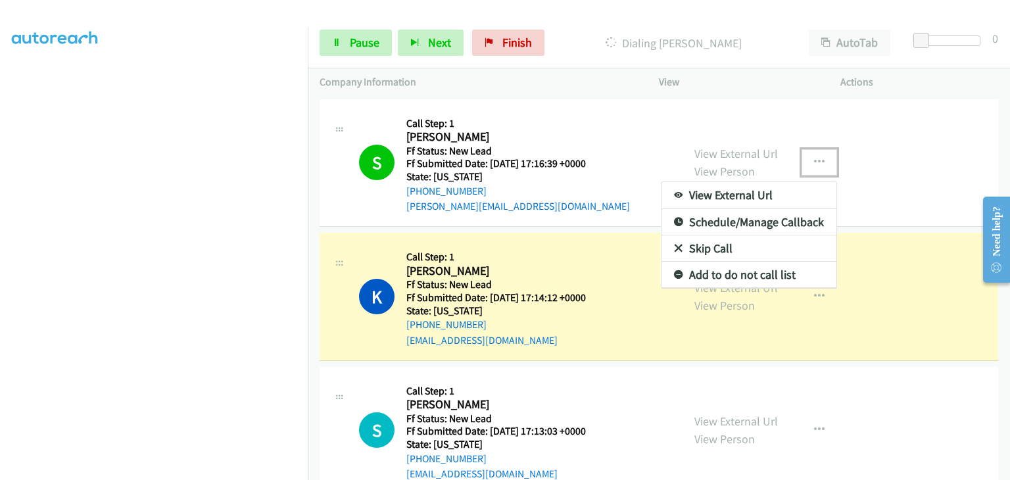
click at [724, 275] on link "Add to do not call list" at bounding box center [748, 275] width 175 height 26
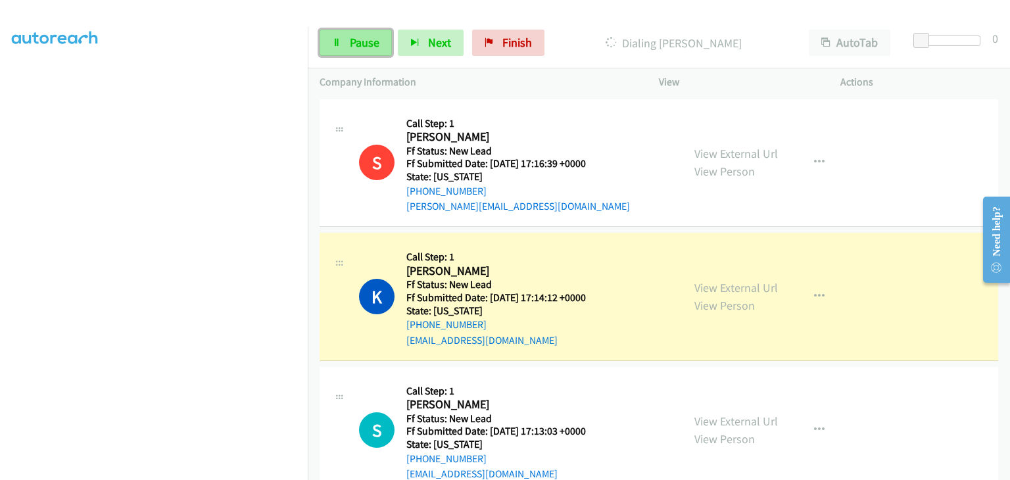
click at [375, 51] on link "Pause" at bounding box center [355, 43] width 72 height 26
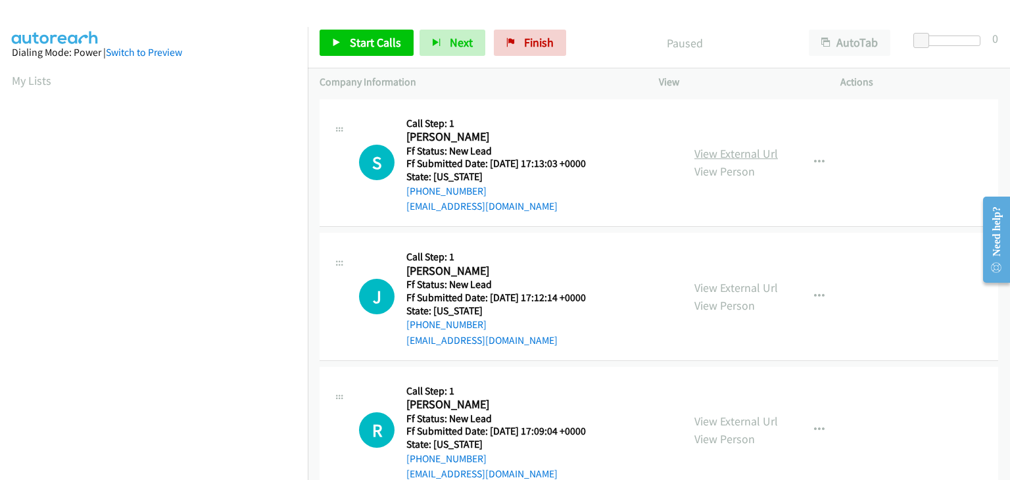
click at [719, 151] on link "View External Url" at bounding box center [735, 153] width 83 height 15
click at [350, 46] on span "Start Calls" at bounding box center [375, 42] width 51 height 15
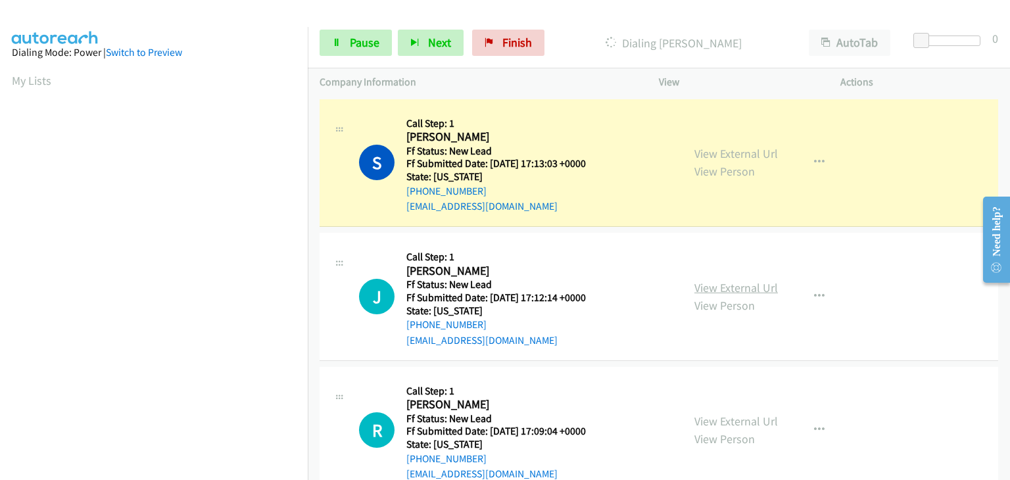
click at [756, 289] on link "View External Url" at bounding box center [735, 287] width 83 height 15
click at [364, 48] on span "Pause" at bounding box center [365, 42] width 30 height 15
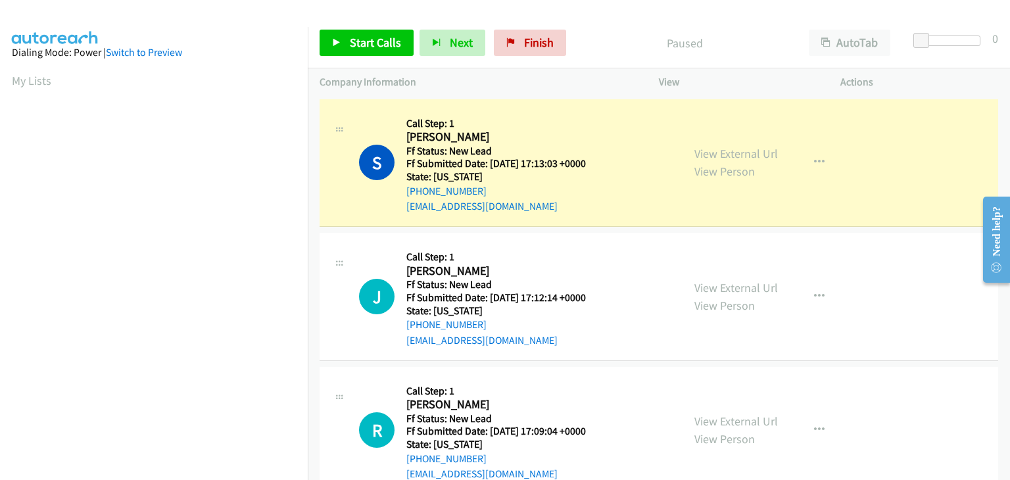
scroll to position [258, 0]
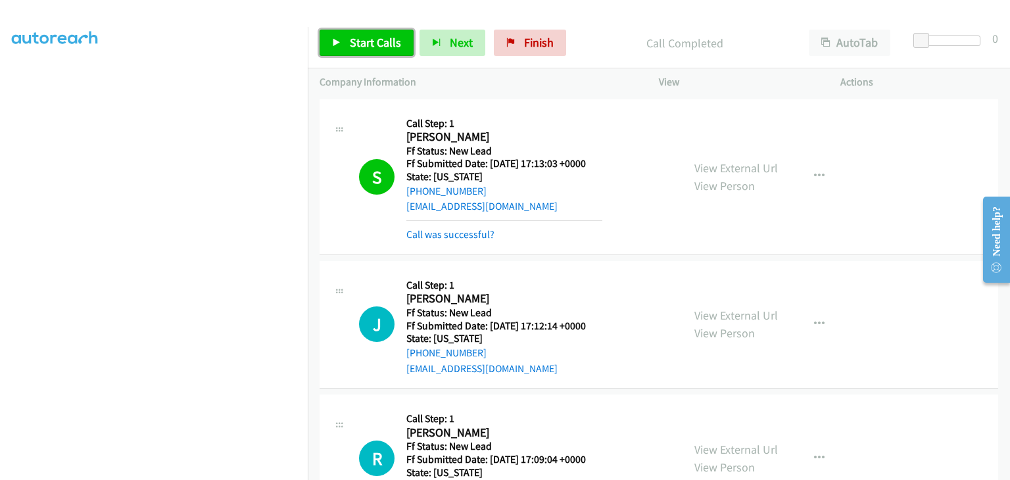
click at [369, 47] on span "Start Calls" at bounding box center [375, 42] width 51 height 15
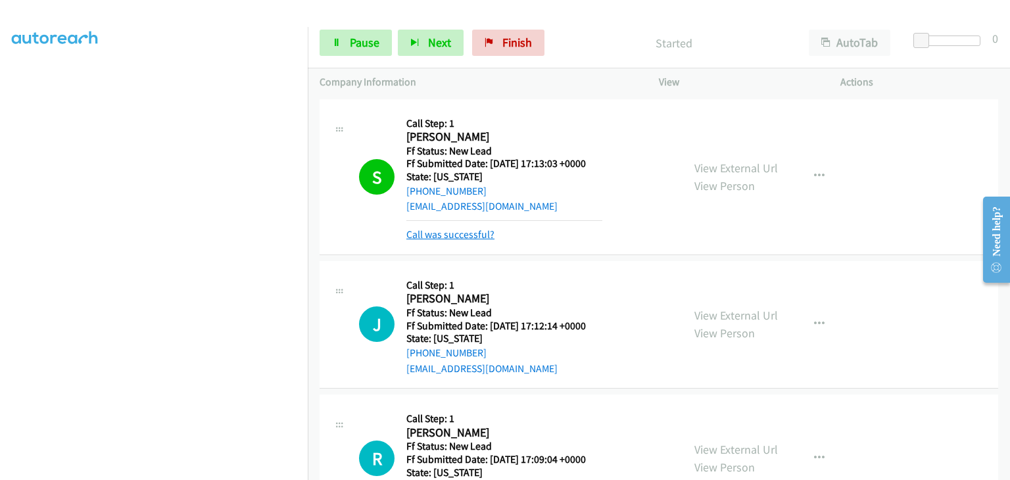
click at [469, 231] on link "Call was successful?" at bounding box center [450, 234] width 88 height 12
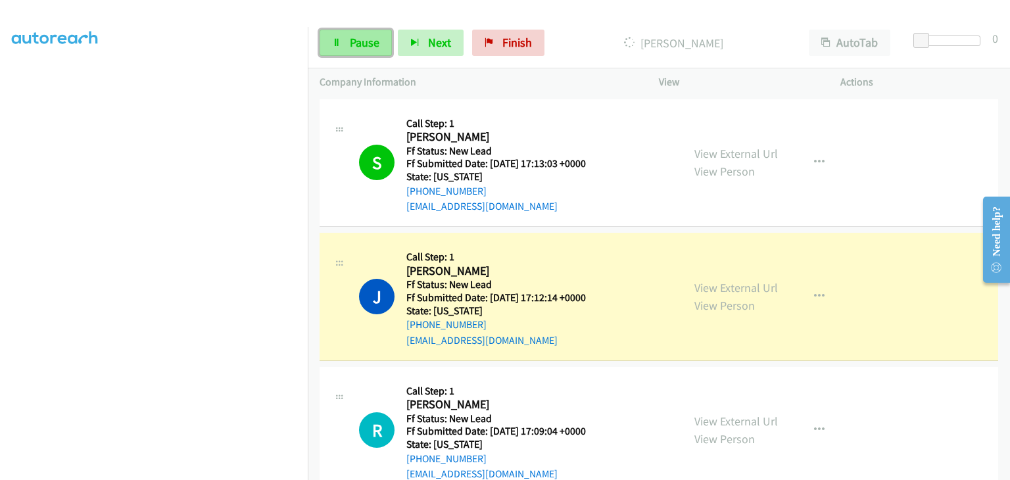
click at [374, 42] on span "Pause" at bounding box center [365, 42] width 30 height 15
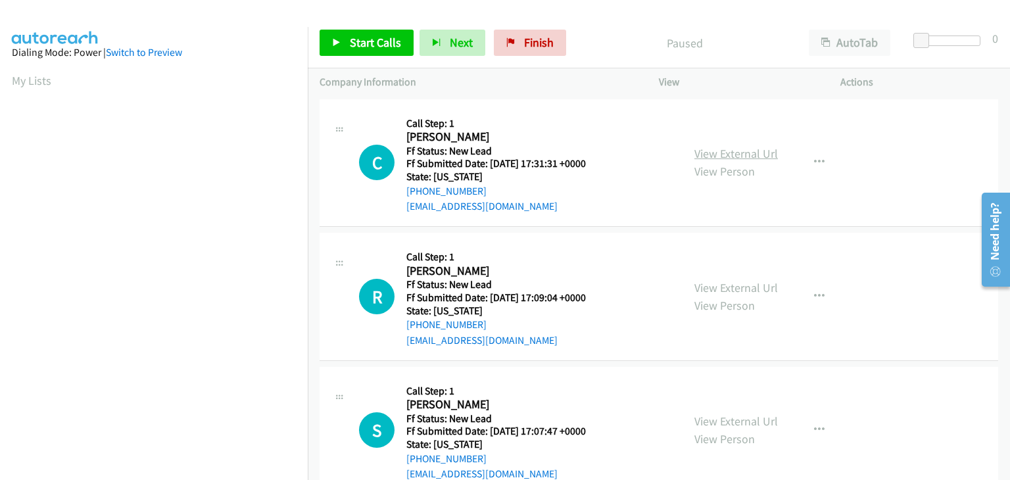
click at [722, 151] on link "View External Url" at bounding box center [735, 153] width 83 height 15
drag, startPoint x: 355, startPoint y: 45, endPoint x: 439, endPoint y: 45, distance: 84.1
click at [355, 45] on span "Start Calls" at bounding box center [375, 42] width 51 height 15
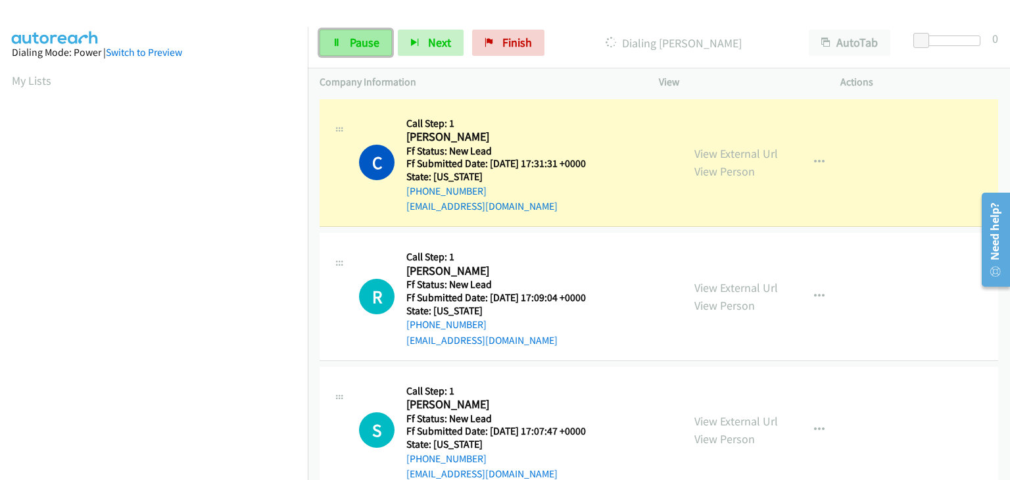
click at [350, 38] on span "Pause" at bounding box center [365, 42] width 30 height 15
